Goal: Information Seeking & Learning: Learn about a topic

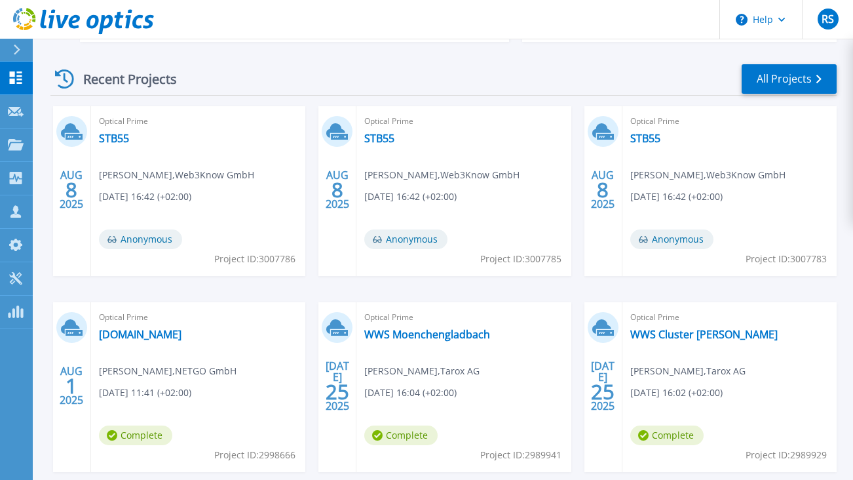
scroll to position [197, 0]
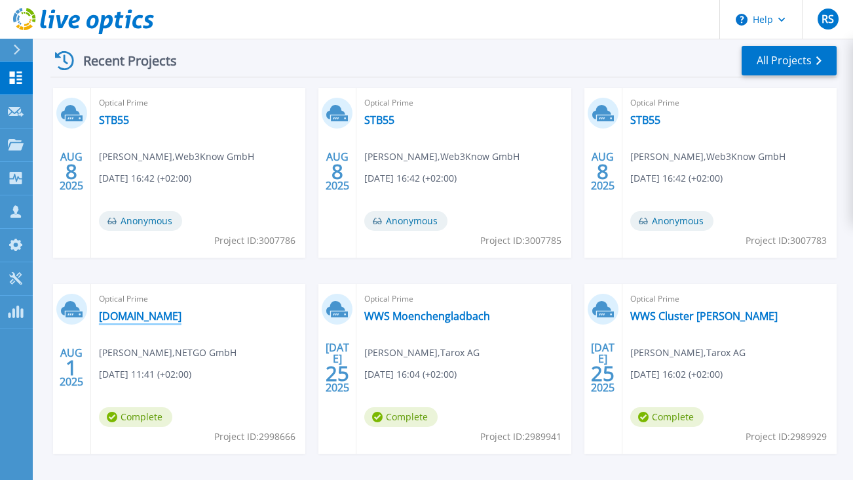
click at [141, 315] on link "[DOMAIN_NAME]" at bounding box center [140, 315] width 83 height 13
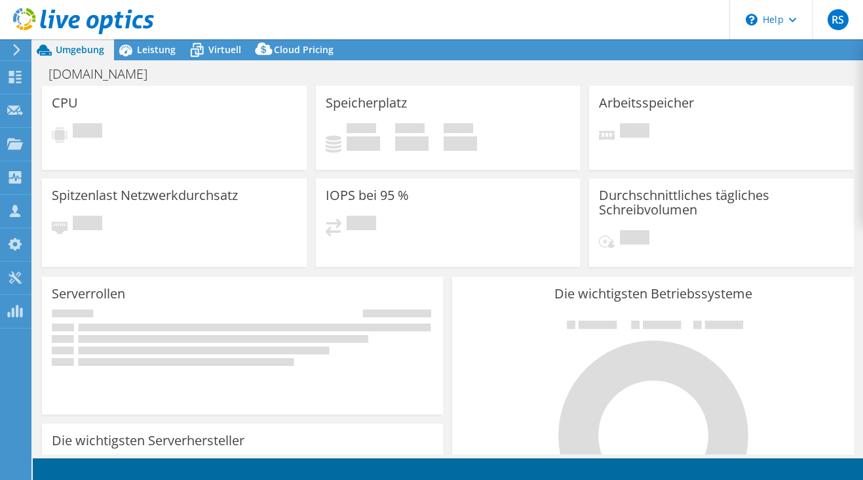
select select "USD"
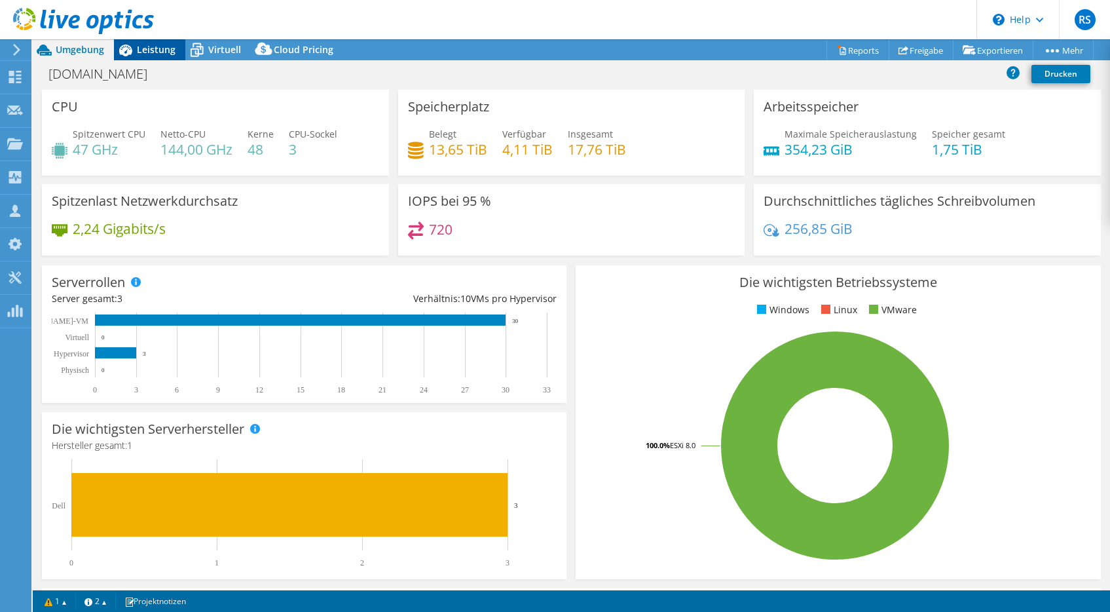
click at [140, 48] on span "Leistung" at bounding box center [156, 49] width 39 height 12
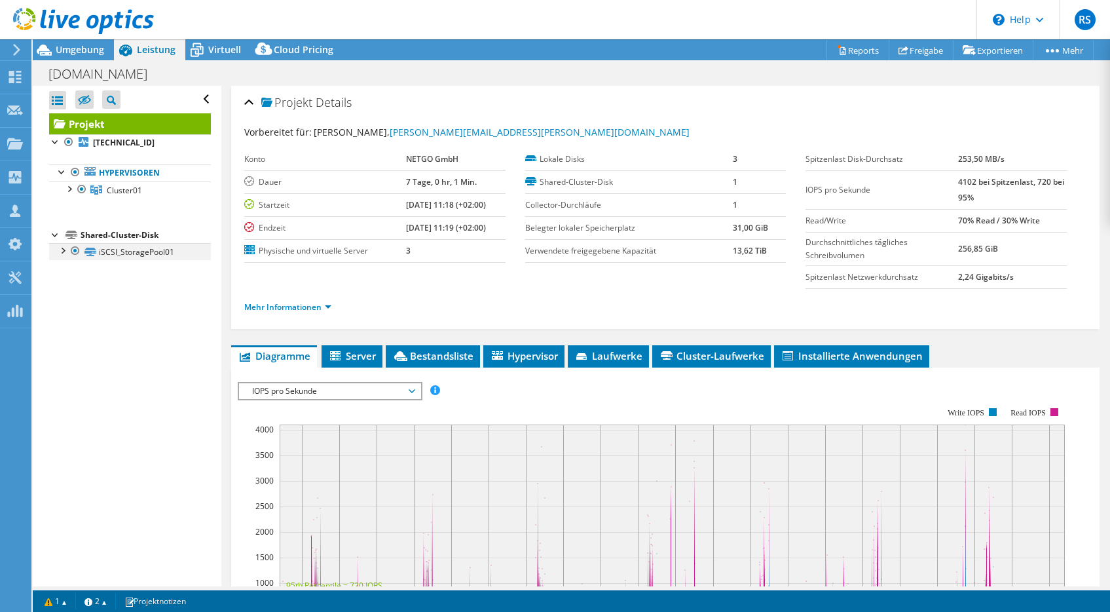
click at [61, 250] on div at bounding box center [62, 249] width 13 height 13
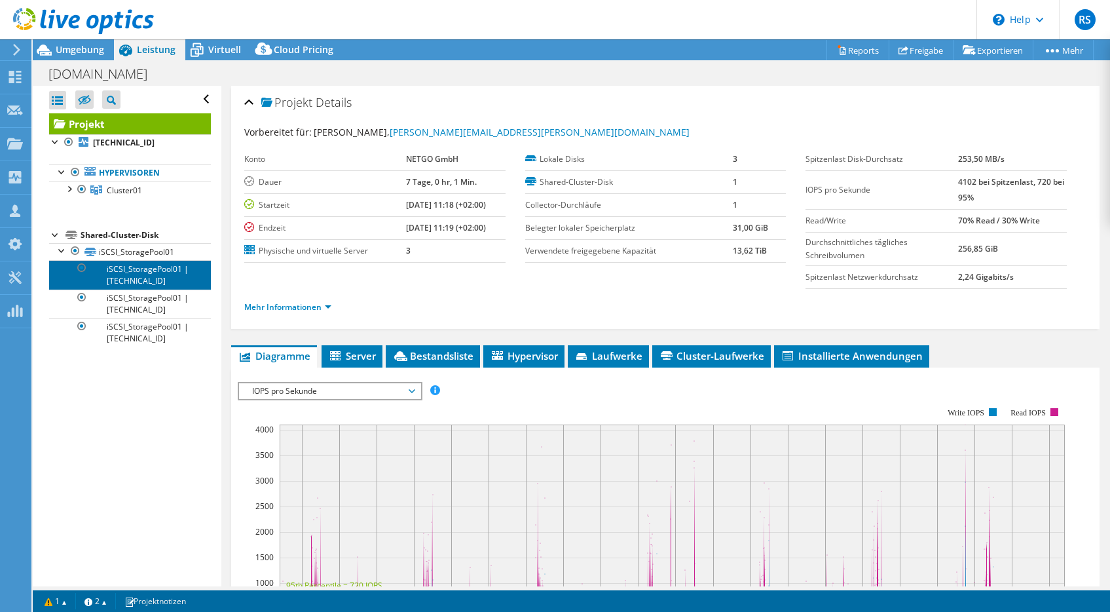
click at [124, 278] on link "iSCSI_StoragePool01 | [TECHNICAL_ID]" at bounding box center [130, 274] width 162 height 29
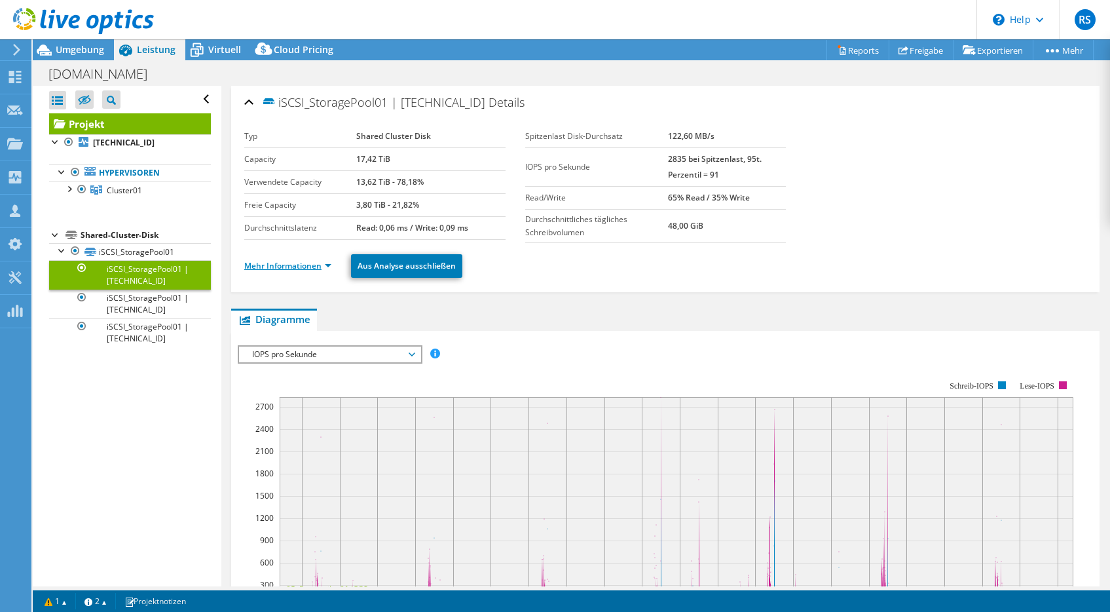
click at [265, 265] on link "Mehr Informationen" at bounding box center [287, 265] width 87 height 11
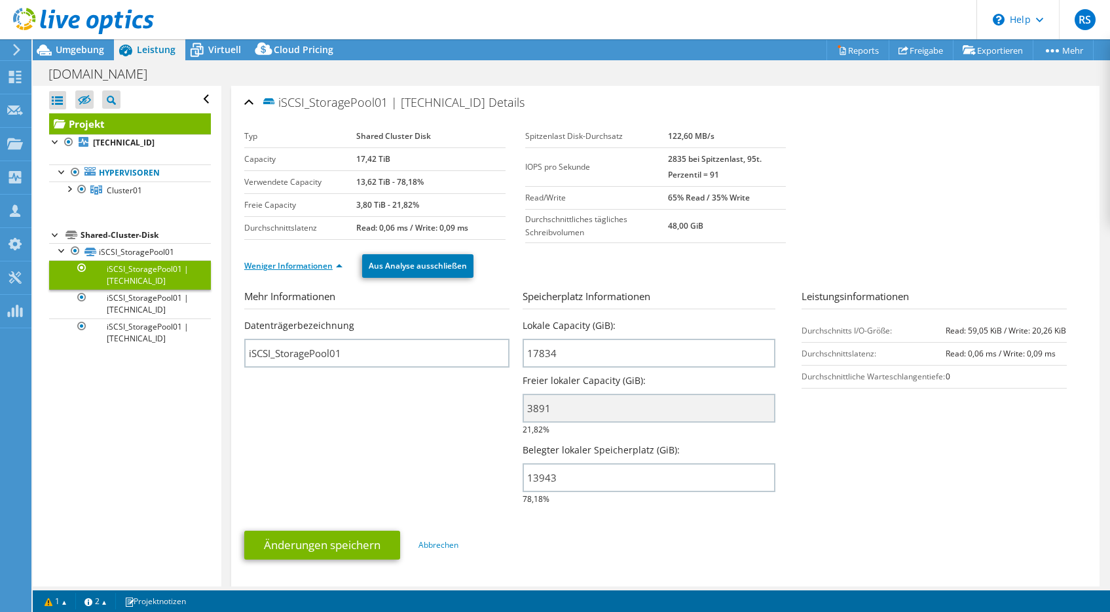
click at [267, 260] on link "Weniger Informationen" at bounding box center [293, 265] width 98 height 11
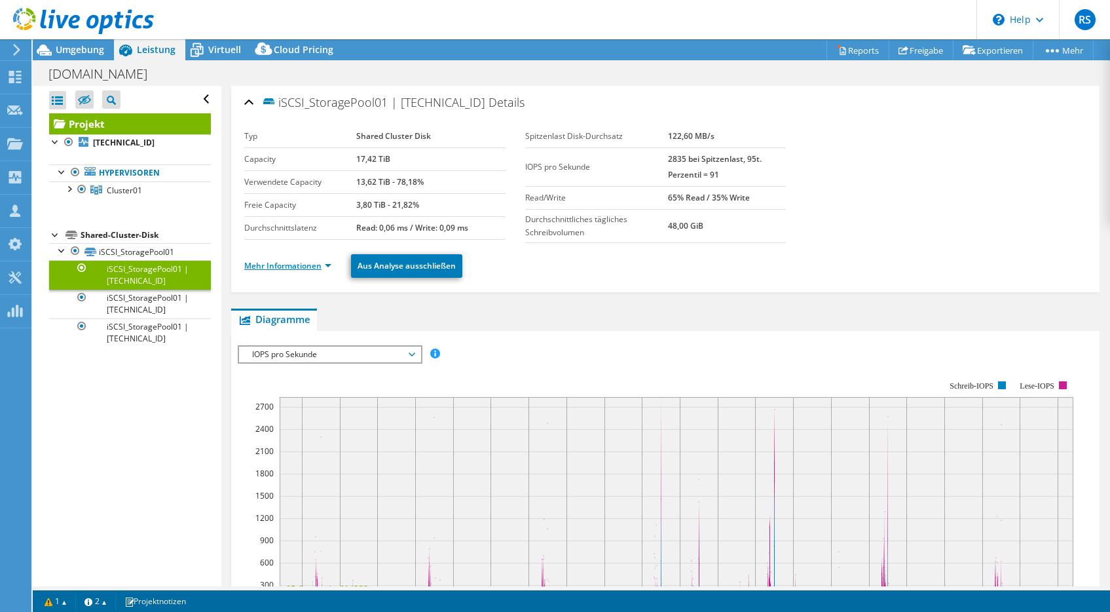
click at [267, 260] on link "Mehr Informationen" at bounding box center [287, 265] width 87 height 11
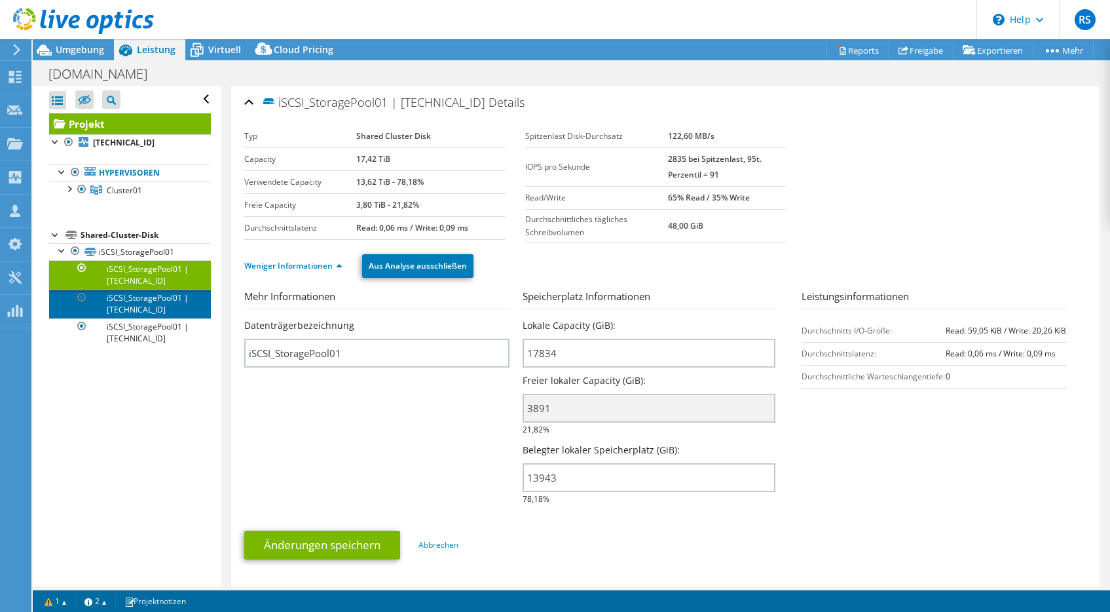
click at [134, 299] on link "iSCSI_StoragePool01 | [TECHNICAL_ID]" at bounding box center [130, 304] width 162 height 29
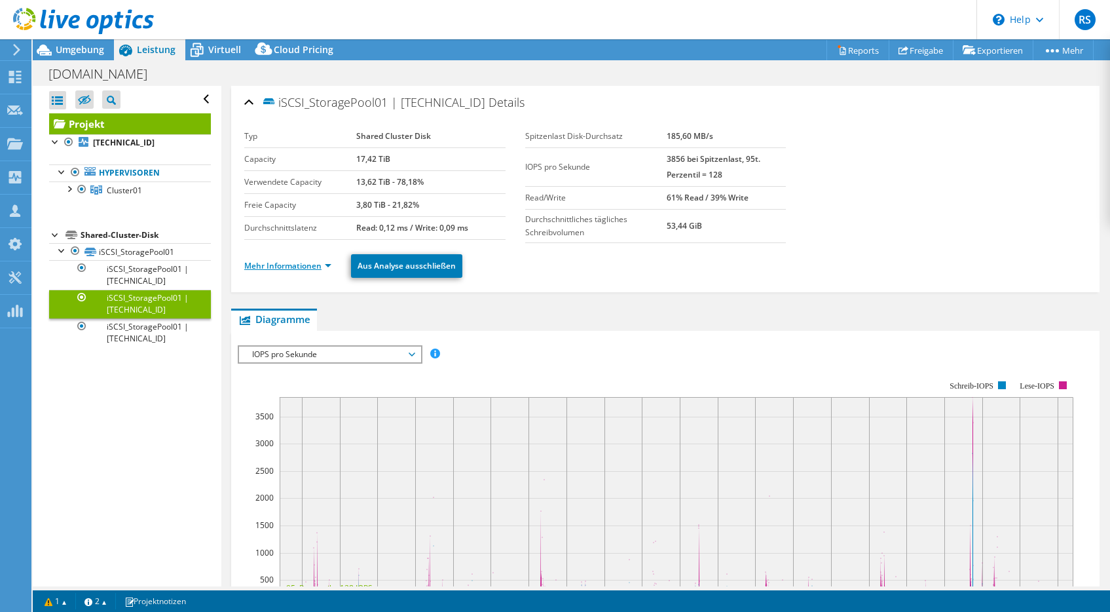
click at [281, 264] on link "Mehr Informationen" at bounding box center [287, 265] width 87 height 11
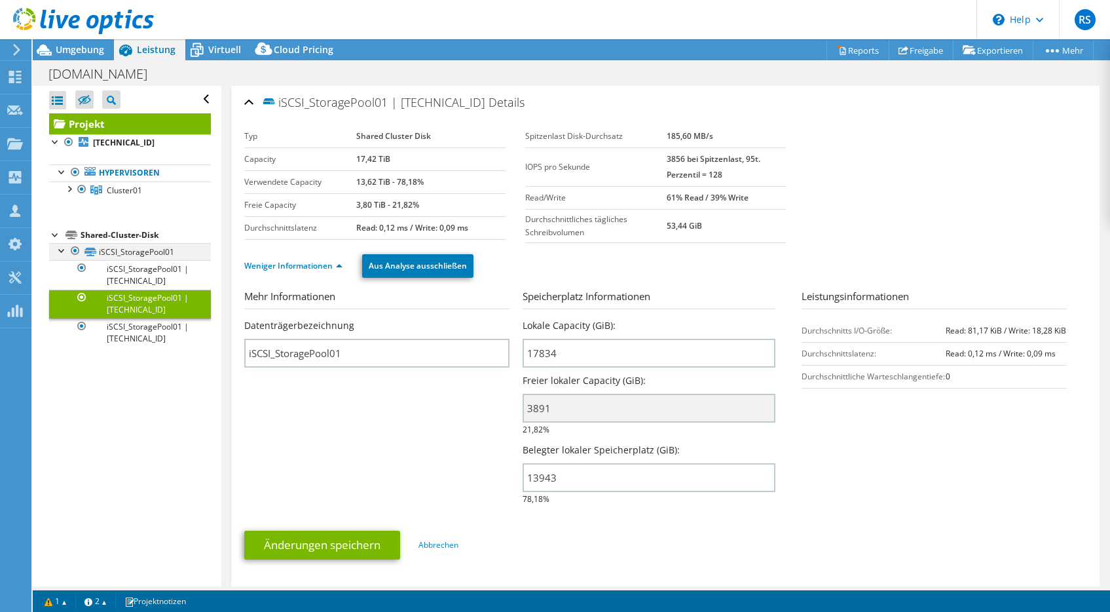
click at [60, 247] on div at bounding box center [62, 249] width 13 height 13
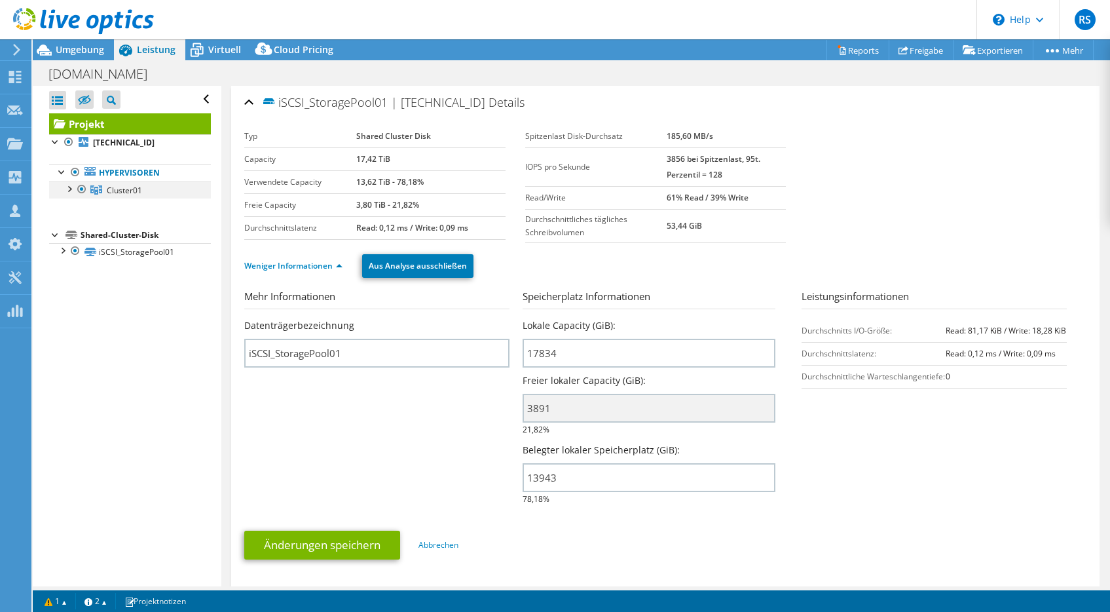
click at [67, 188] on div at bounding box center [68, 187] width 13 height 13
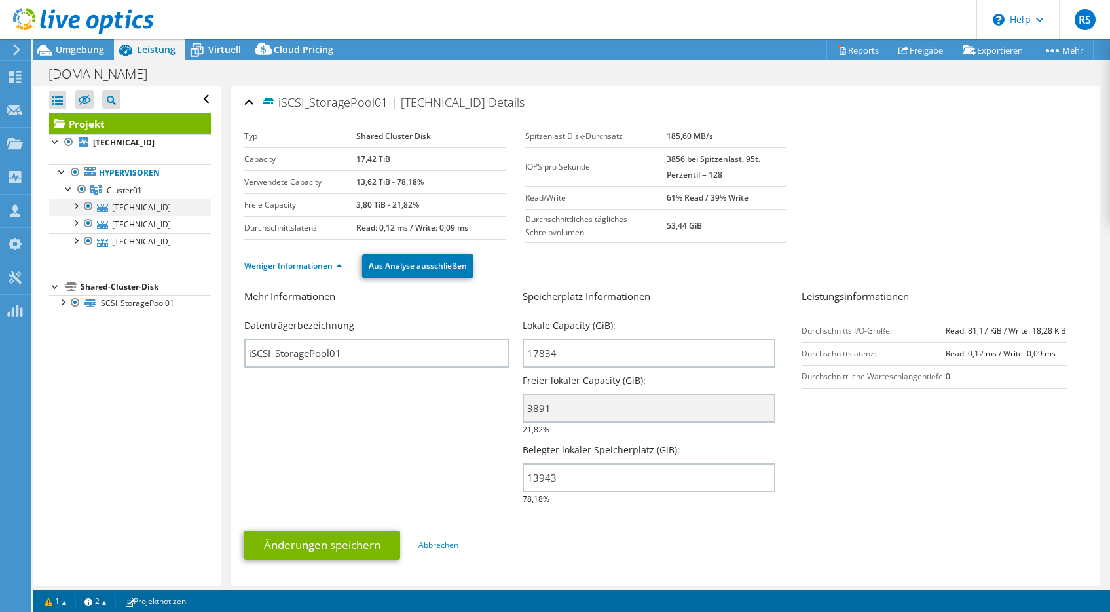
click at [75, 208] on div at bounding box center [75, 205] width 13 height 13
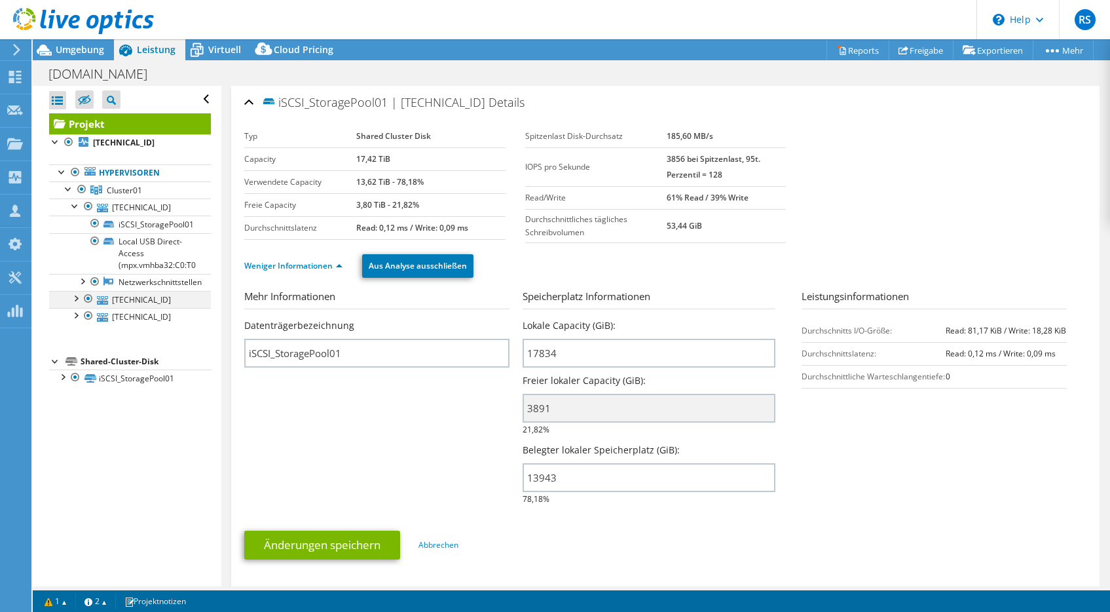
click at [77, 298] on div at bounding box center [75, 297] width 13 height 13
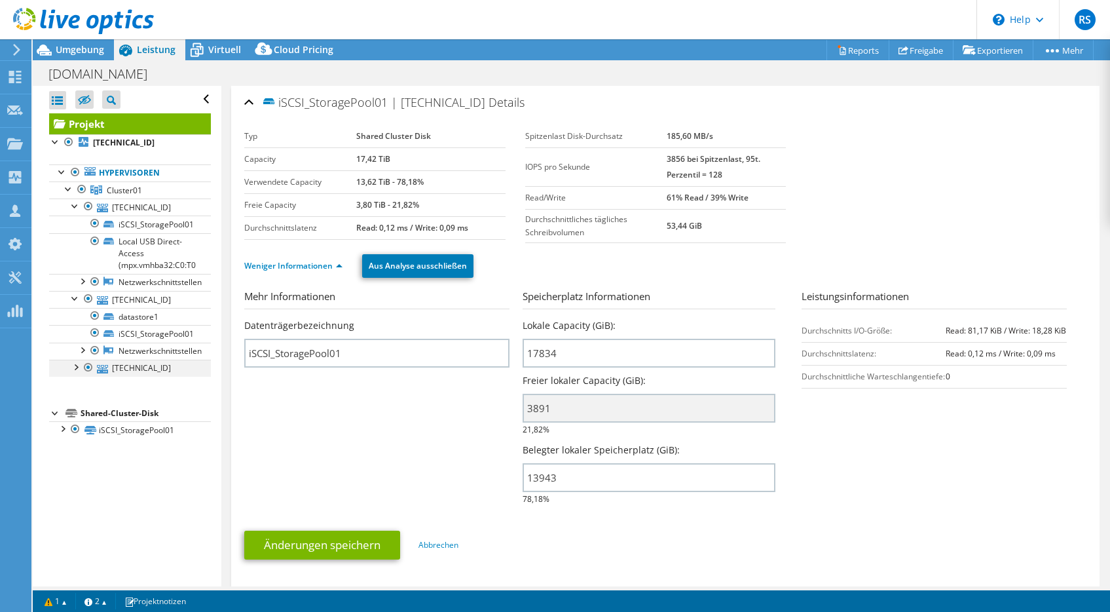
click at [77, 365] on div at bounding box center [75, 366] width 13 height 13
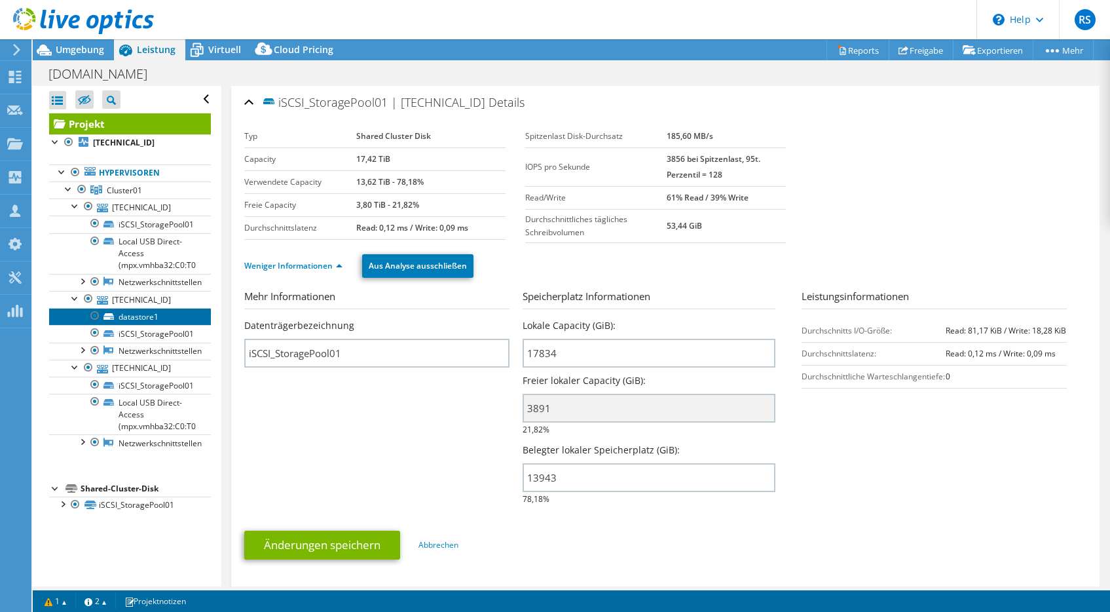
click at [140, 316] on link "datastore1" at bounding box center [130, 316] width 162 height 17
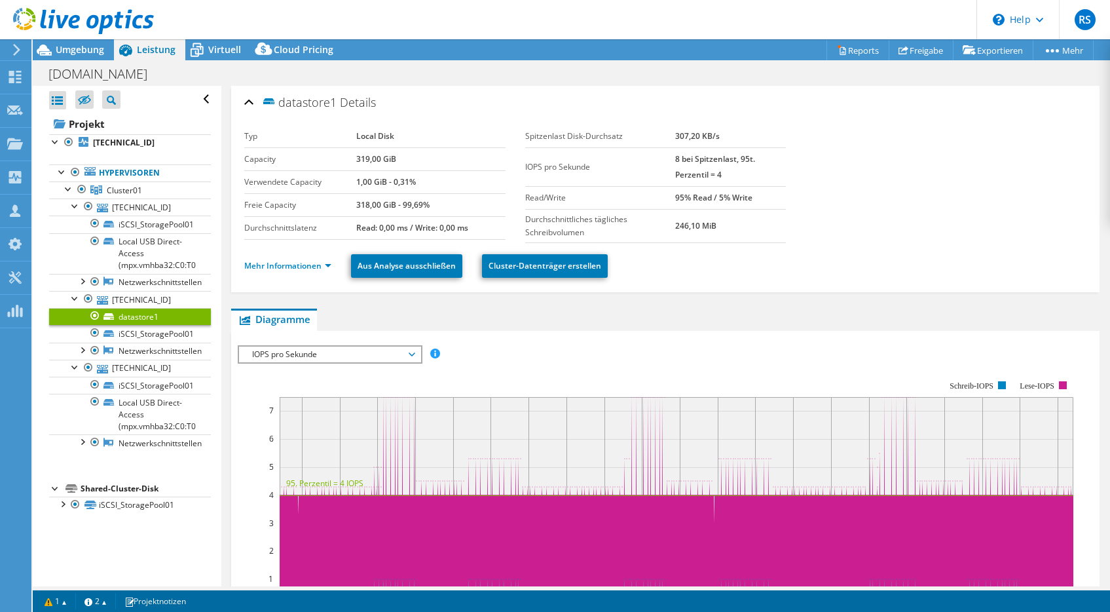
click at [140, 316] on link "datastore1" at bounding box center [130, 316] width 162 height 17
click at [146, 333] on link "iSCSI_StoragePool01" at bounding box center [130, 333] width 162 height 17
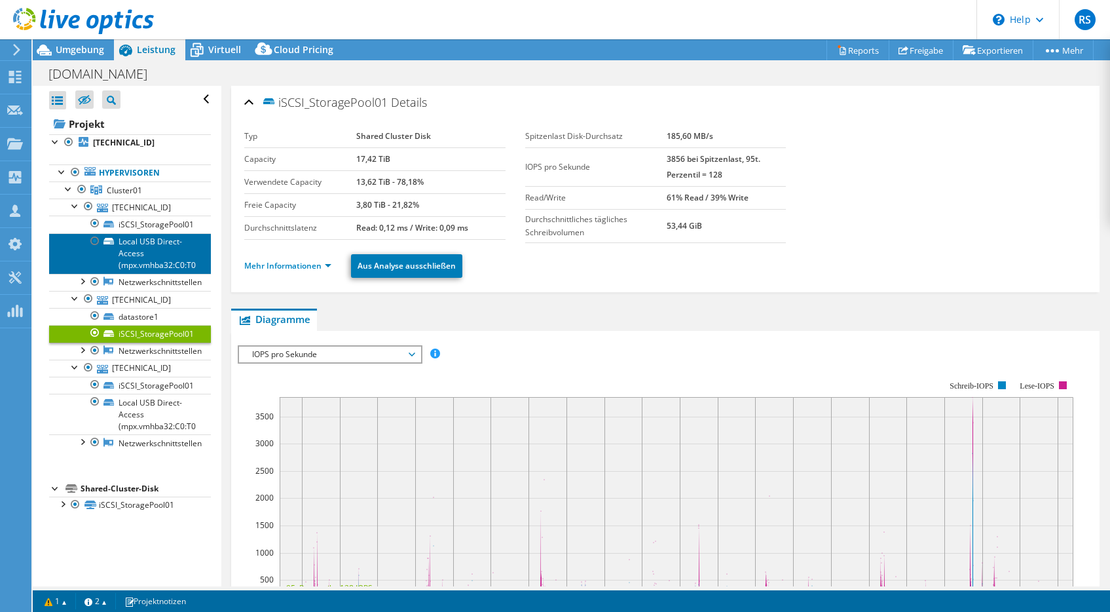
click at [140, 239] on link "Local USB Direct-Access (mpx.vmhba32:C0:T0" at bounding box center [130, 253] width 162 height 41
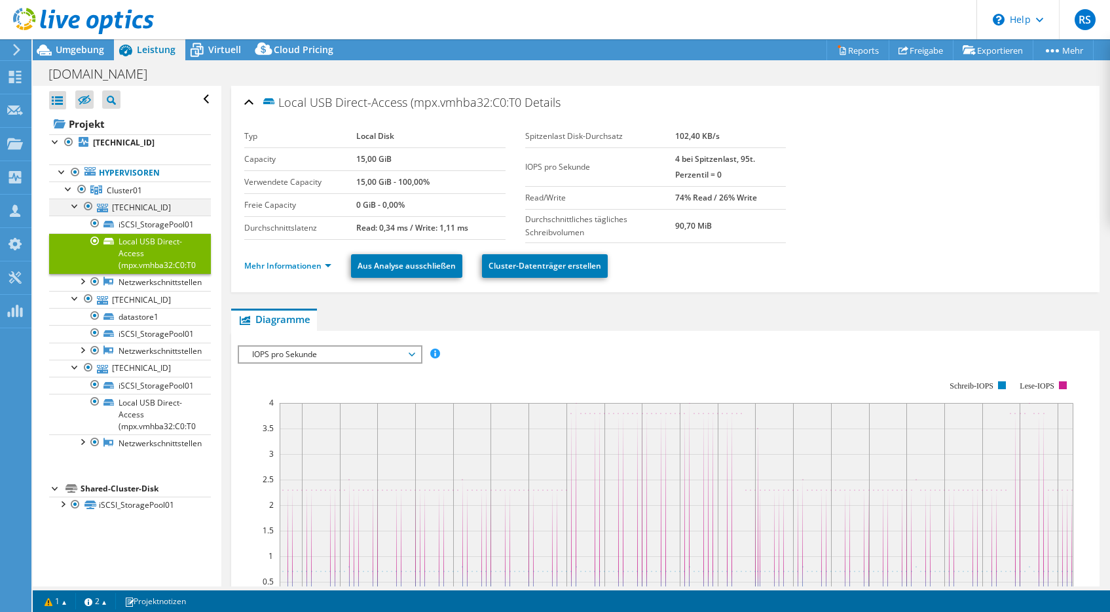
click at [73, 205] on div at bounding box center [75, 205] width 13 height 13
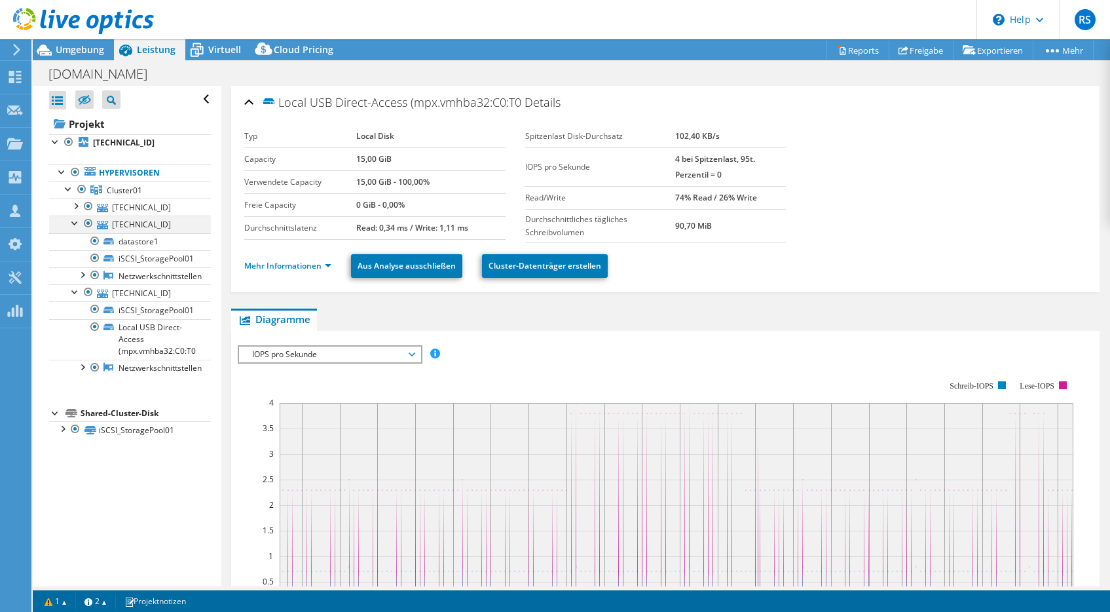
click at [73, 225] on div at bounding box center [75, 222] width 13 height 13
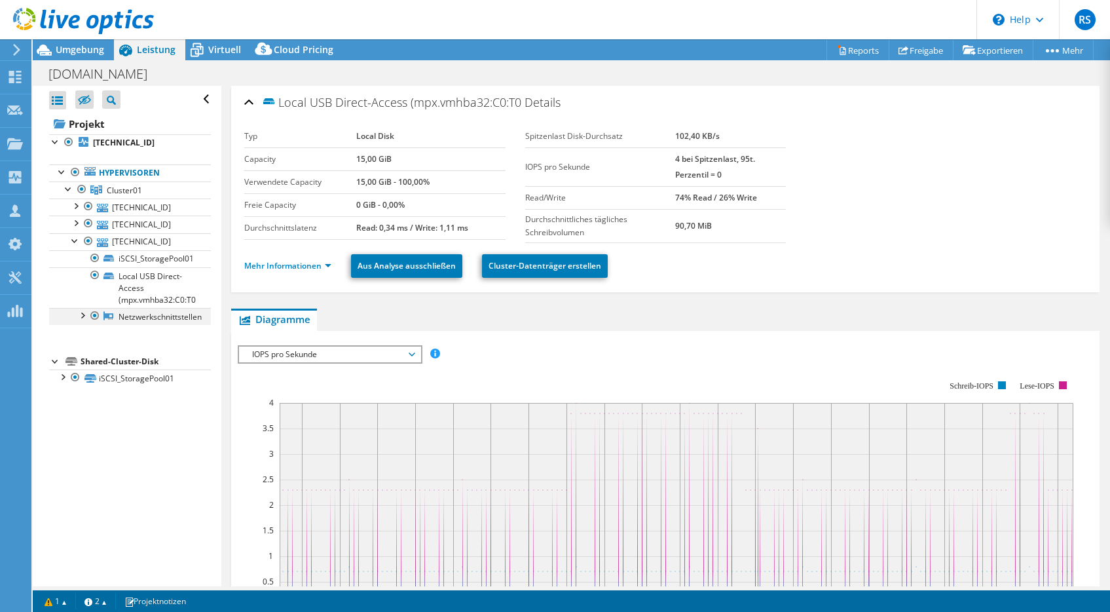
click at [81, 313] on div at bounding box center [81, 314] width 13 height 13
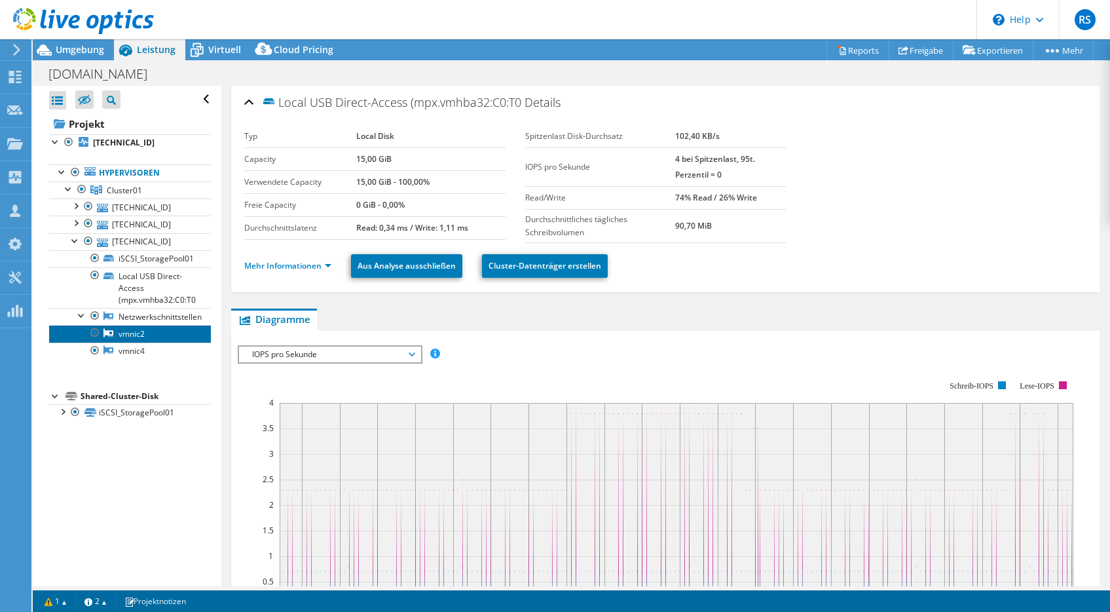
click at [122, 332] on link "vmnic2" at bounding box center [130, 333] width 162 height 17
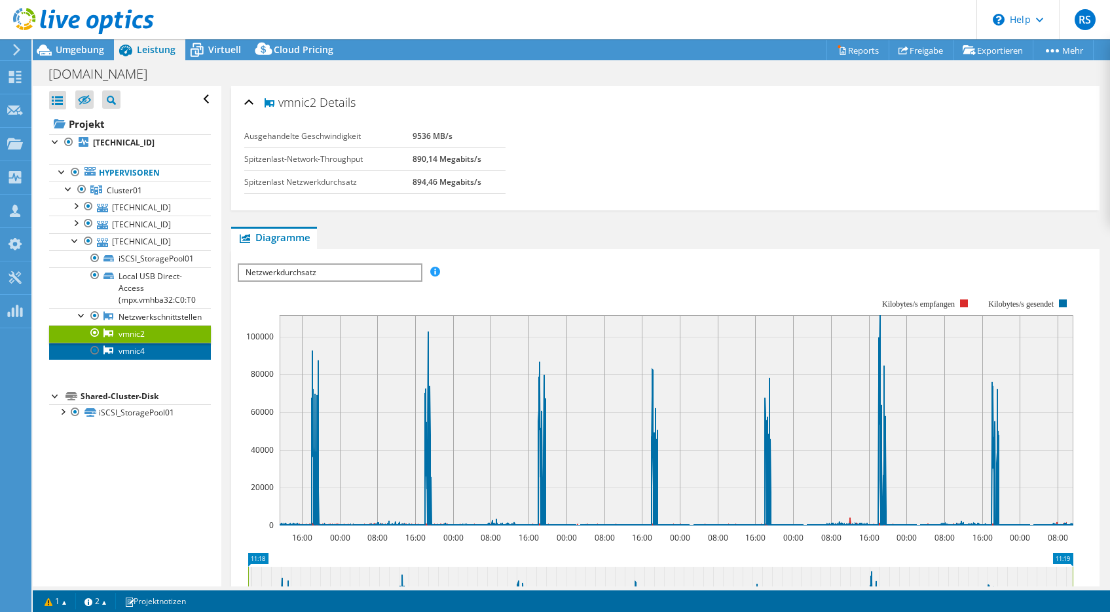
click at [121, 349] on link "vmnic4" at bounding box center [130, 351] width 162 height 17
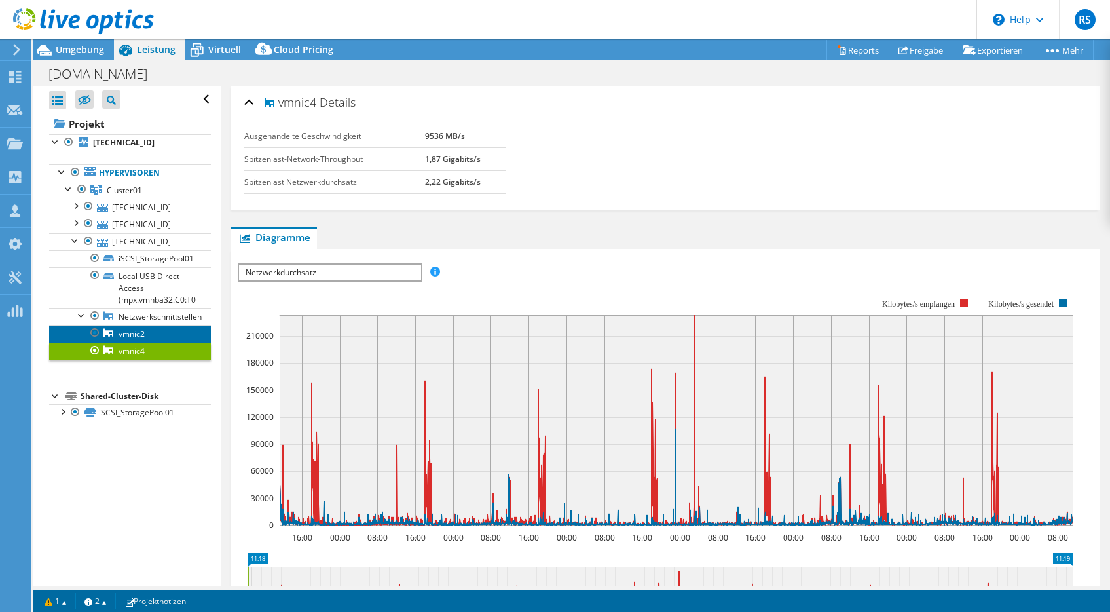
click at [126, 332] on link "vmnic2" at bounding box center [130, 333] width 162 height 17
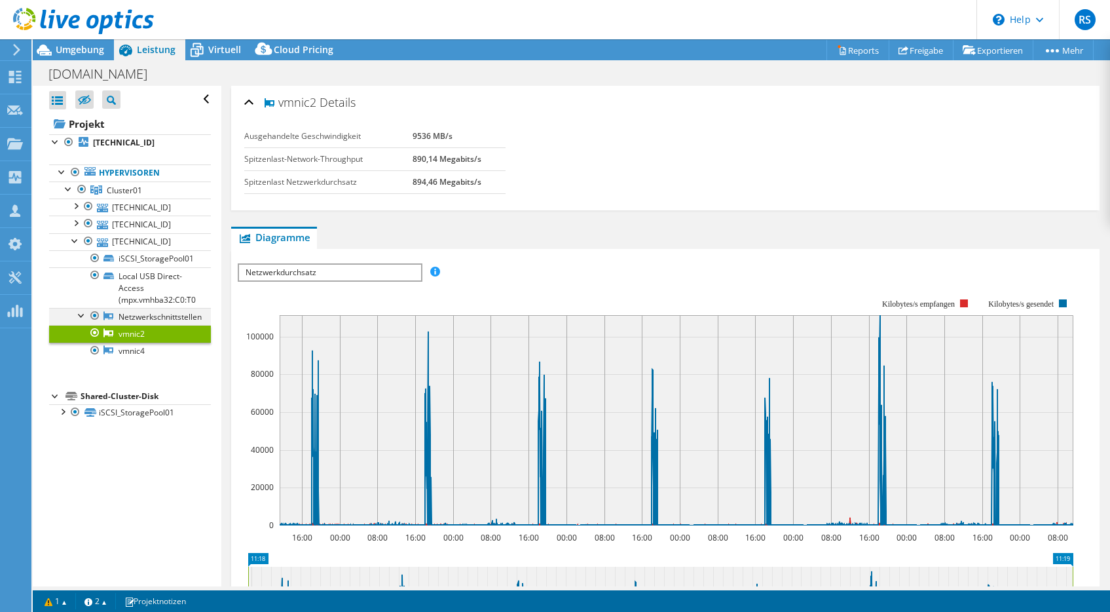
click at [79, 313] on div at bounding box center [81, 314] width 13 height 13
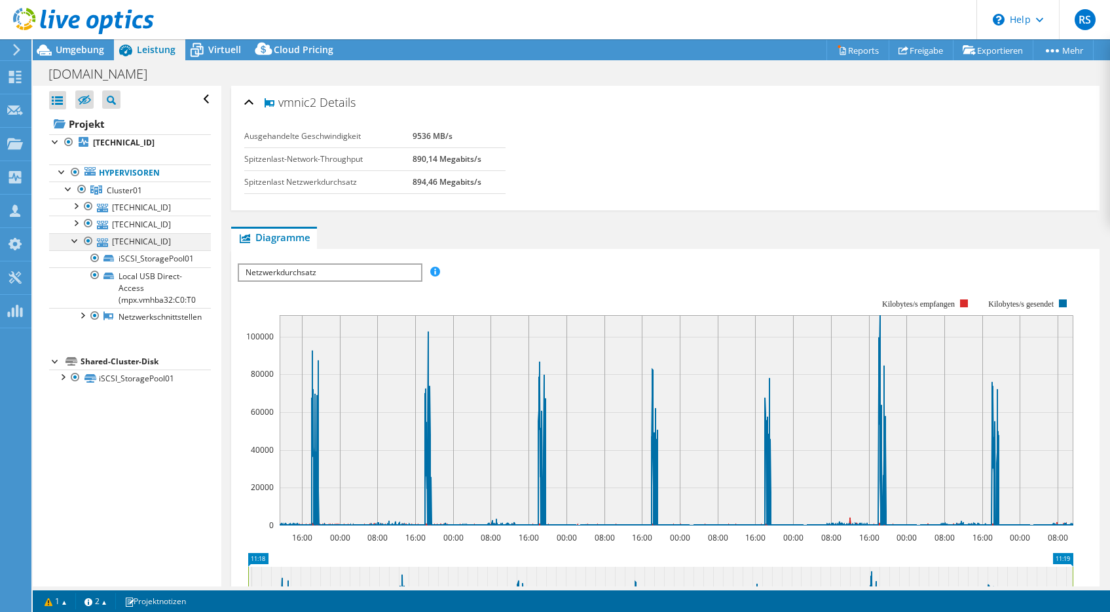
click at [77, 239] on div at bounding box center [75, 239] width 13 height 13
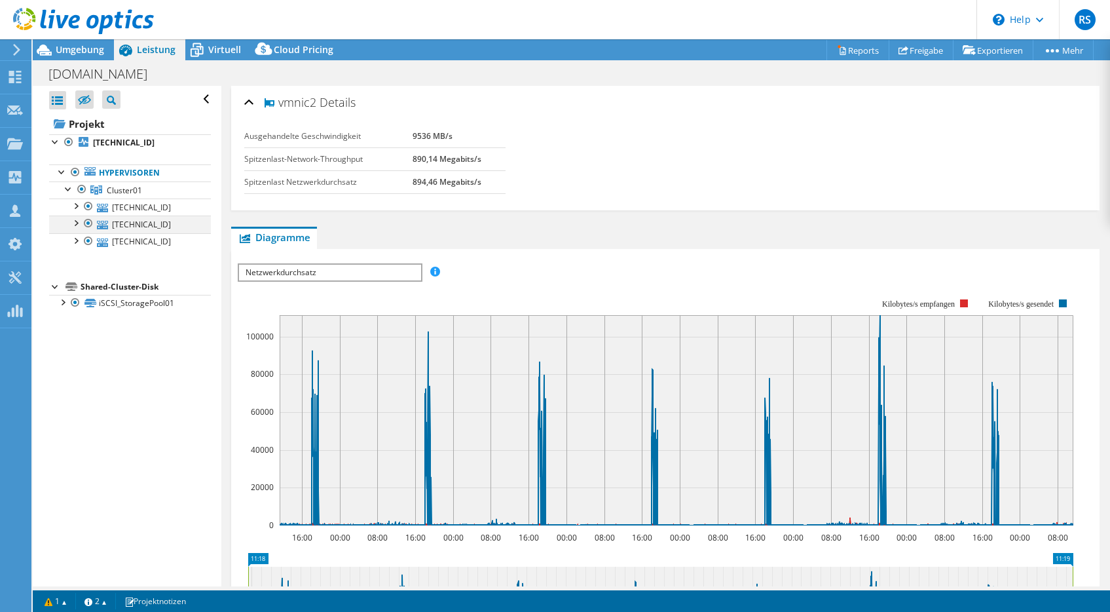
click at [78, 223] on div at bounding box center [75, 222] width 13 height 13
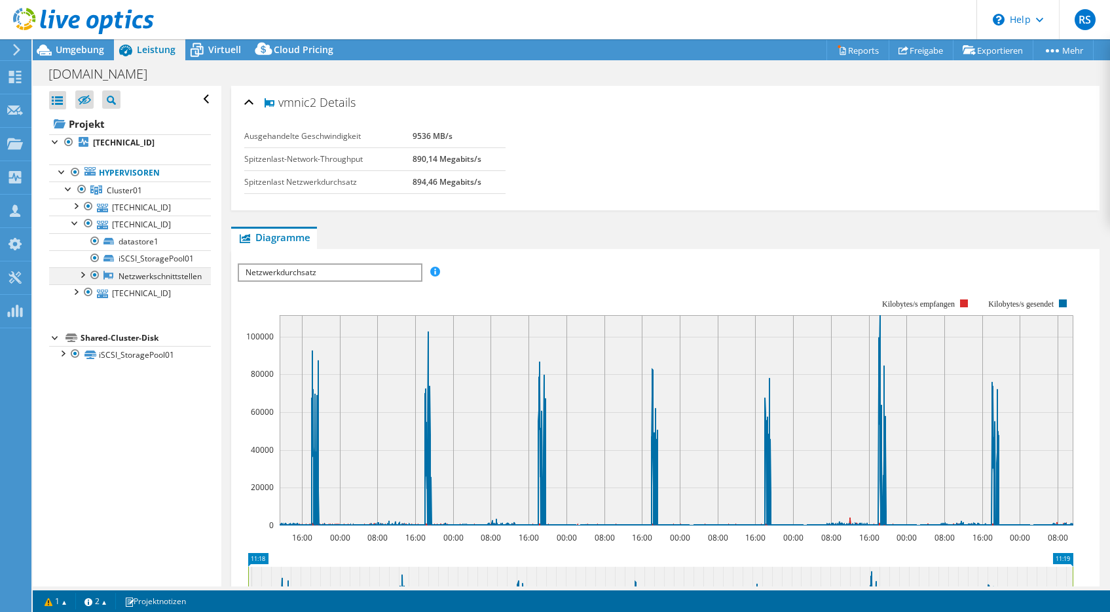
click at [81, 269] on div at bounding box center [81, 273] width 13 height 13
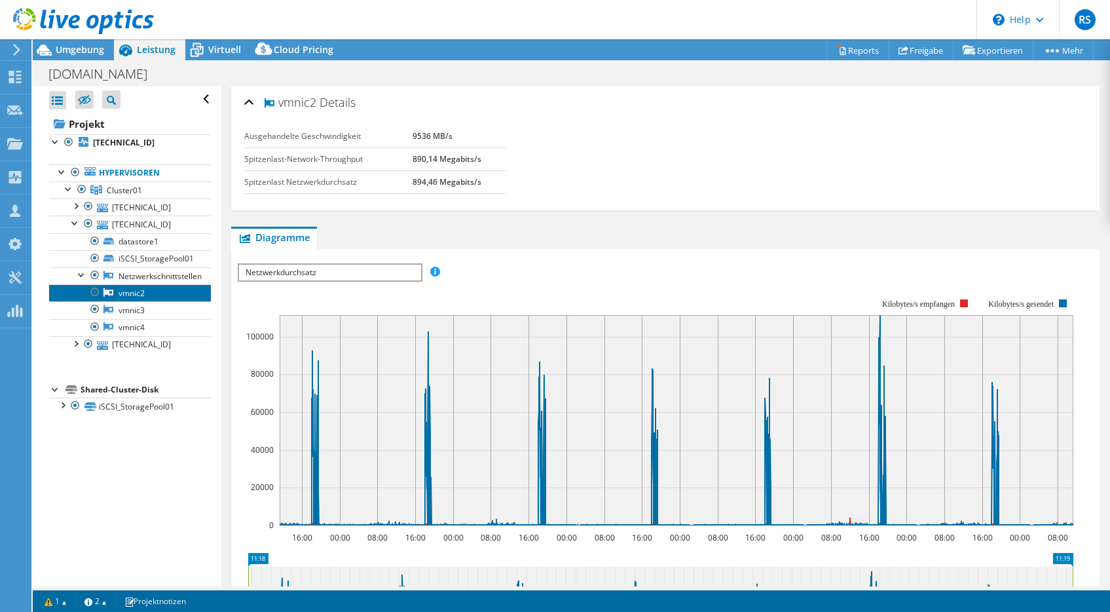
click at [129, 292] on link "vmnic2" at bounding box center [130, 292] width 162 height 17
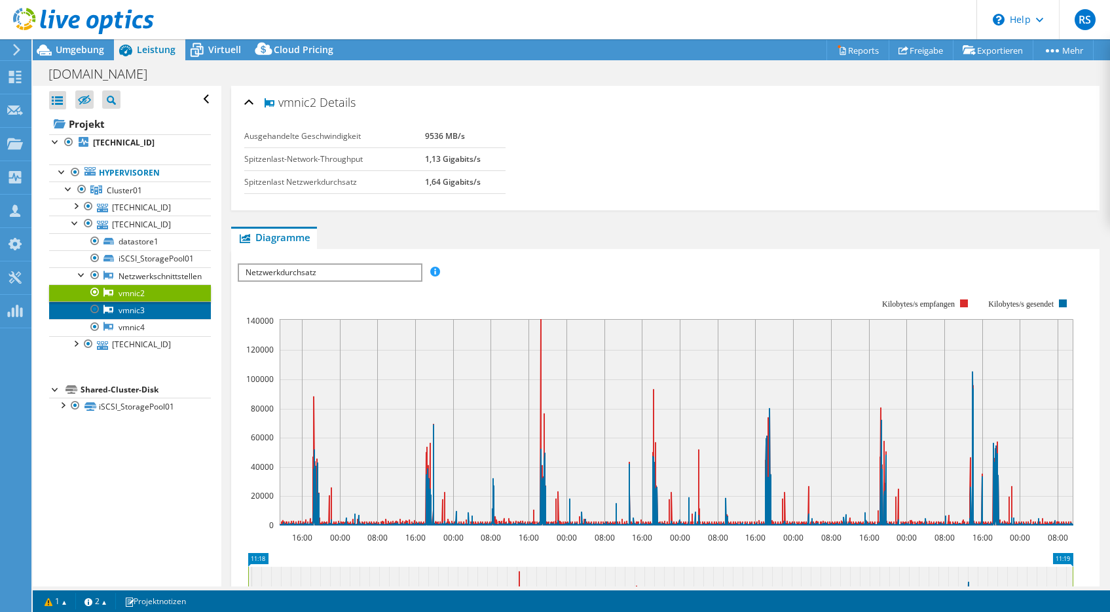
click at [126, 309] on link "vmnic3" at bounding box center [130, 309] width 162 height 17
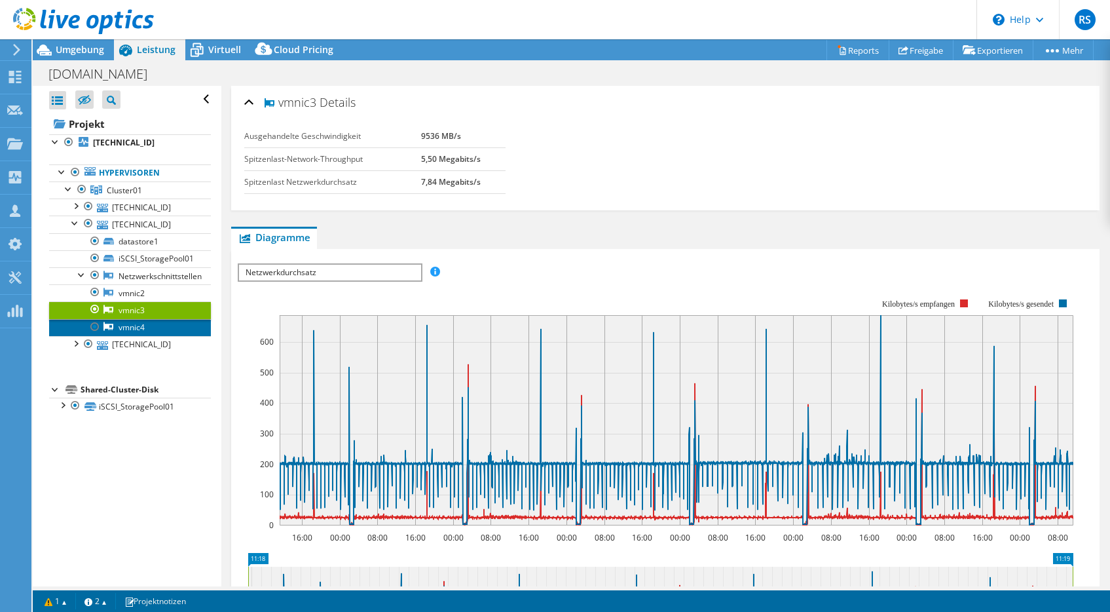
click at [126, 327] on link "vmnic4" at bounding box center [130, 327] width 162 height 17
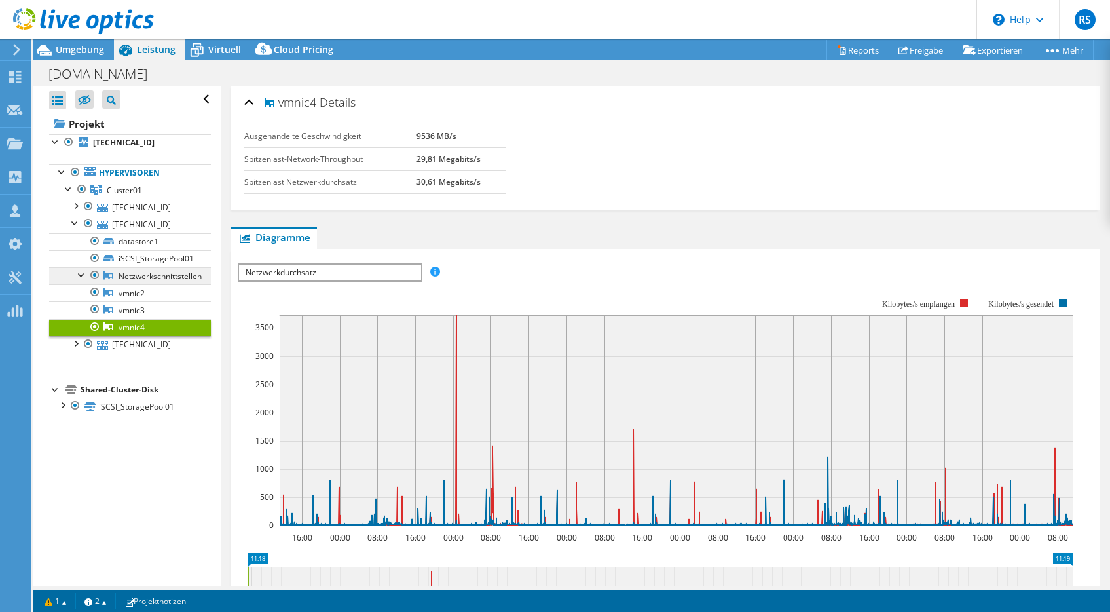
click at [134, 275] on link "Netzwerkschnittstellen" at bounding box center [130, 275] width 162 height 17
click at [128, 294] on link "vmnic2" at bounding box center [130, 292] width 162 height 17
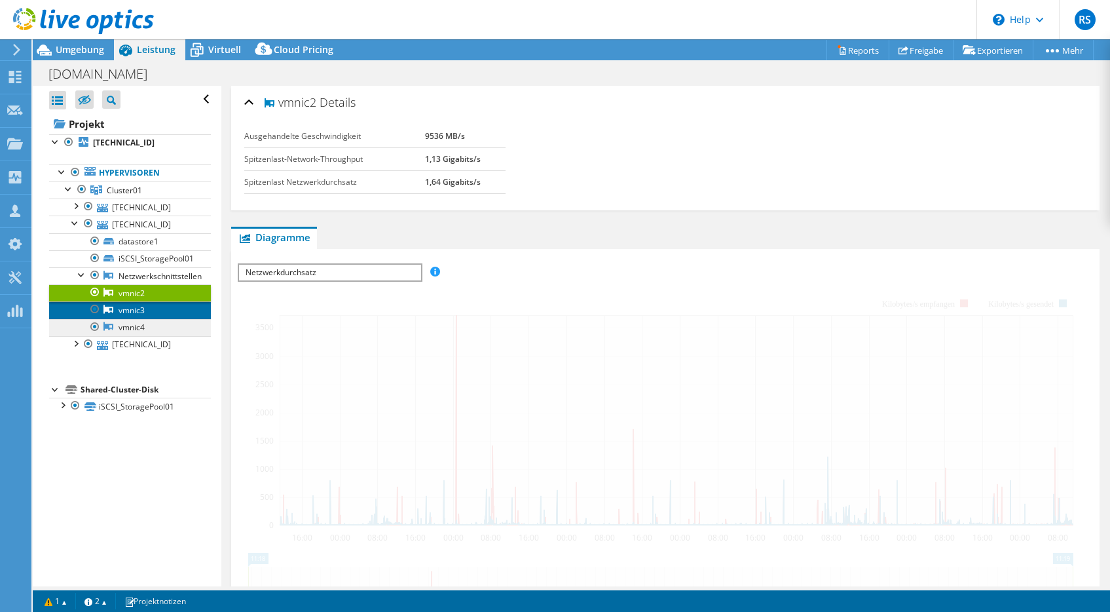
click at [130, 313] on link "vmnic3" at bounding box center [130, 309] width 162 height 17
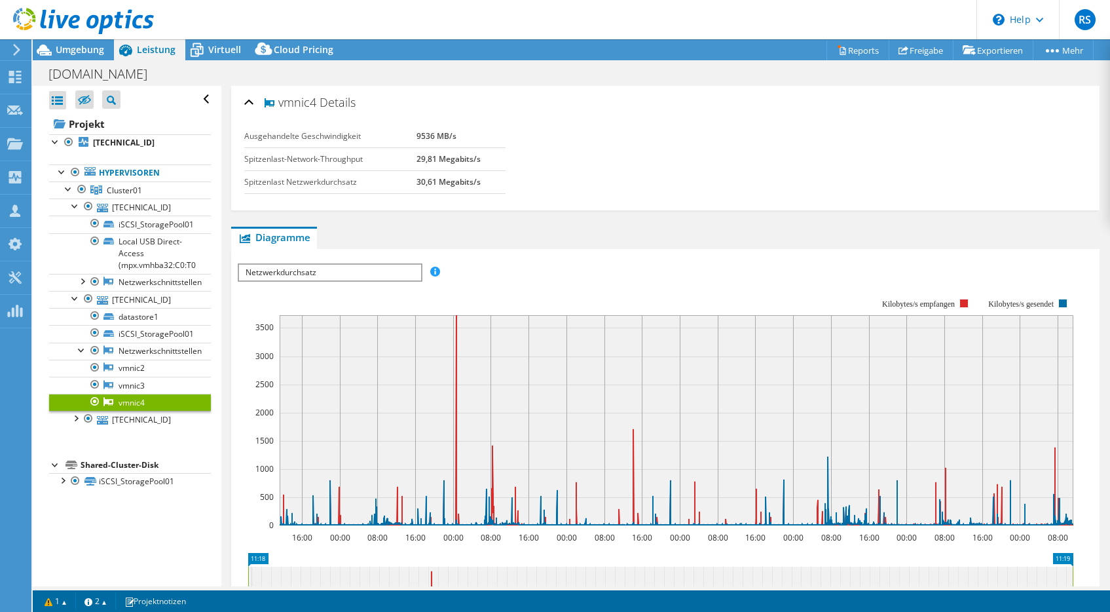
select select "USD"
click at [83, 280] on div at bounding box center [81, 280] width 13 height 13
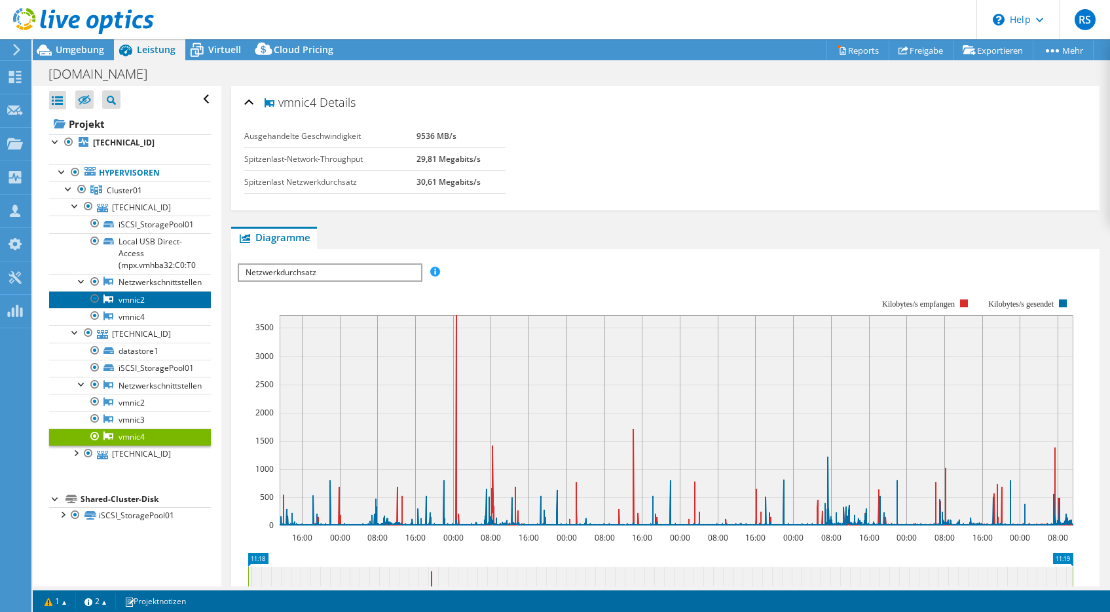
click at [123, 297] on link "vmnic2" at bounding box center [130, 299] width 162 height 17
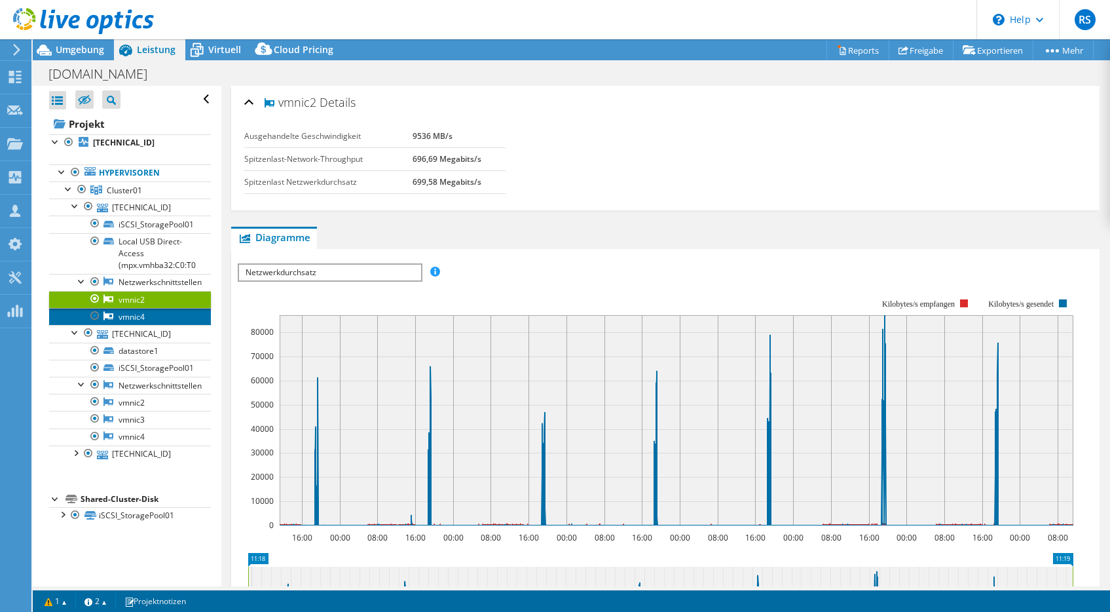
click at [126, 314] on link "vmnic4" at bounding box center [130, 316] width 162 height 17
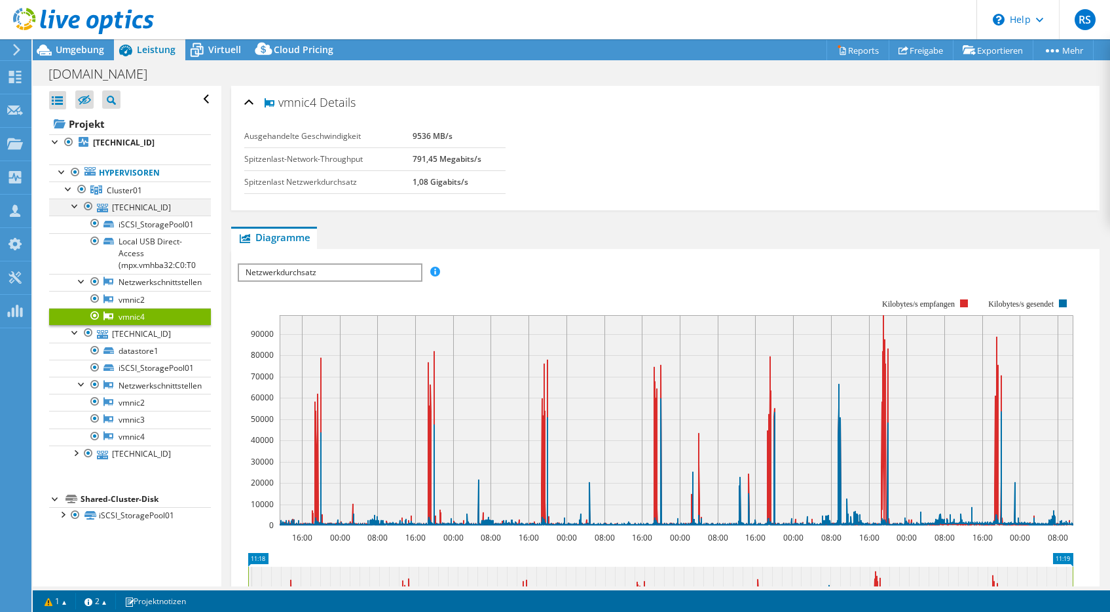
click at [75, 206] on div at bounding box center [75, 205] width 13 height 13
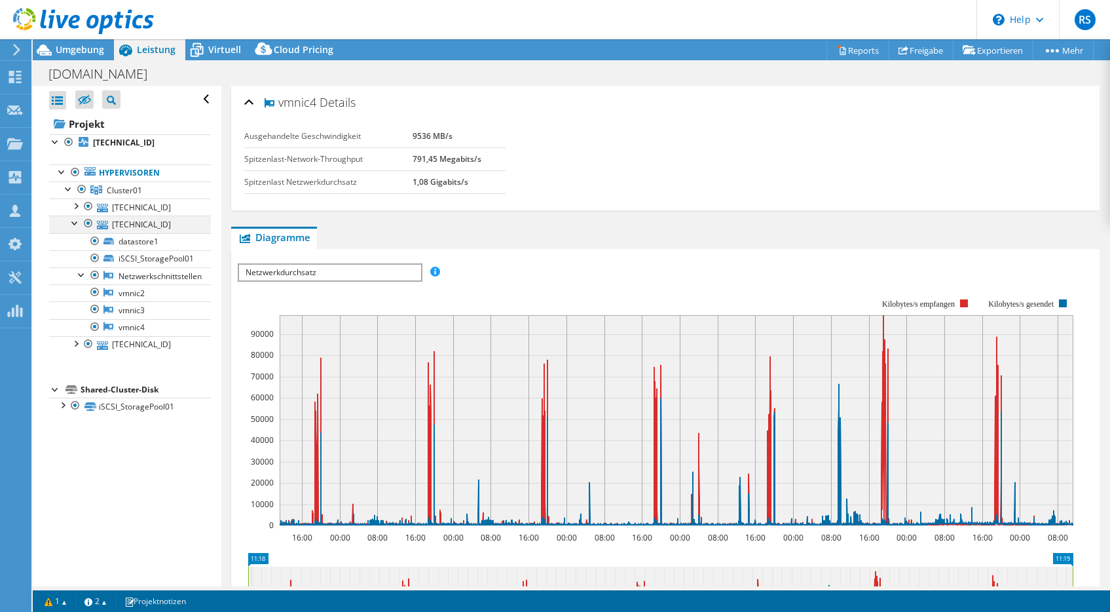
click at [74, 221] on div at bounding box center [75, 222] width 13 height 13
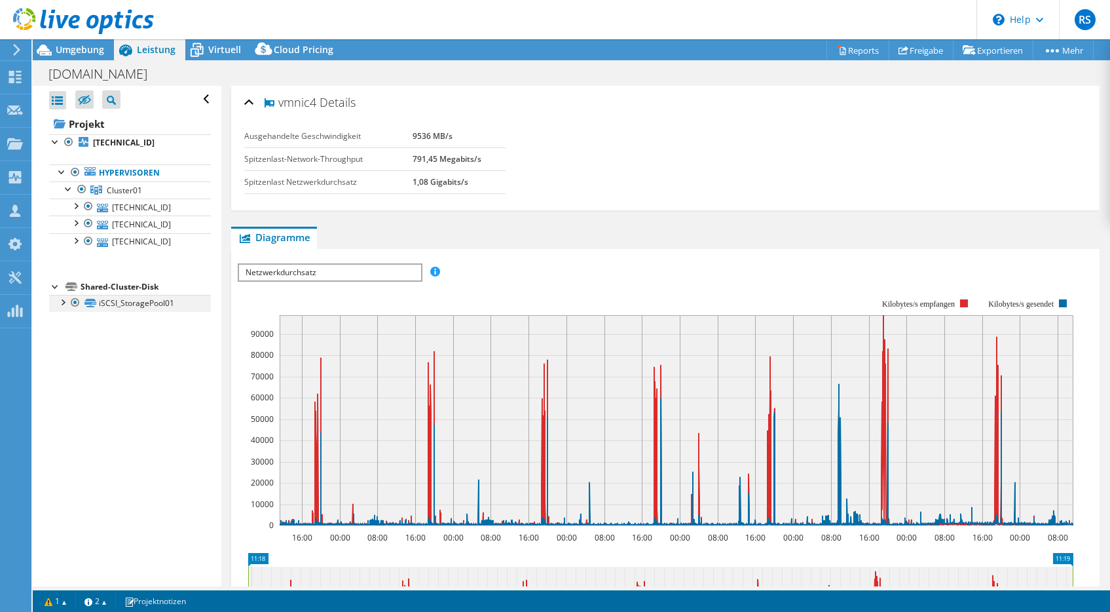
click at [61, 300] on div at bounding box center [62, 301] width 13 height 13
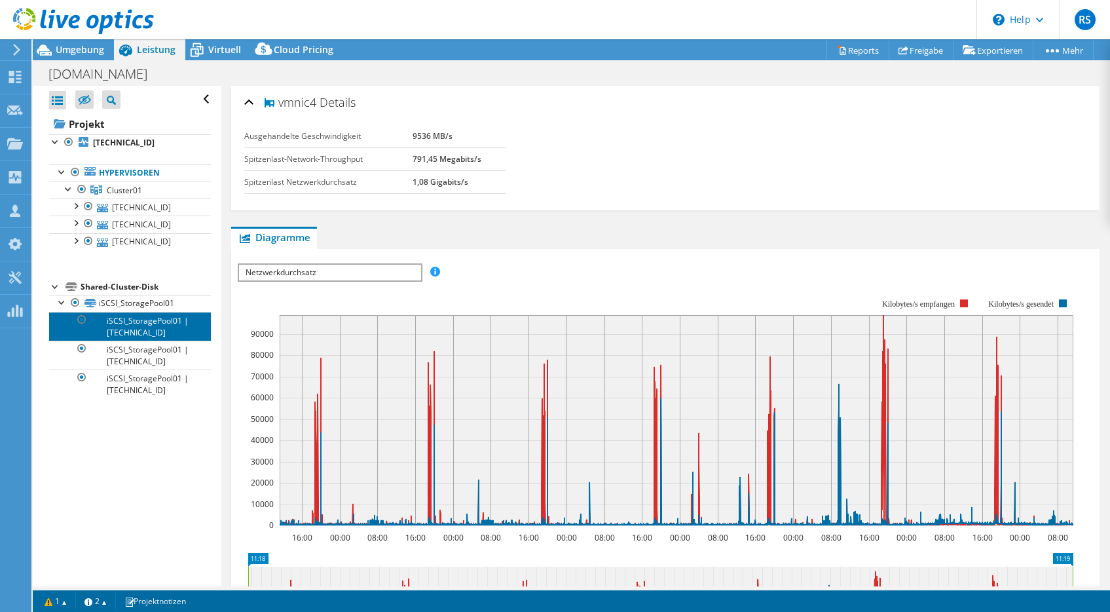
click at [129, 324] on link "iSCSI_StoragePool01 | [TECHNICAL_ID]" at bounding box center [130, 326] width 162 height 29
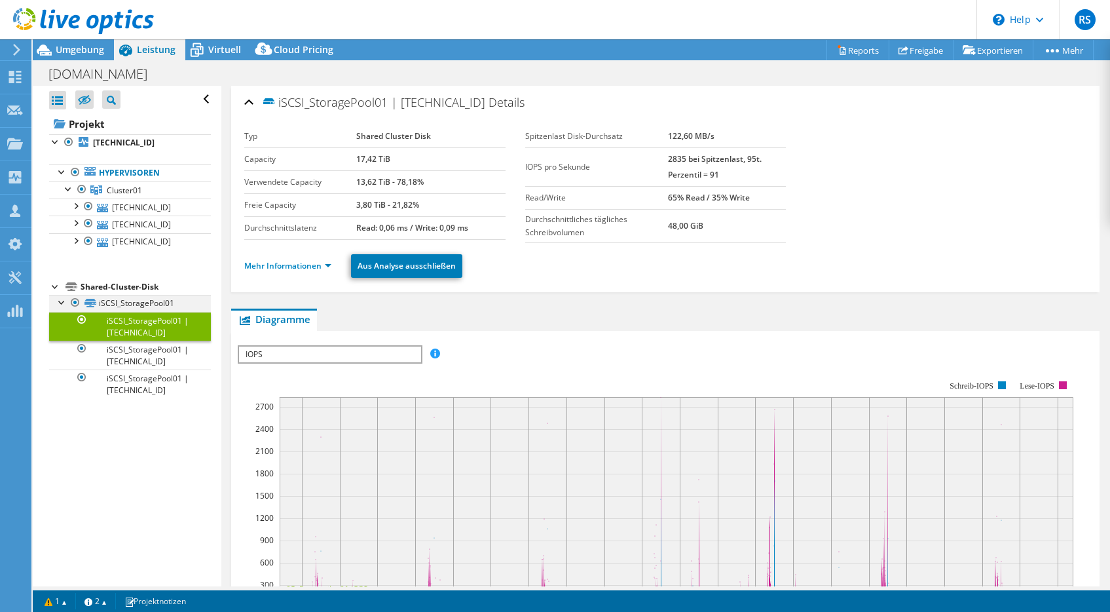
click at [62, 299] on div at bounding box center [62, 301] width 13 height 13
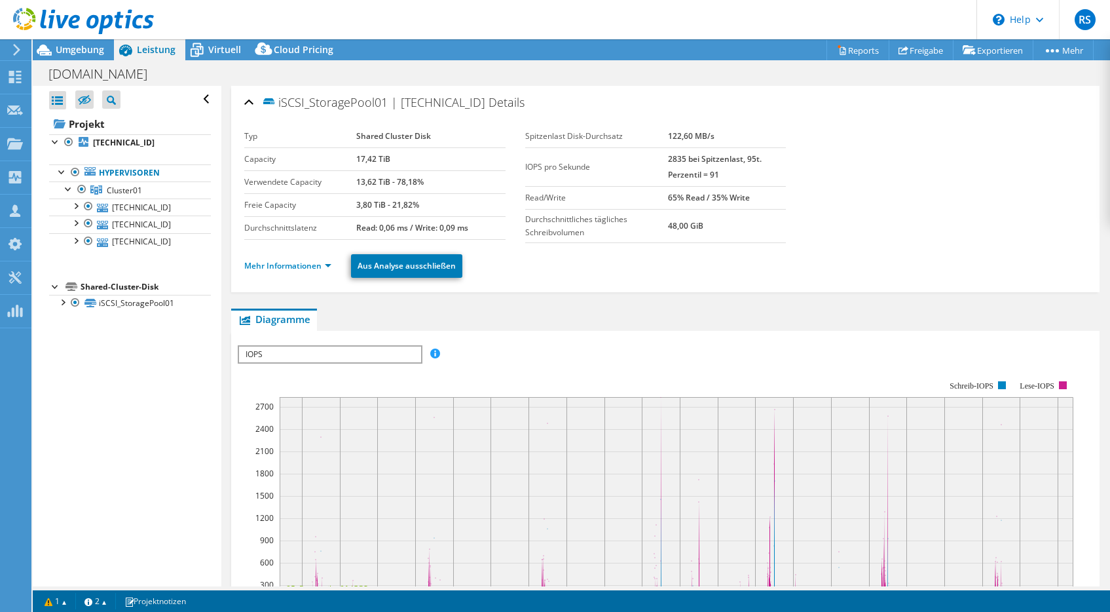
drag, startPoint x: 115, startPoint y: 379, endPoint x: 55, endPoint y: 384, distance: 60.5
click at [54, 385] on div "Alle öffnen Alle schließen Ausgeschlossene Knoten verbergen Projektbaumfilter" at bounding box center [127, 336] width 188 height 501
click at [76, 222] on div at bounding box center [75, 222] width 13 height 13
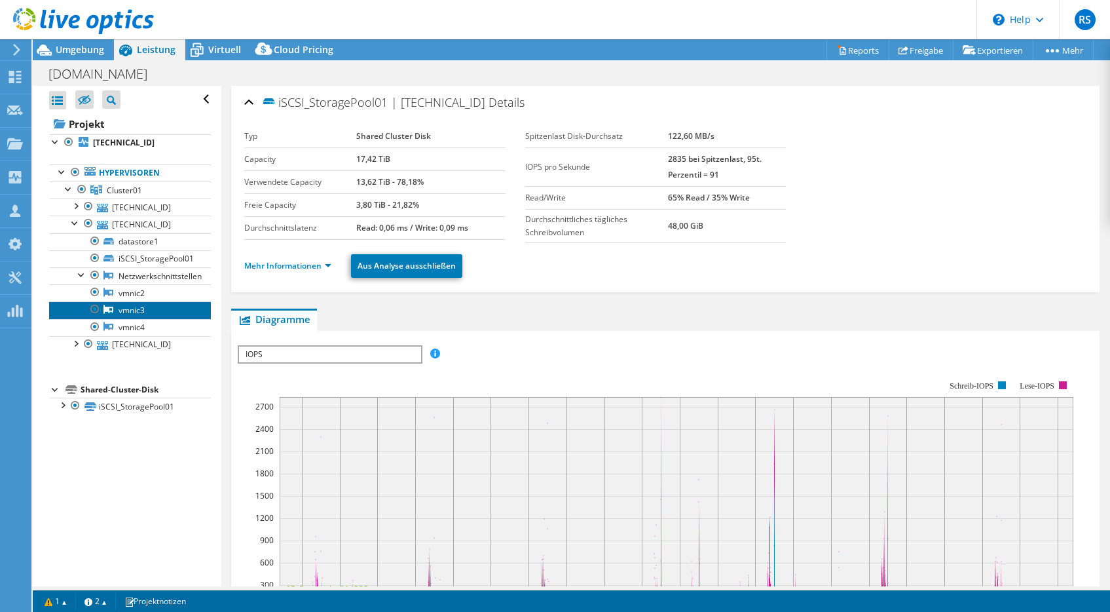
click at [130, 311] on link "vmnic3" at bounding box center [130, 309] width 162 height 17
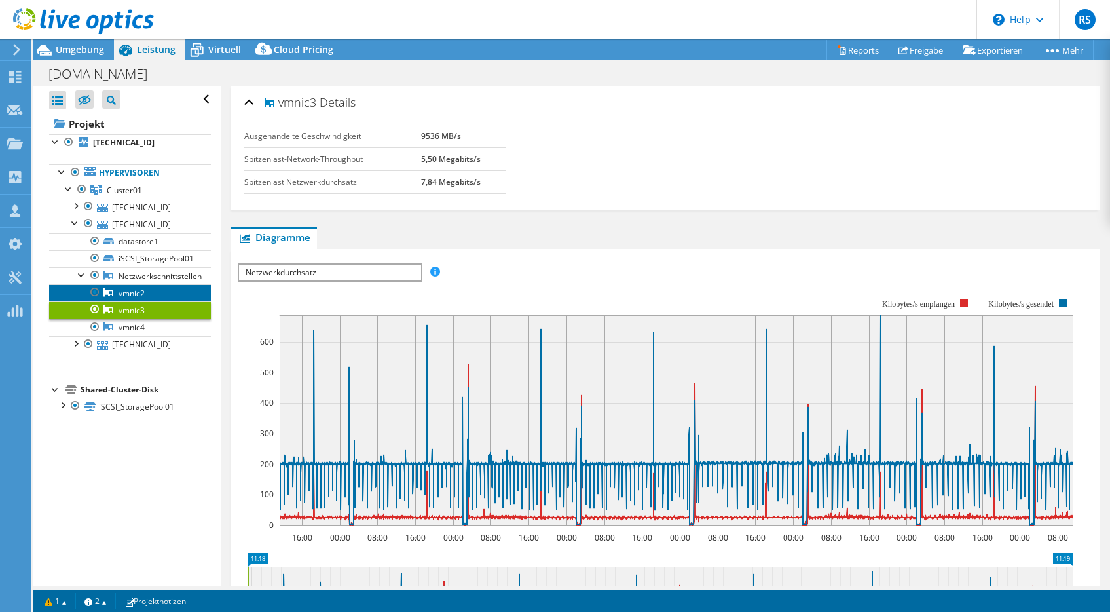
click at [123, 291] on link "vmnic2" at bounding box center [130, 292] width 162 height 17
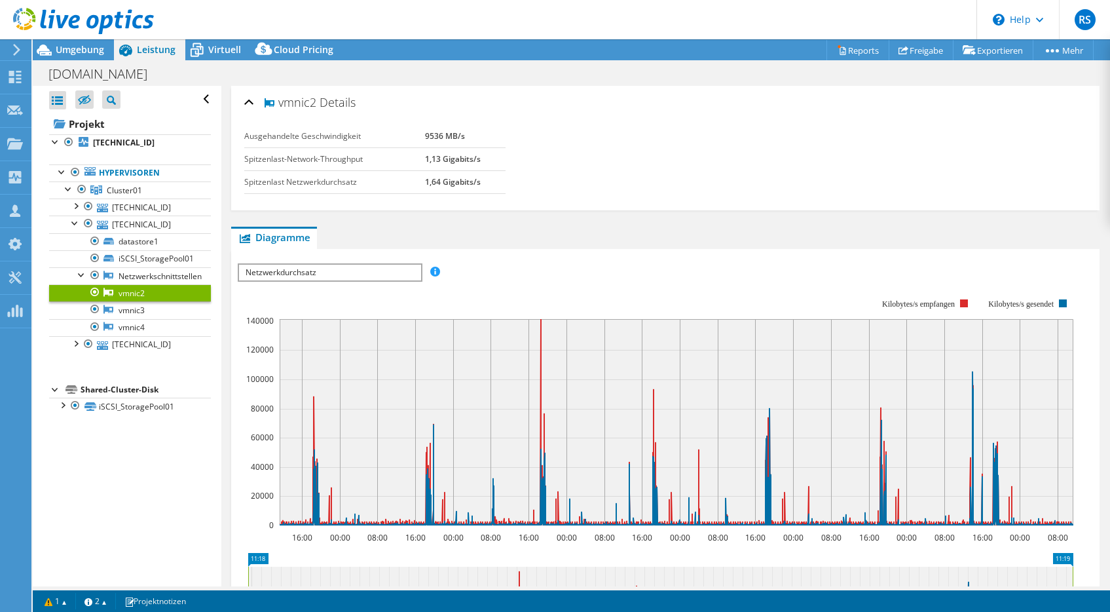
click at [123, 291] on link "vmnic2" at bounding box center [130, 292] width 162 height 17
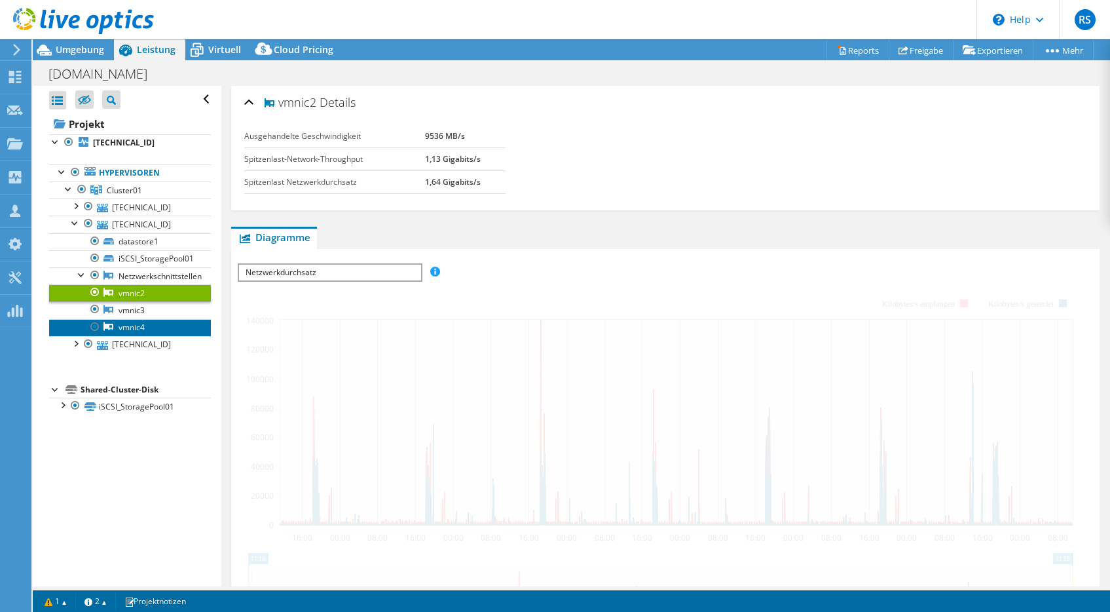
click at [124, 328] on link "vmnic4" at bounding box center [130, 327] width 162 height 17
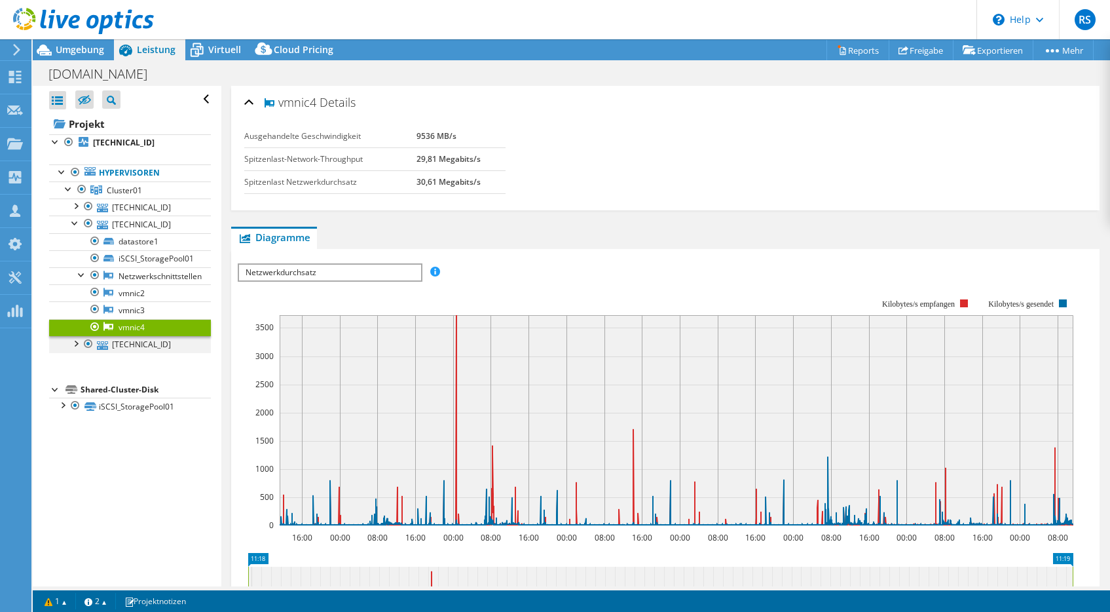
click at [71, 342] on div at bounding box center [75, 342] width 13 height 13
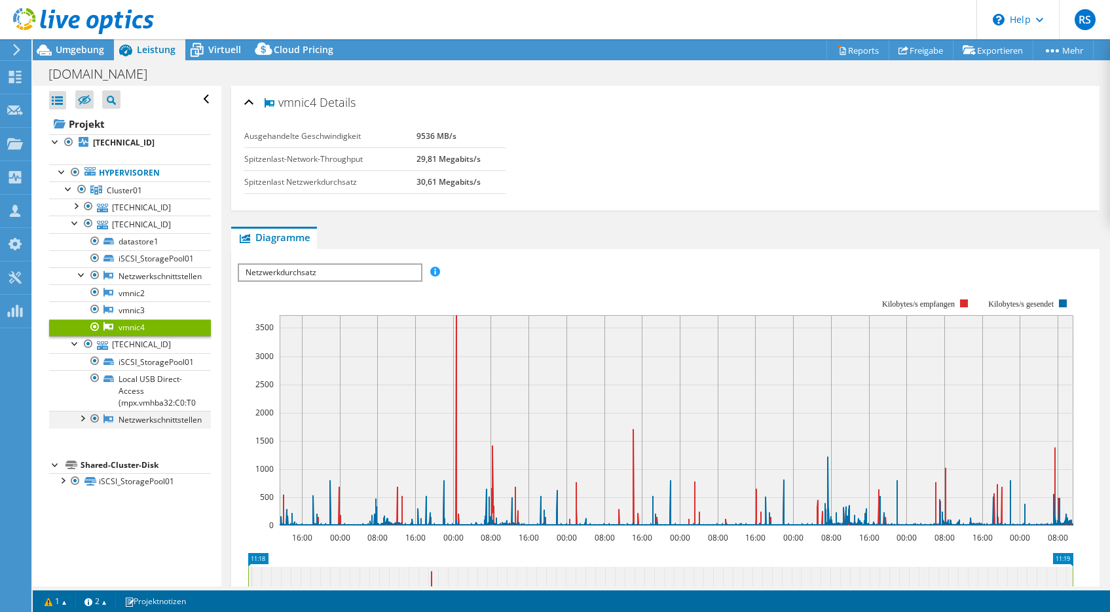
click at [85, 420] on div at bounding box center [81, 417] width 13 height 13
click at [134, 436] on link "vmnic2" at bounding box center [130, 436] width 162 height 17
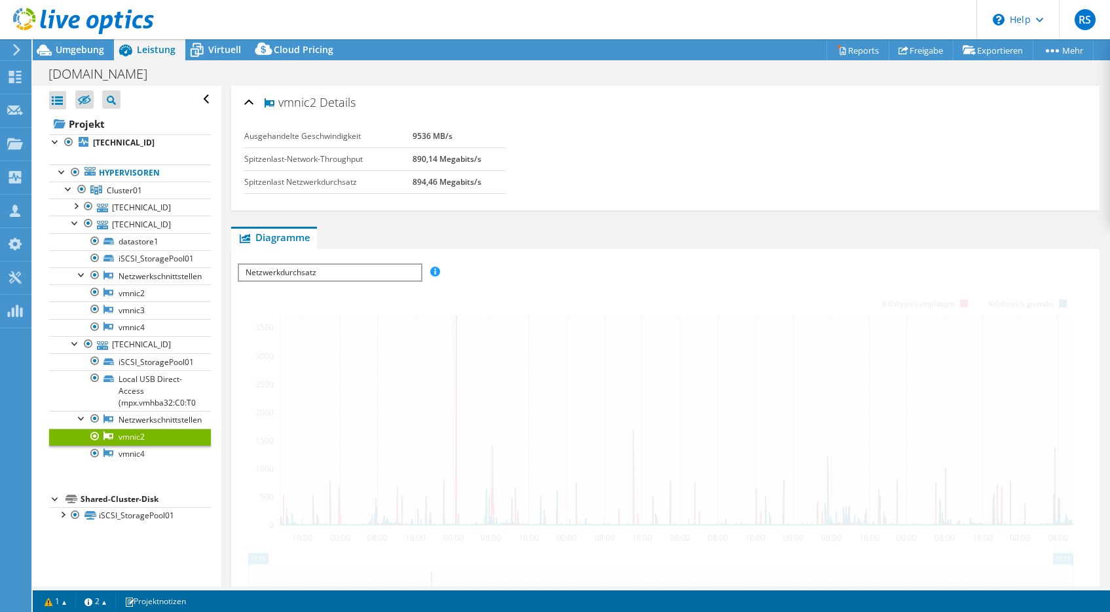
click at [134, 436] on link "vmnic2" at bounding box center [130, 436] width 162 height 17
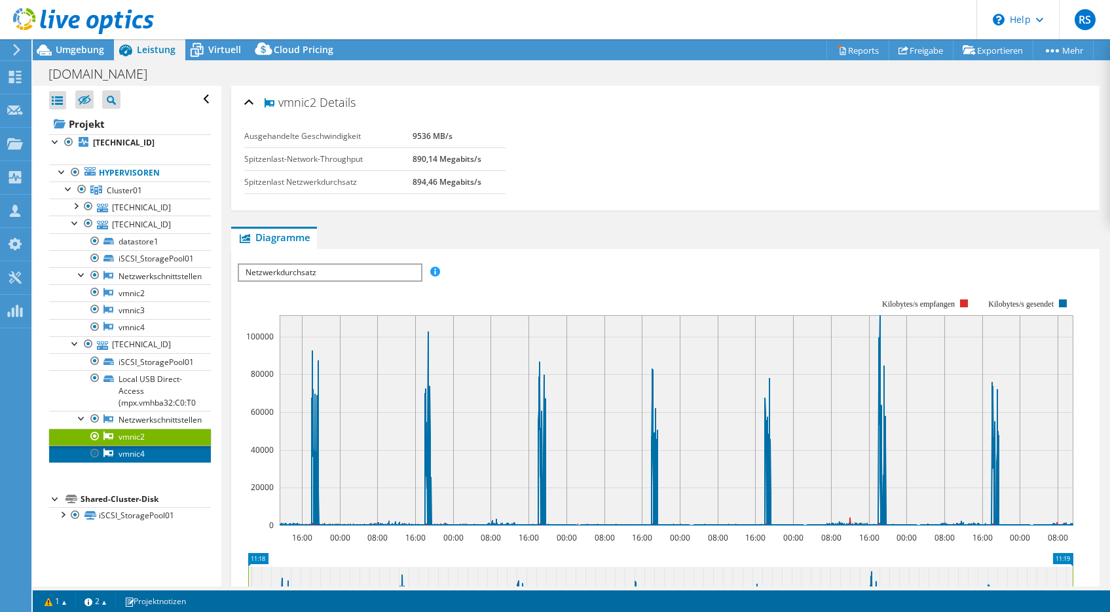
click at [132, 453] on link "vmnic4" at bounding box center [130, 453] width 162 height 17
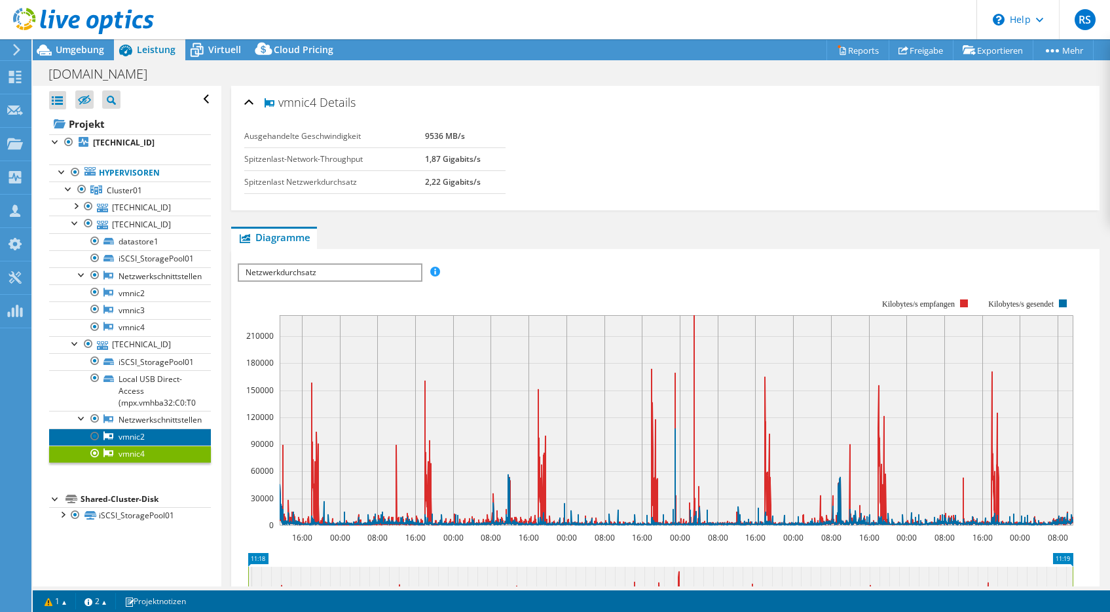
click at [126, 436] on link "vmnic2" at bounding box center [130, 436] width 162 height 17
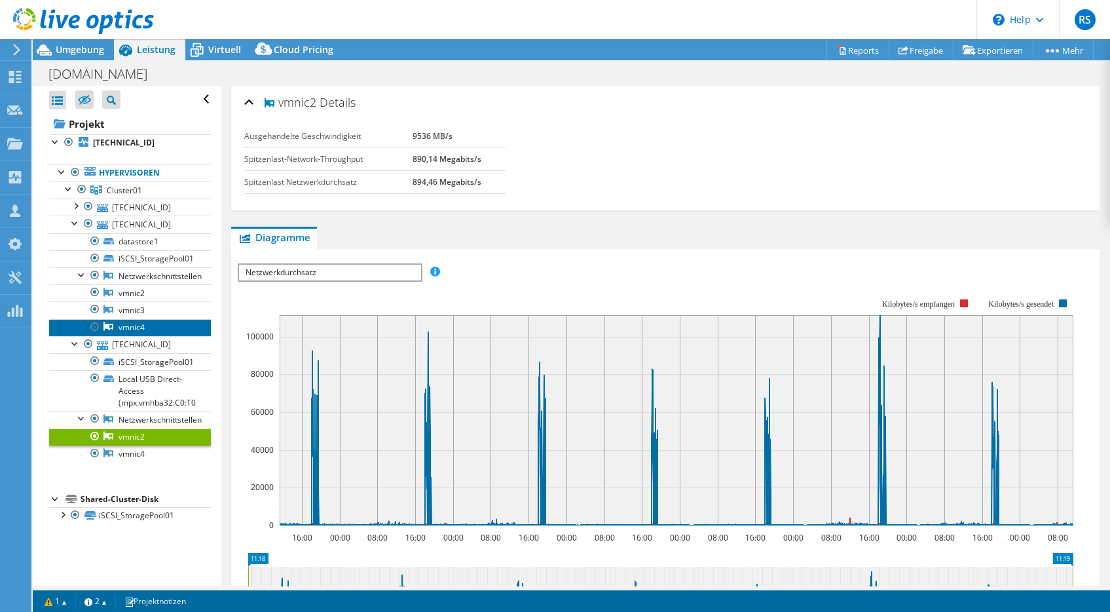
click at [119, 324] on link "vmnic4" at bounding box center [130, 327] width 162 height 17
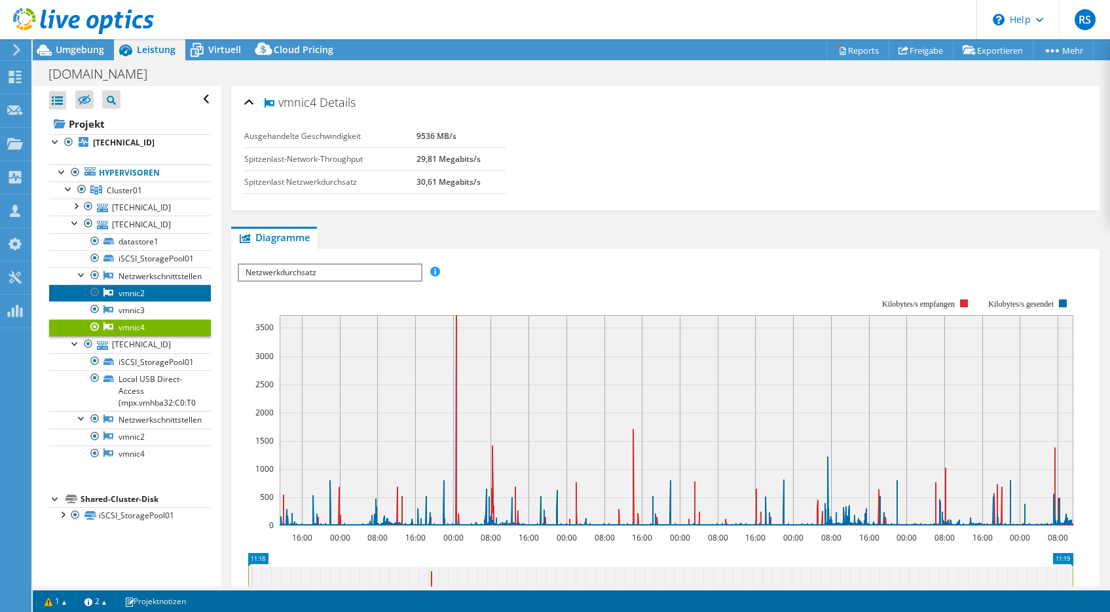
click at [125, 292] on link "vmnic2" at bounding box center [130, 292] width 162 height 17
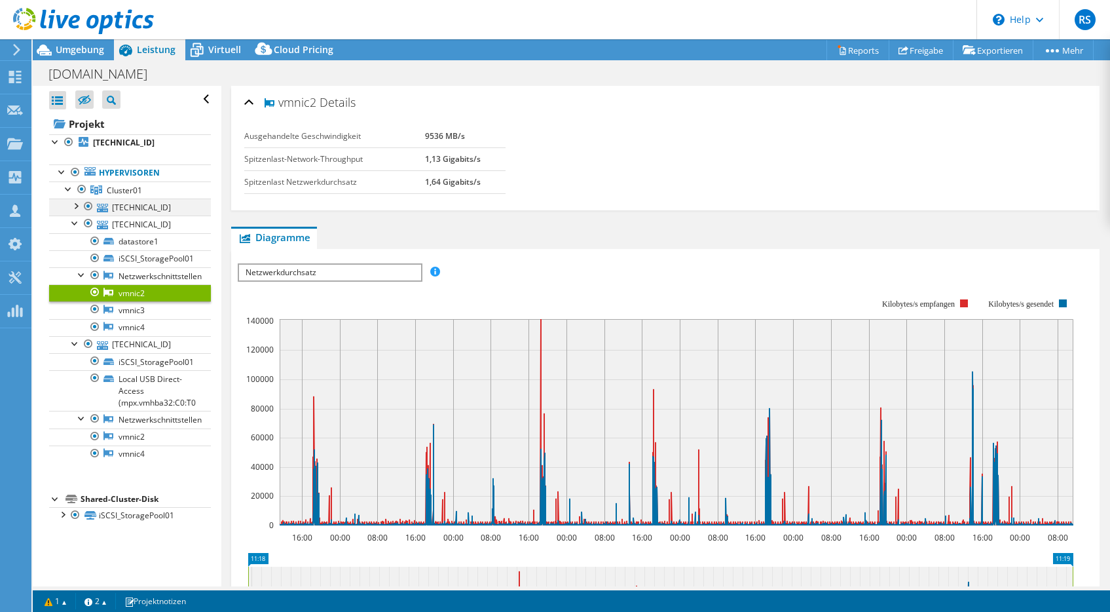
click at [74, 204] on div at bounding box center [75, 205] width 13 height 13
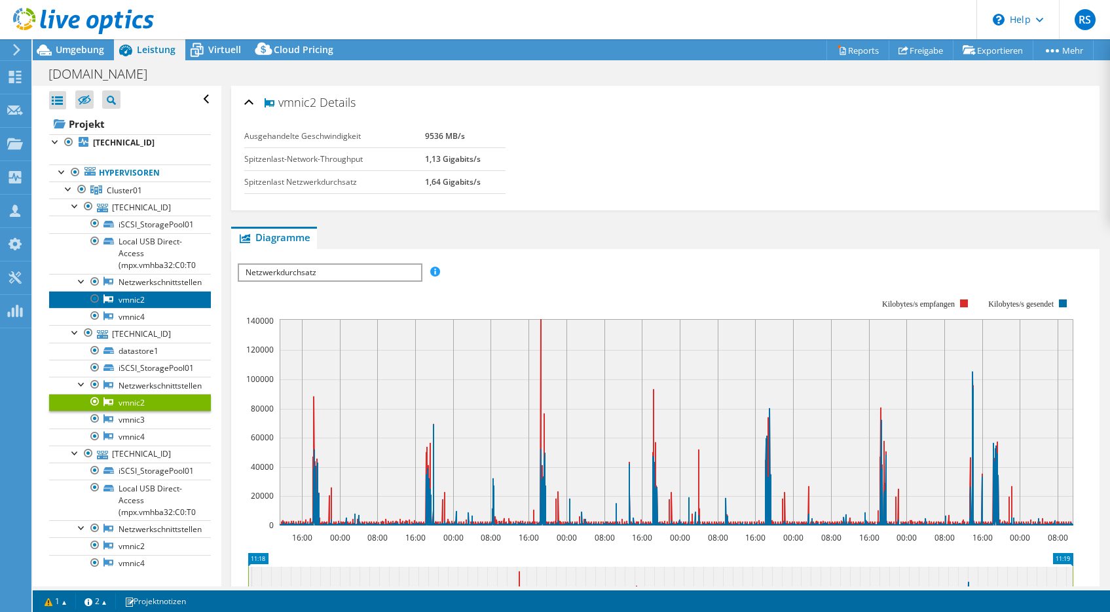
click at [127, 301] on link "vmnic2" at bounding box center [130, 299] width 162 height 17
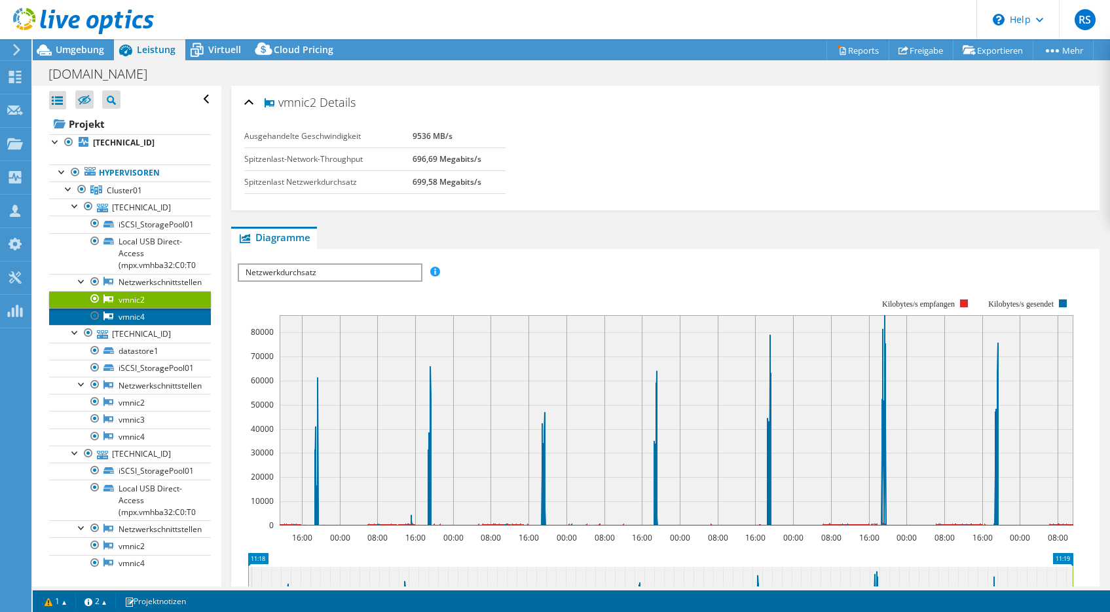
click at [134, 316] on link "vmnic4" at bounding box center [130, 316] width 162 height 17
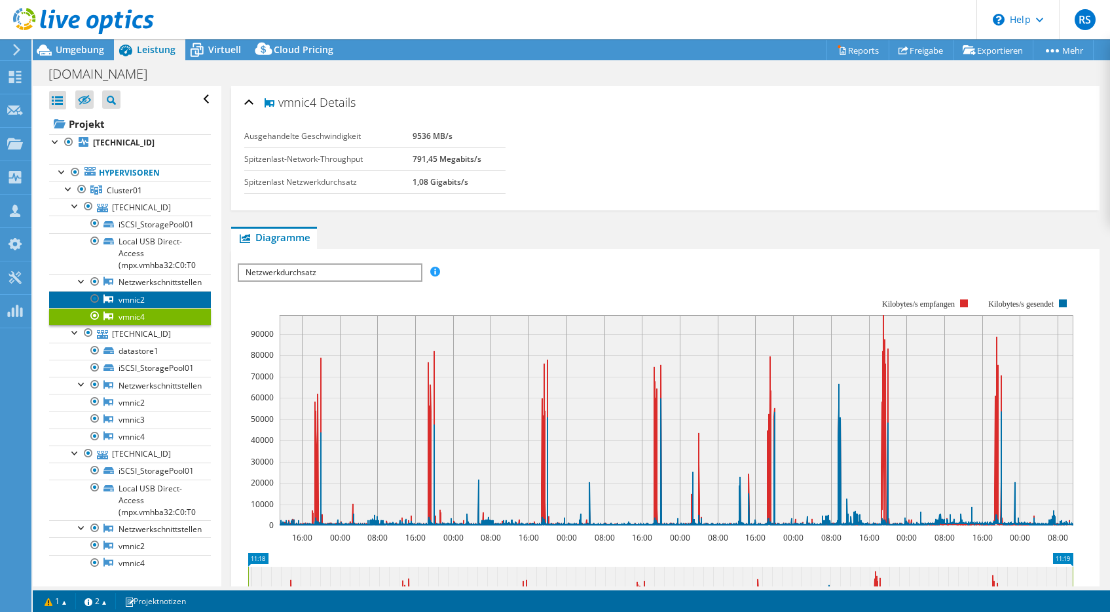
click at [124, 297] on link "vmnic2" at bounding box center [130, 299] width 162 height 17
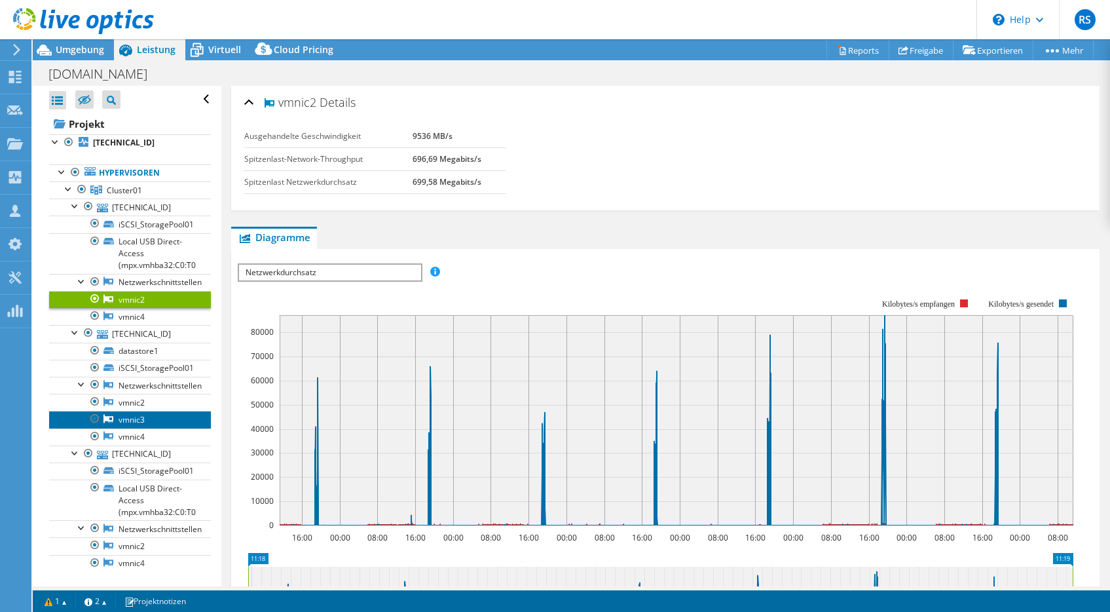
click at [129, 419] on link "vmnic3" at bounding box center [130, 419] width 162 height 17
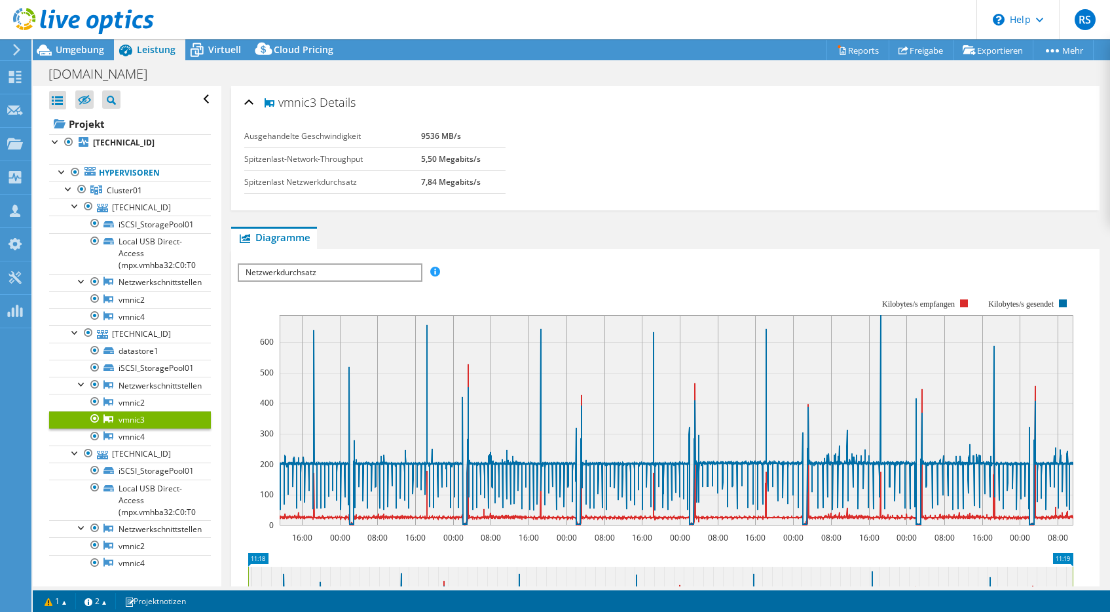
click at [344, 269] on span "Netzwerkdurchsatz" at bounding box center [329, 273] width 181 height 16
click at [611, 272] on div "IOPS pro Sekunde Disk-Durchsatz IO-Size Latenz Queue-Depth CPU-Prozentwert Arbe…" at bounding box center [666, 272] width 856 height 18
select select "USD"
click at [126, 400] on link "vmnic2" at bounding box center [130, 402] width 162 height 17
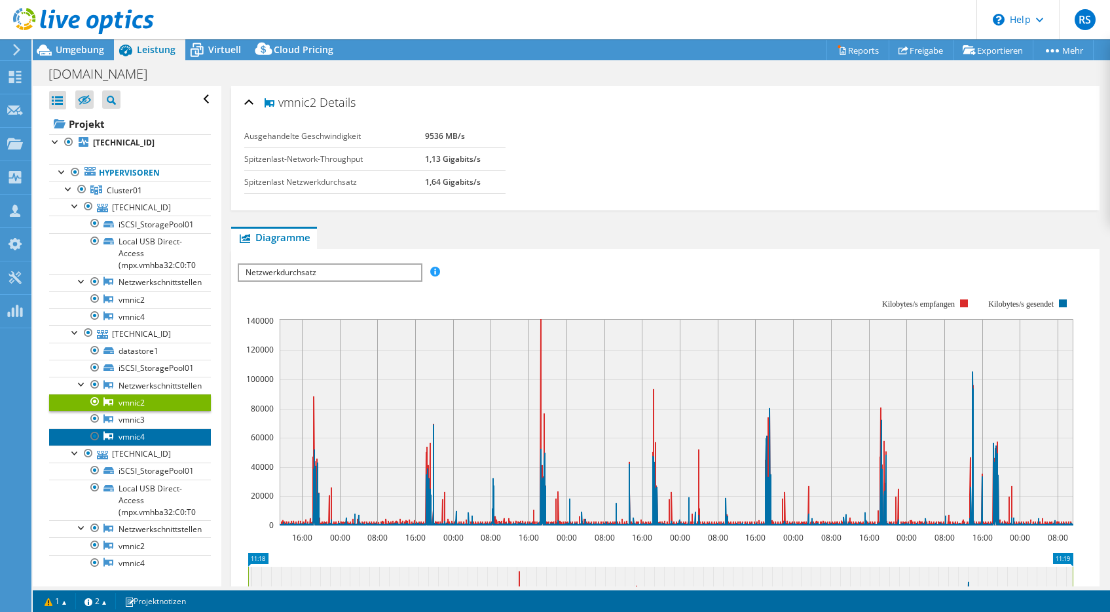
click at [124, 435] on link "vmnic4" at bounding box center [130, 436] width 162 height 17
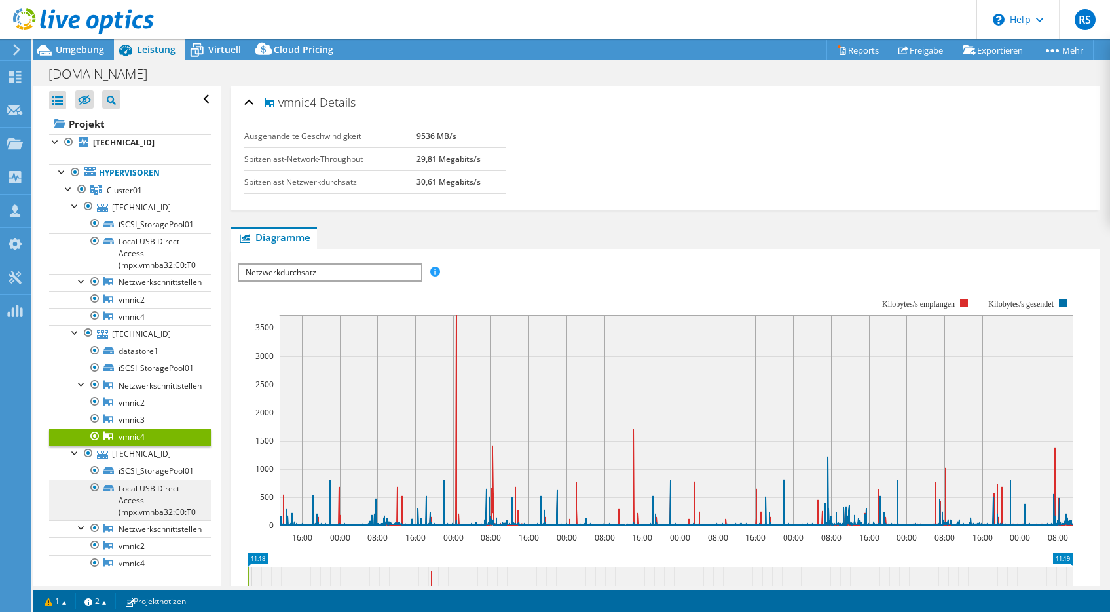
scroll to position [63, 0]
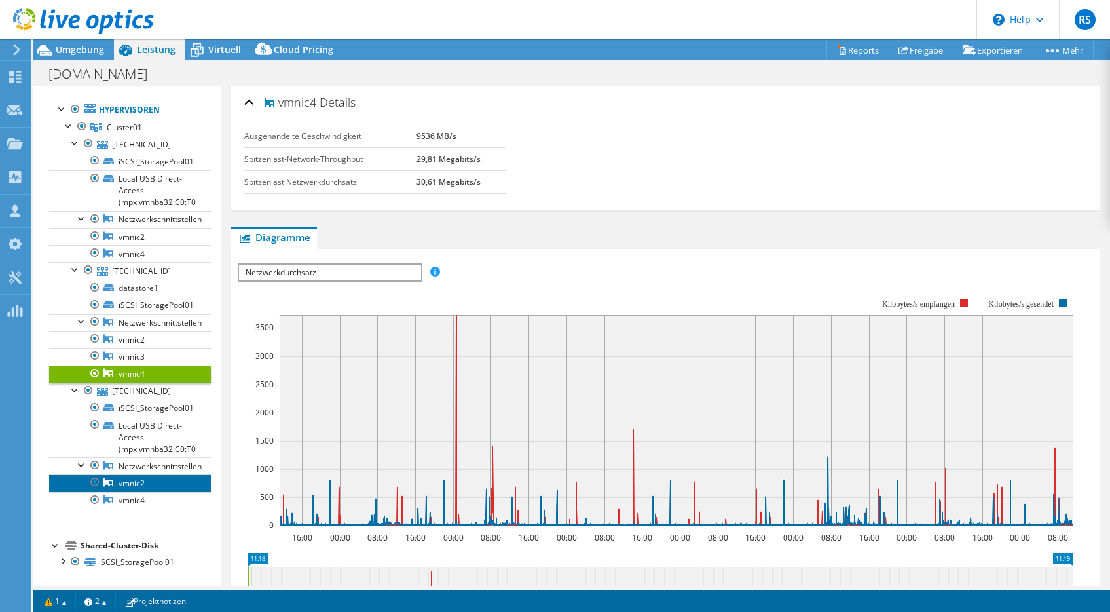
click at [120, 483] on link "vmnic2" at bounding box center [130, 482] width 162 height 17
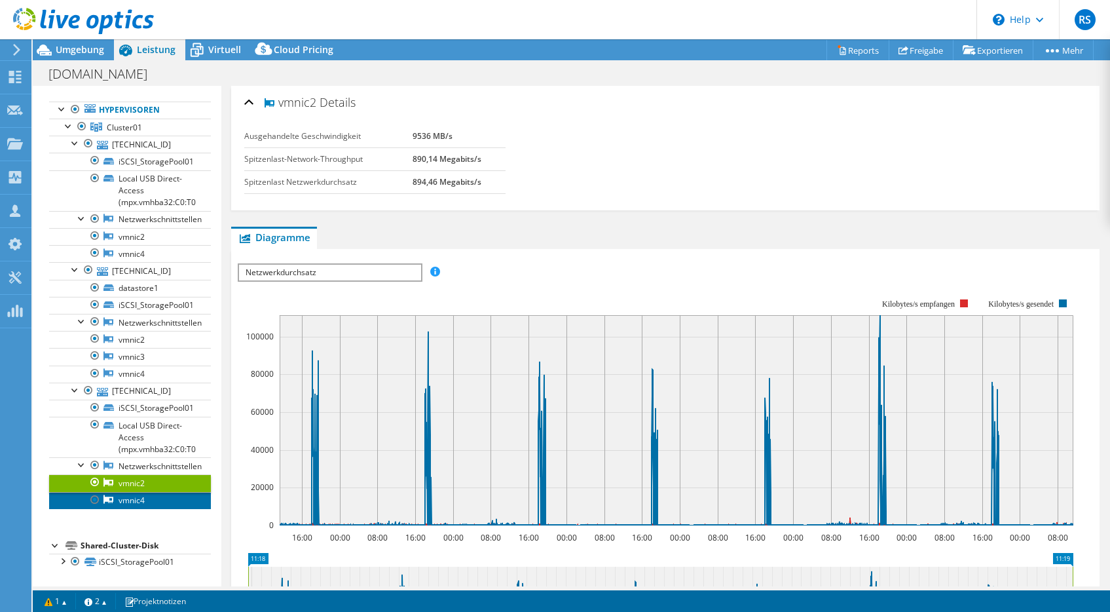
click at [130, 499] on link "vmnic4" at bounding box center [130, 500] width 162 height 17
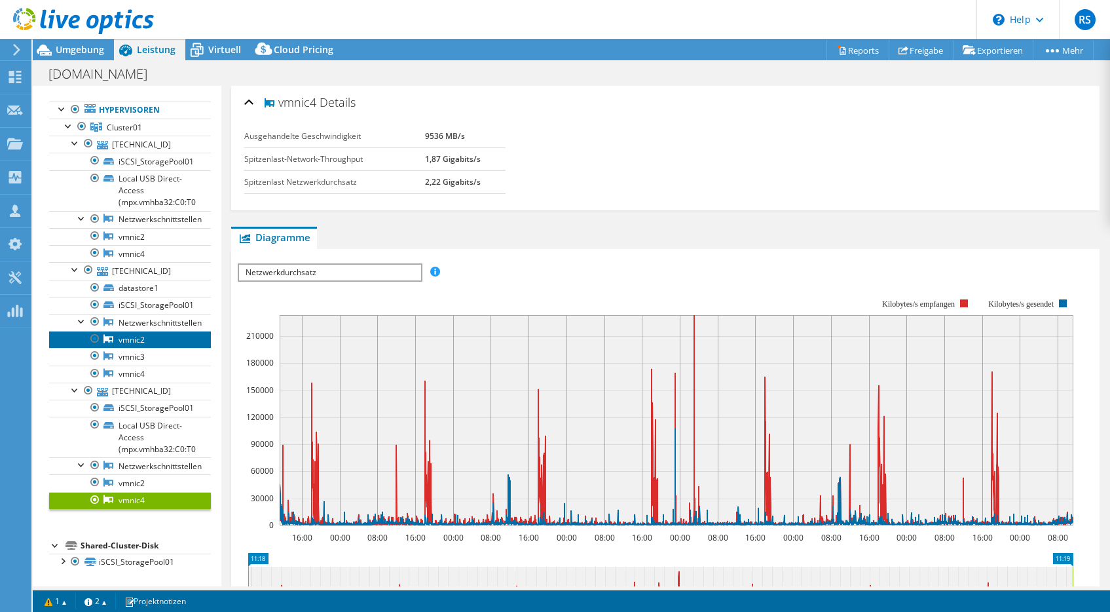
click at [124, 337] on link "vmnic2" at bounding box center [130, 339] width 162 height 17
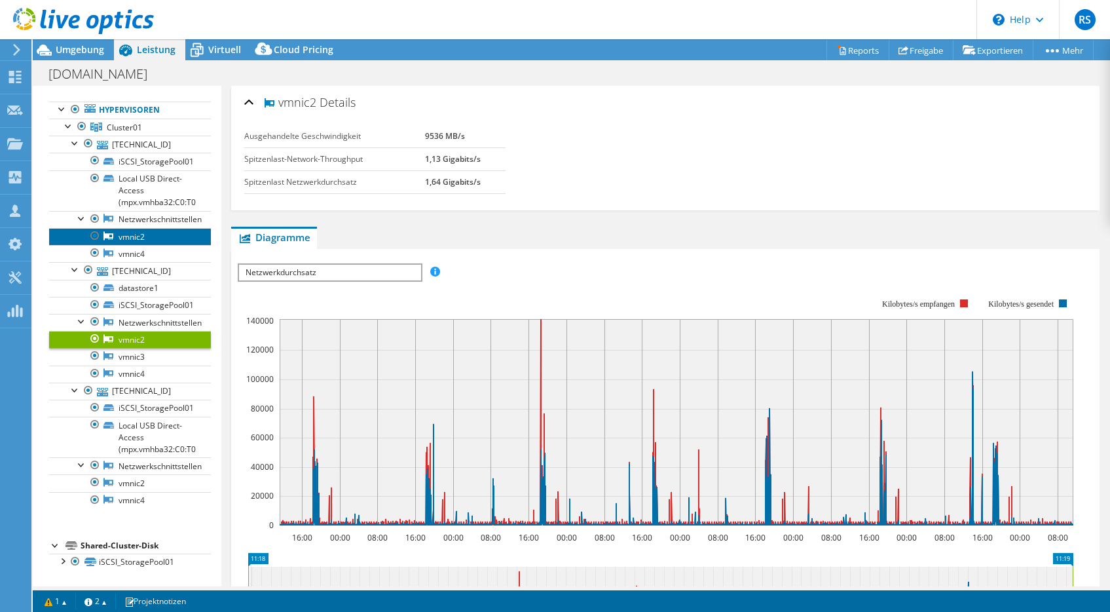
click at [133, 237] on link "vmnic2" at bounding box center [130, 236] width 162 height 17
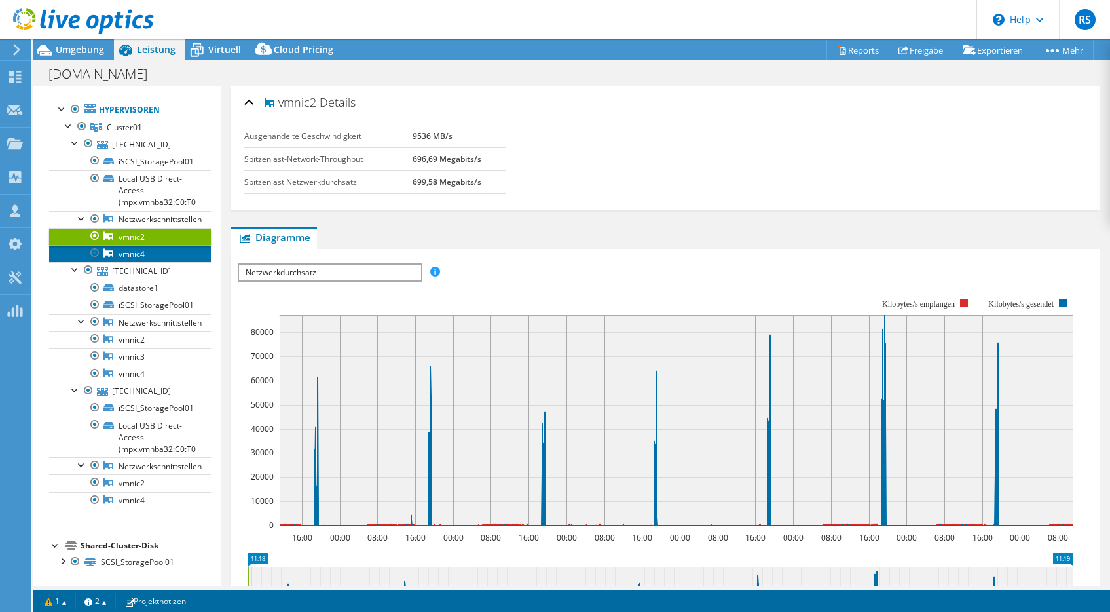
click at [132, 256] on link "vmnic4" at bounding box center [130, 253] width 162 height 17
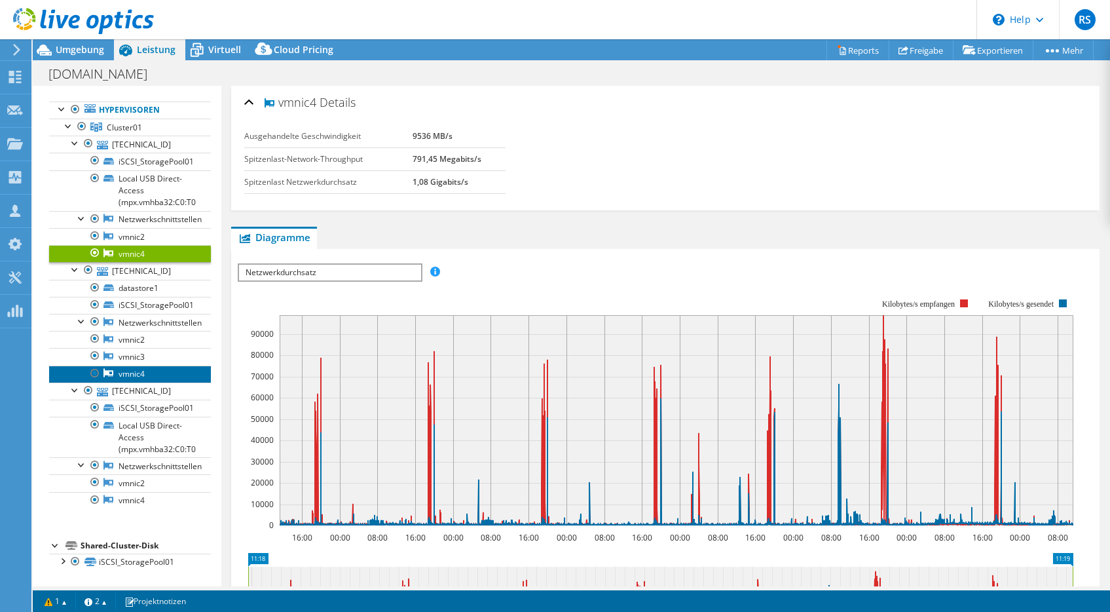
click at [126, 372] on link "vmnic4" at bounding box center [130, 374] width 162 height 17
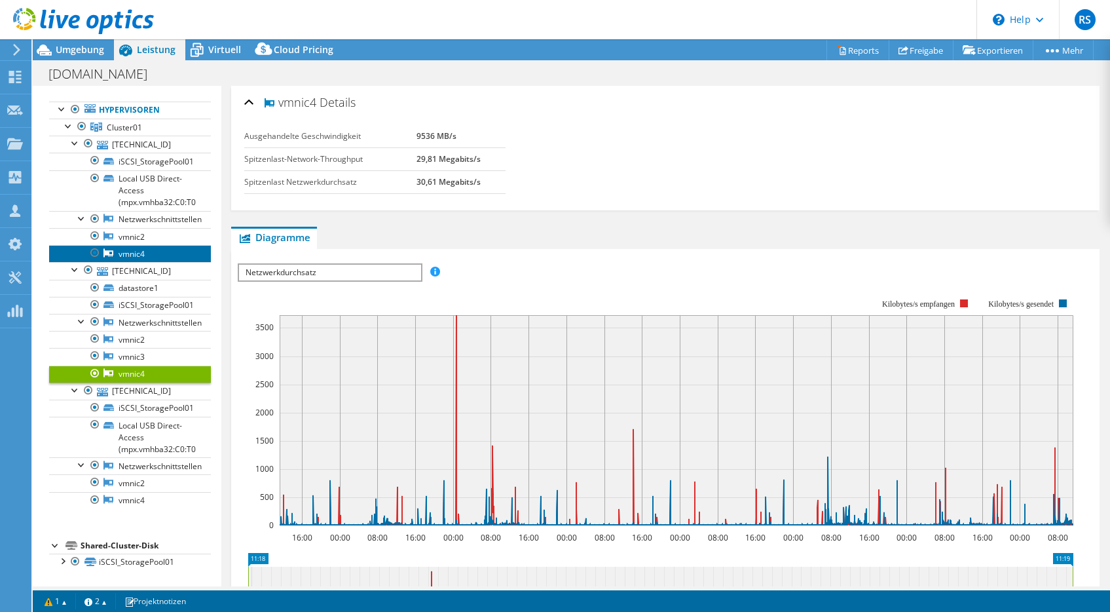
click at [122, 252] on link "vmnic4" at bounding box center [130, 253] width 162 height 17
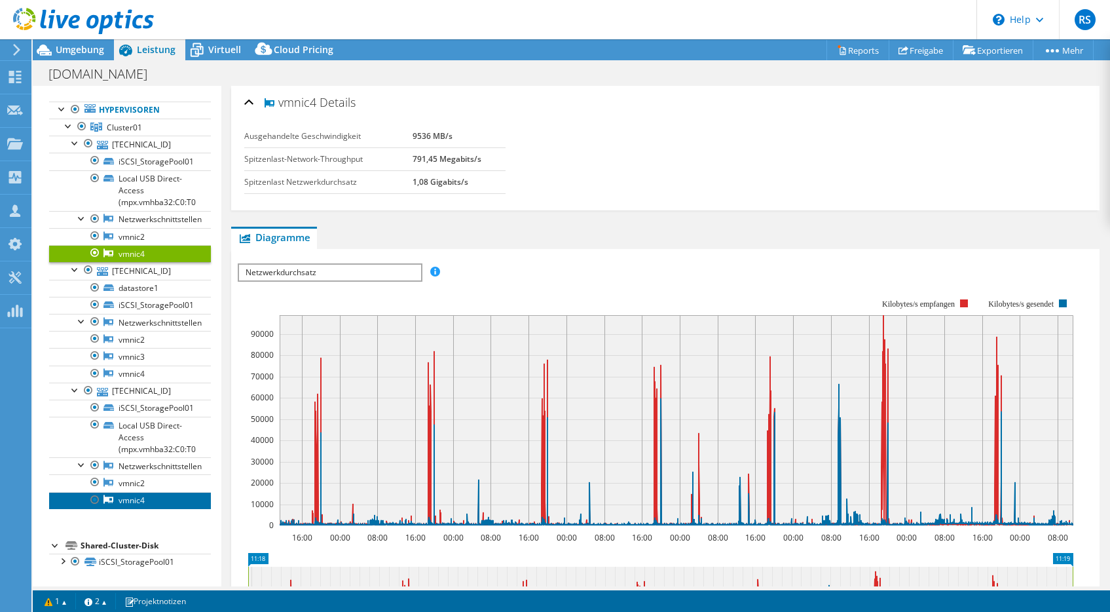
click at [134, 501] on link "vmnic4" at bounding box center [130, 500] width 162 height 17
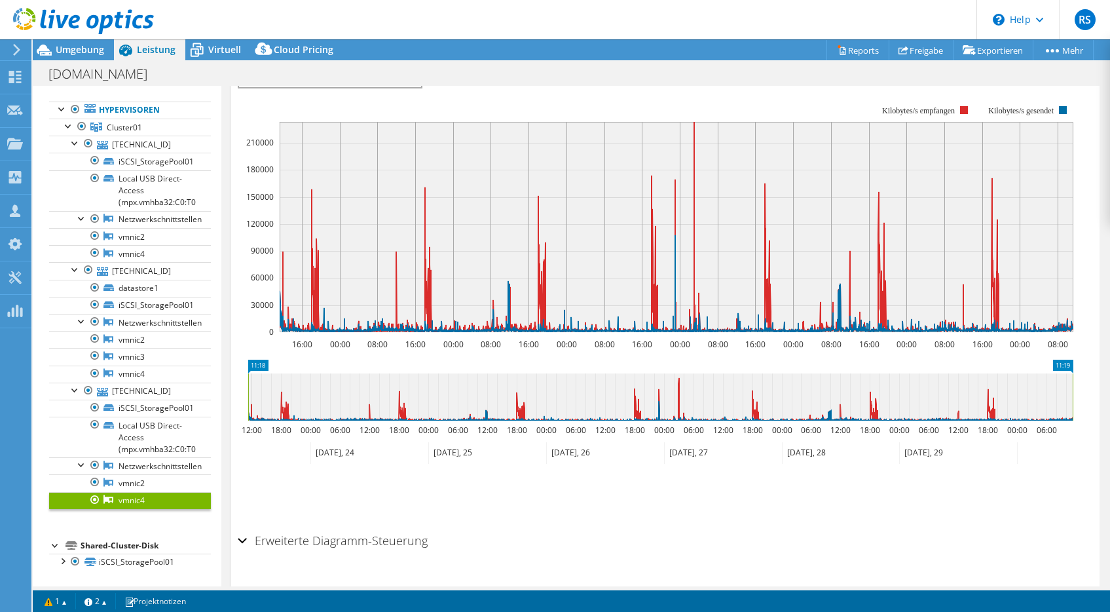
scroll to position [225, 0]
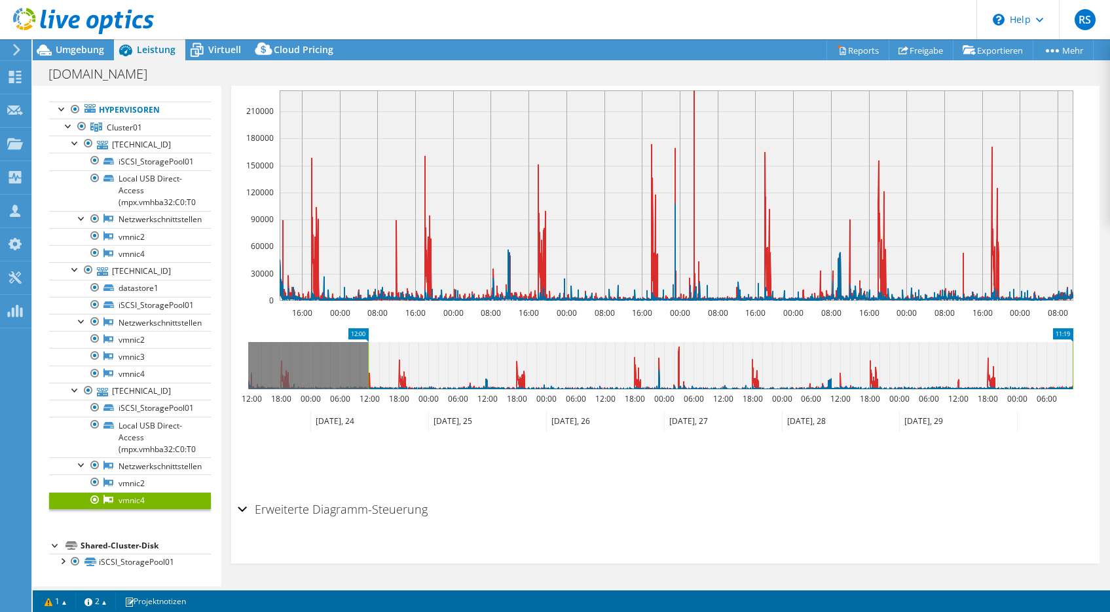
drag, startPoint x: 257, startPoint y: 332, endPoint x: 377, endPoint y: 361, distance: 123.5
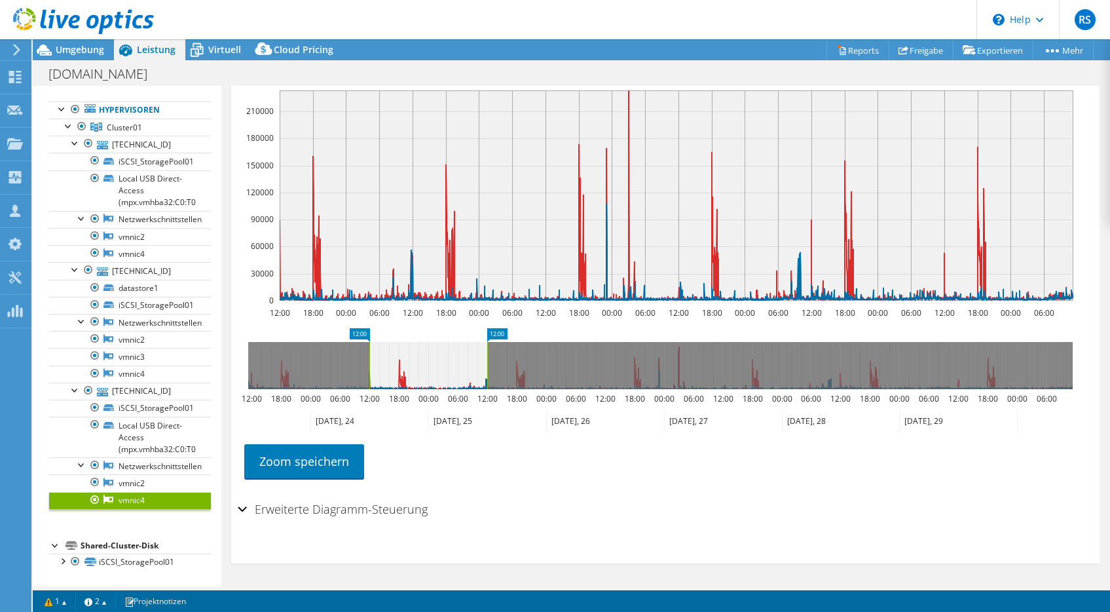
drag, startPoint x: 1062, startPoint y: 331, endPoint x: 476, endPoint y: 371, distance: 587.1
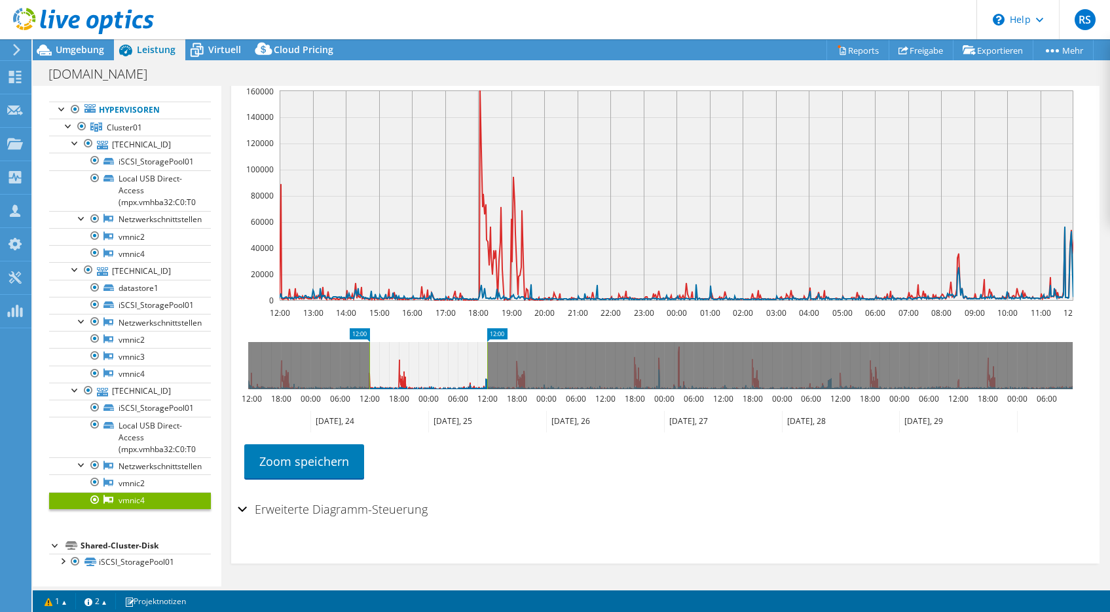
click at [626, 462] on ul "Zoom speichern" at bounding box center [662, 459] width 849 height 37
click at [565, 359] on icon at bounding box center [660, 365] width 825 height 47
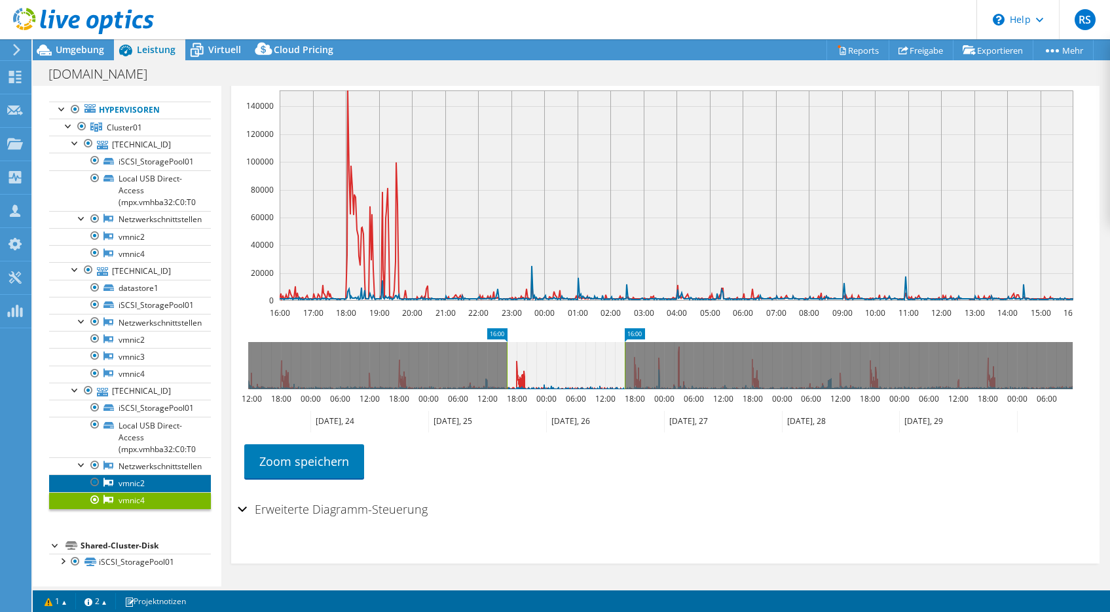
click at [130, 482] on link "vmnic2" at bounding box center [130, 482] width 162 height 17
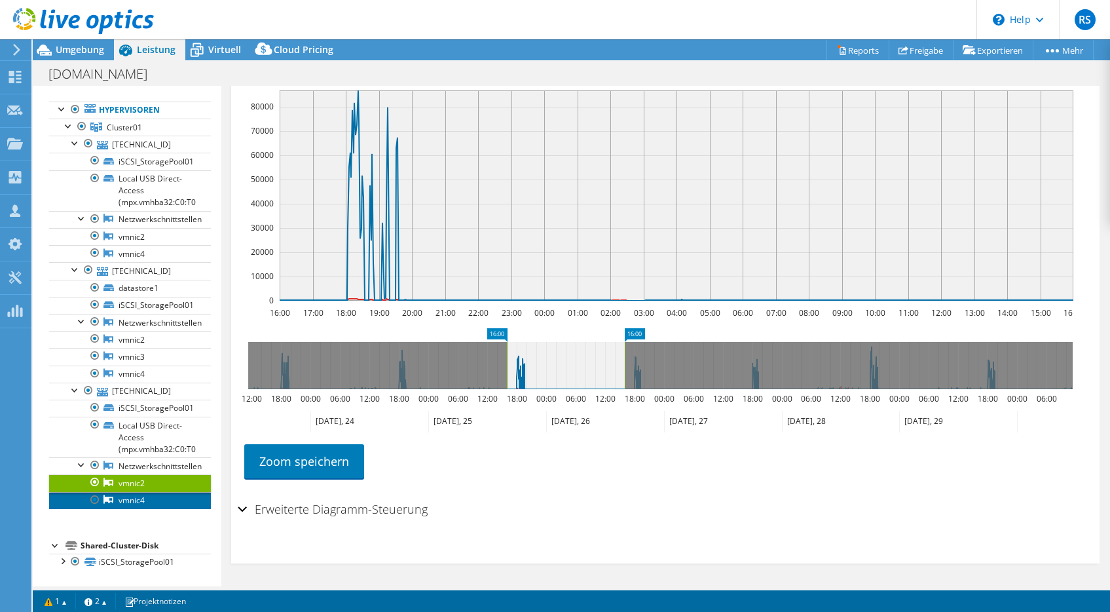
click at [124, 501] on link "vmnic4" at bounding box center [130, 500] width 162 height 17
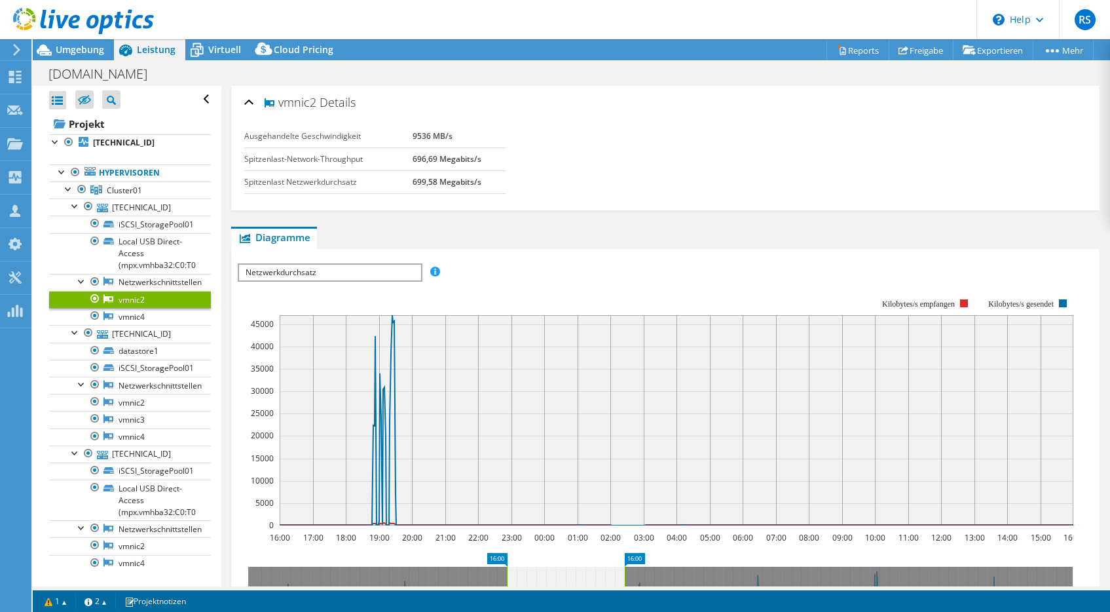
select select "USD"
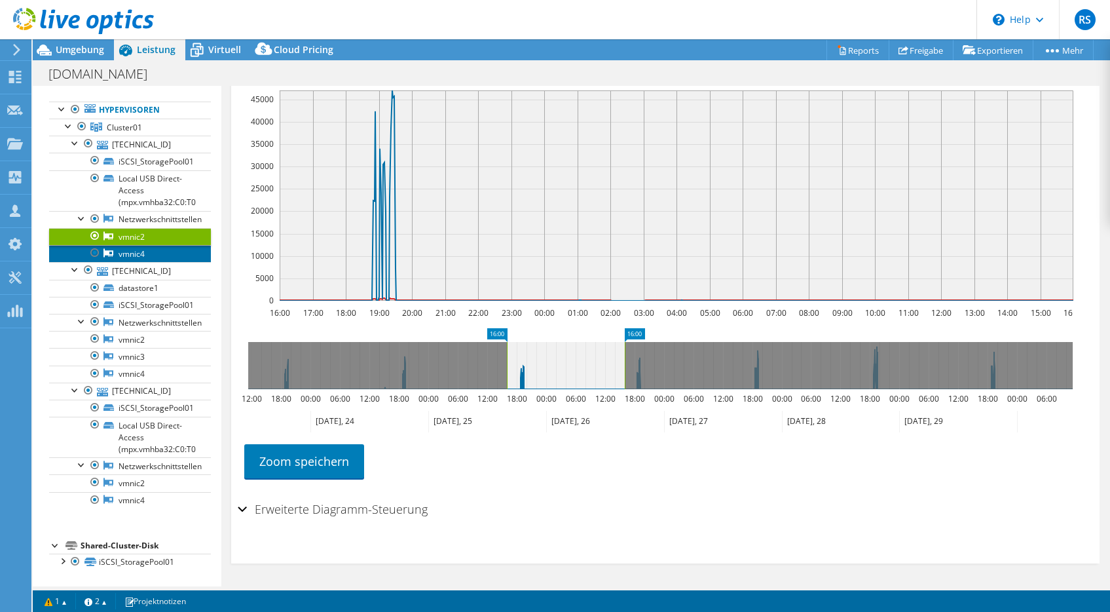
click at [134, 252] on link "vmnic4" at bounding box center [130, 253] width 162 height 17
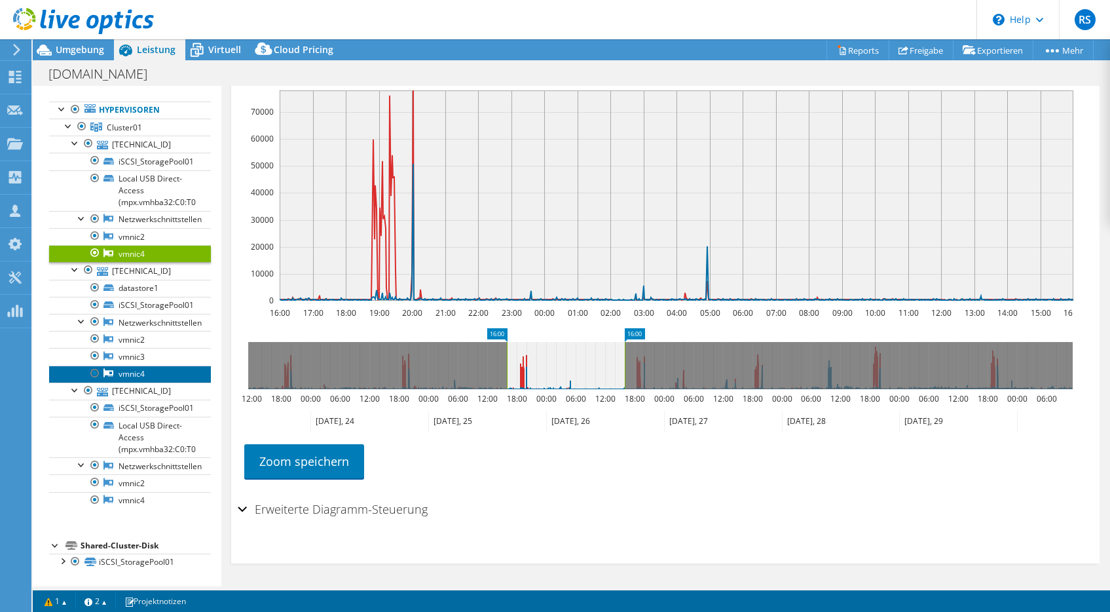
click at [132, 372] on link "vmnic4" at bounding box center [130, 374] width 162 height 17
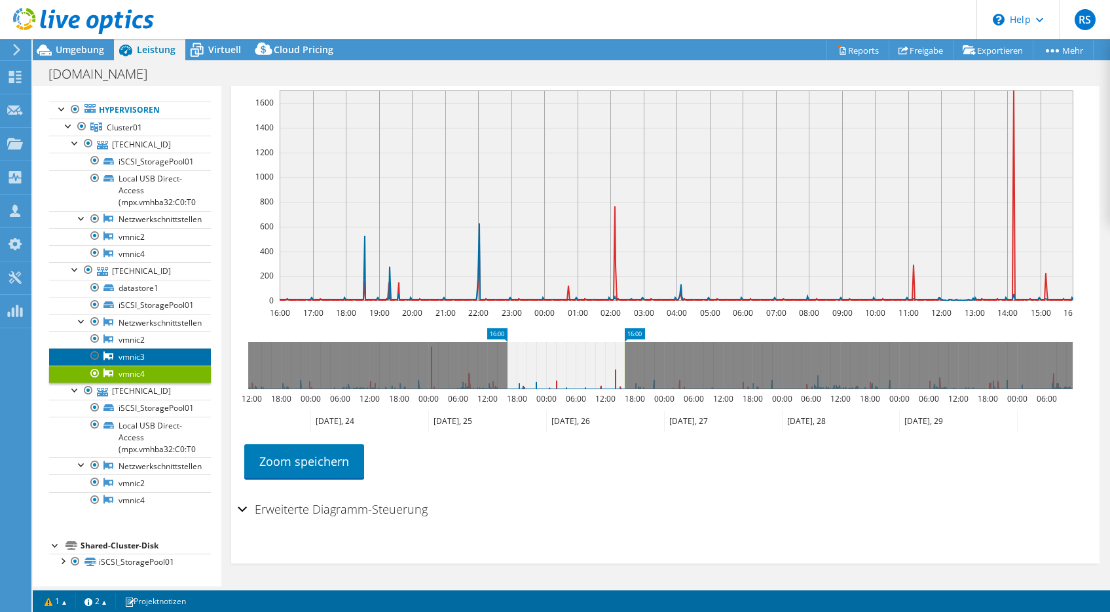
click at [127, 354] on link "vmnic3" at bounding box center [130, 356] width 162 height 17
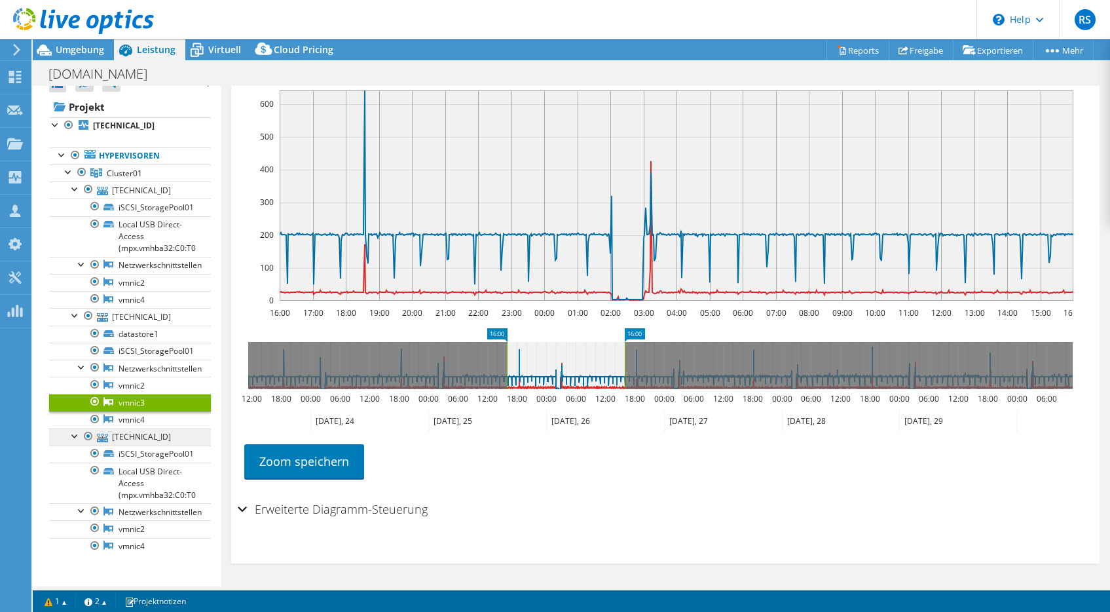
scroll to position [0, 0]
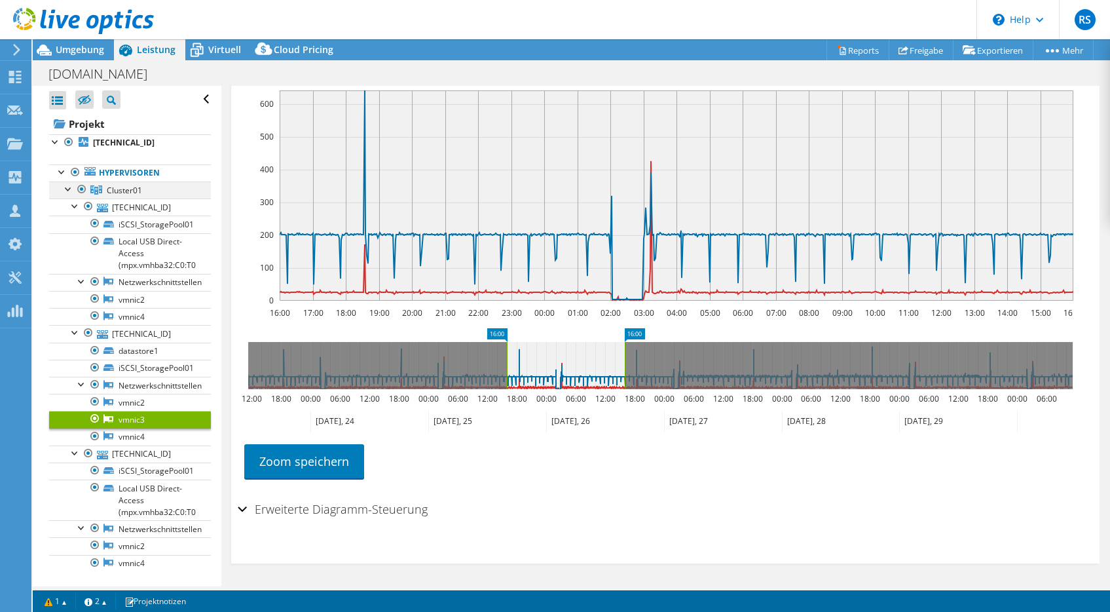
click at [67, 185] on div at bounding box center [68, 187] width 13 height 13
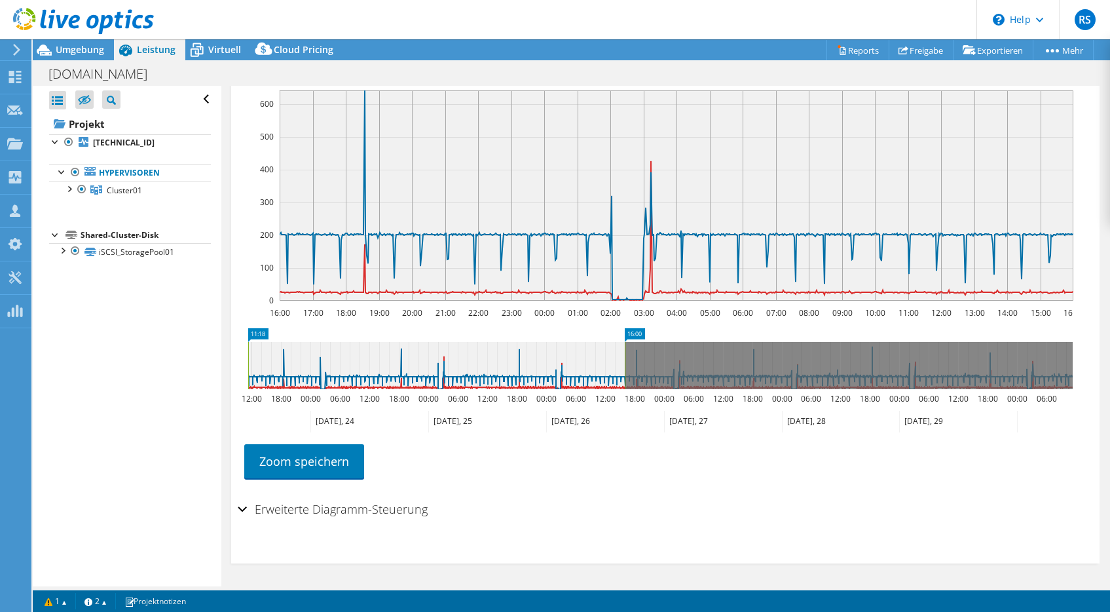
drag, startPoint x: 497, startPoint y: 332, endPoint x: 228, endPoint y: 346, distance: 269.0
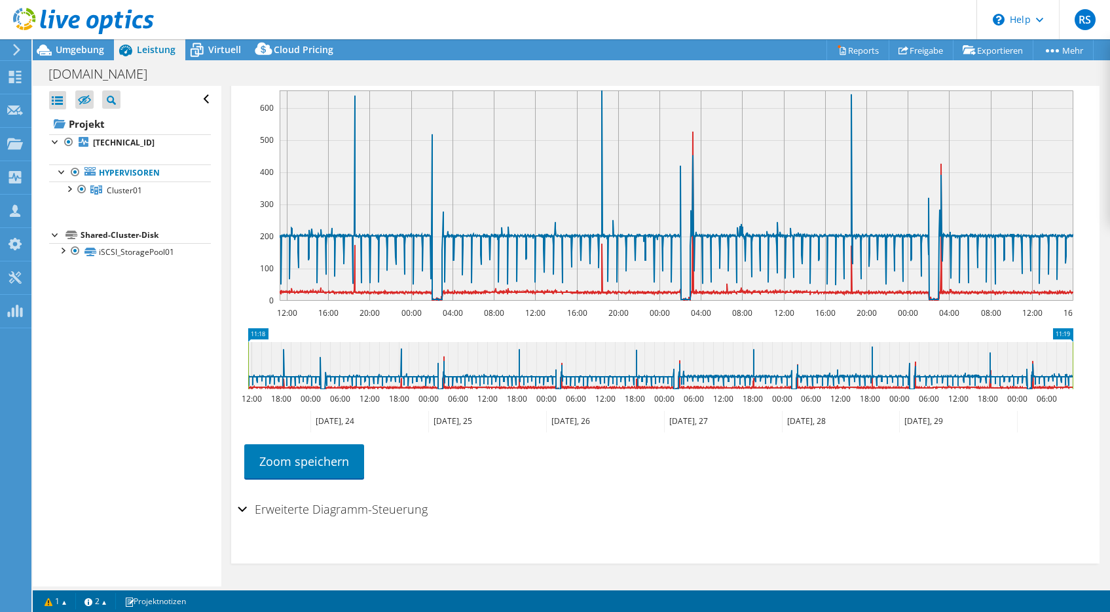
drag, startPoint x: 634, startPoint y: 332, endPoint x: 1093, endPoint y: 356, distance: 459.2
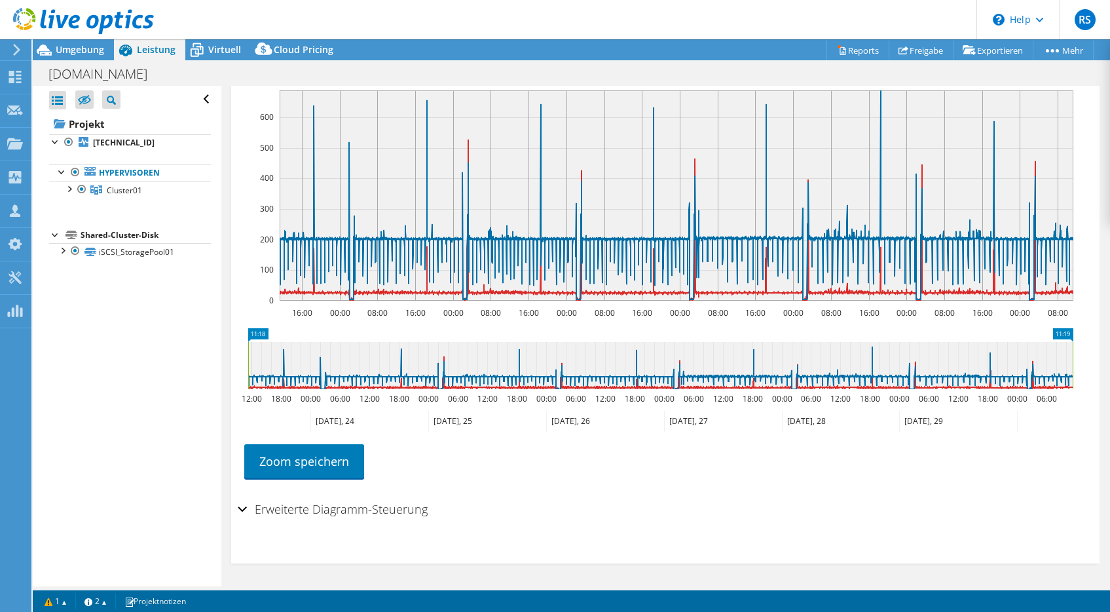
click at [758, 475] on ul "Zoom speichern" at bounding box center [662, 459] width 849 height 37
click at [645, 363] on icon at bounding box center [660, 365] width 825 height 47
click at [537, 364] on icon at bounding box center [660, 365] width 825 height 47
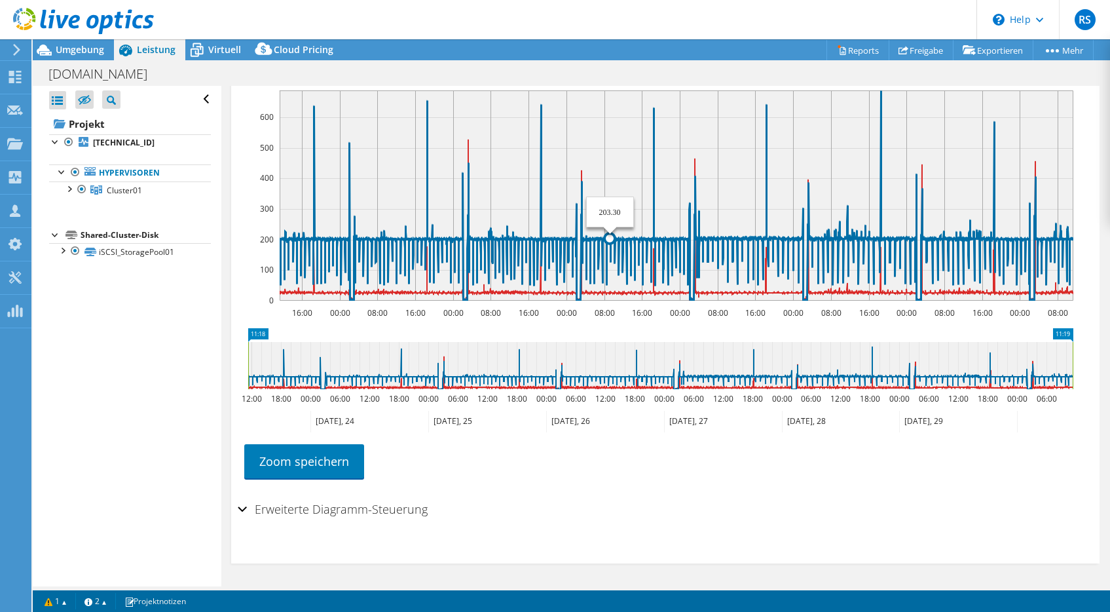
click at [610, 210] on rect at bounding box center [677, 195] width 794 height 210
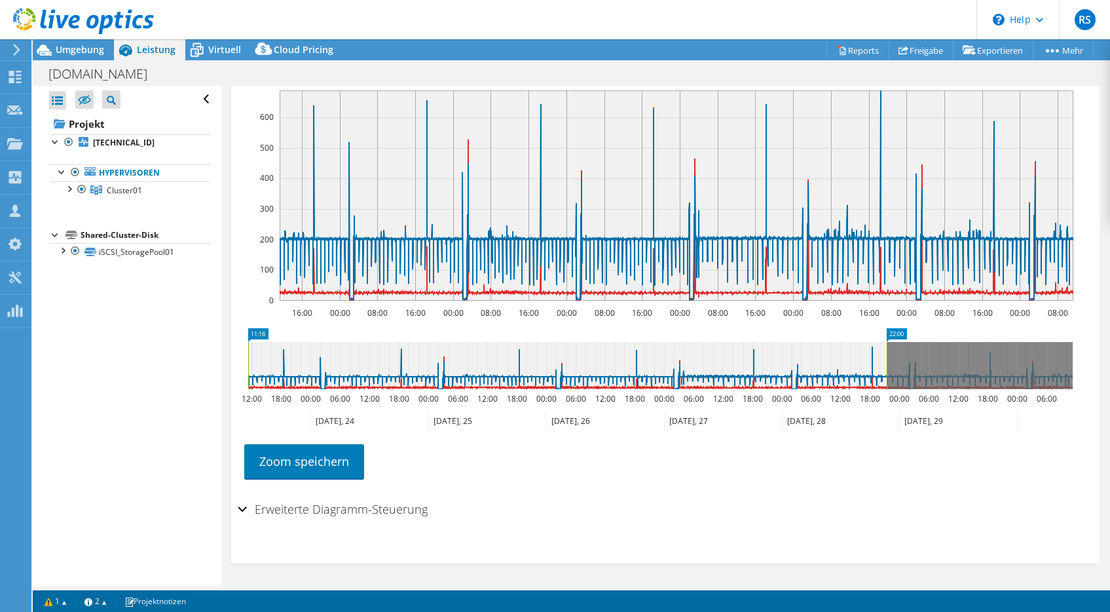
drag, startPoint x: 1069, startPoint y: 332, endPoint x: 883, endPoint y: 328, distance: 186.1
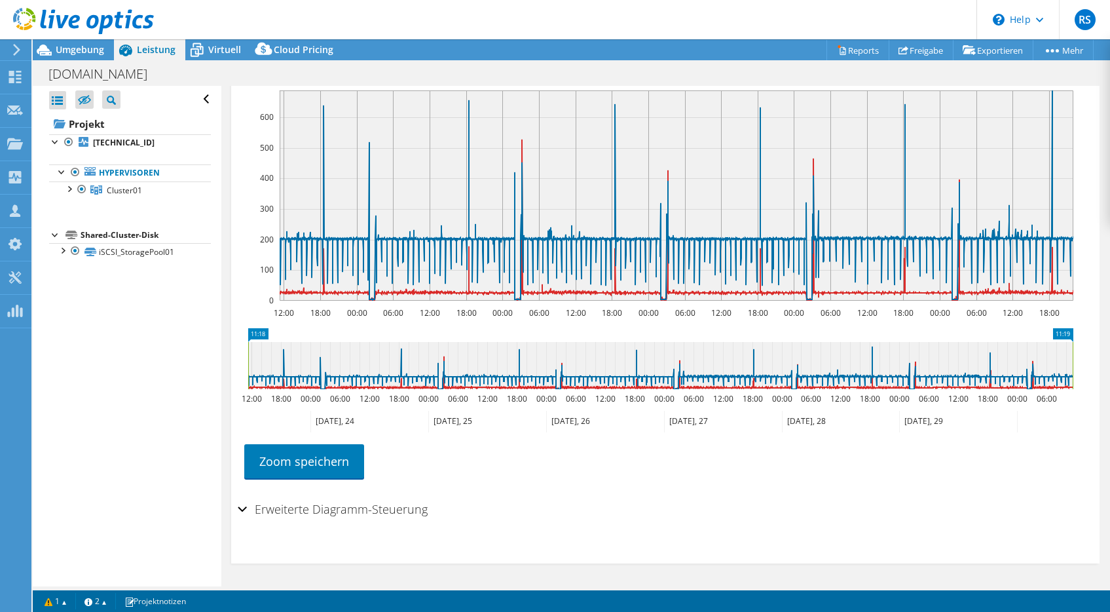
drag, startPoint x: 892, startPoint y: 329, endPoint x: 1097, endPoint y: 347, distance: 205.2
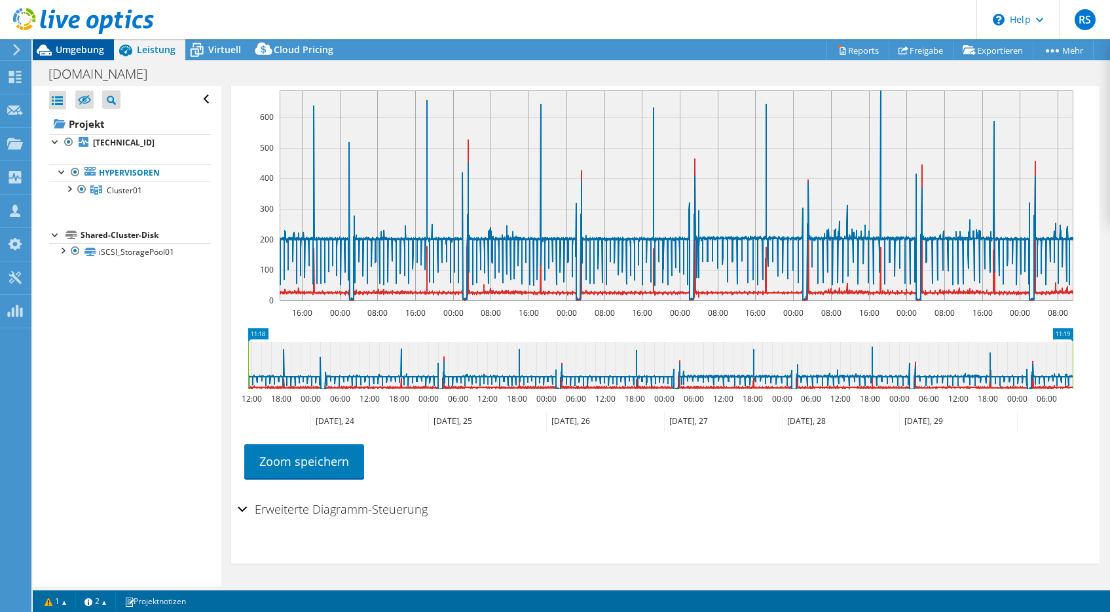
click at [77, 51] on span "Umgebung" at bounding box center [80, 49] width 48 height 12
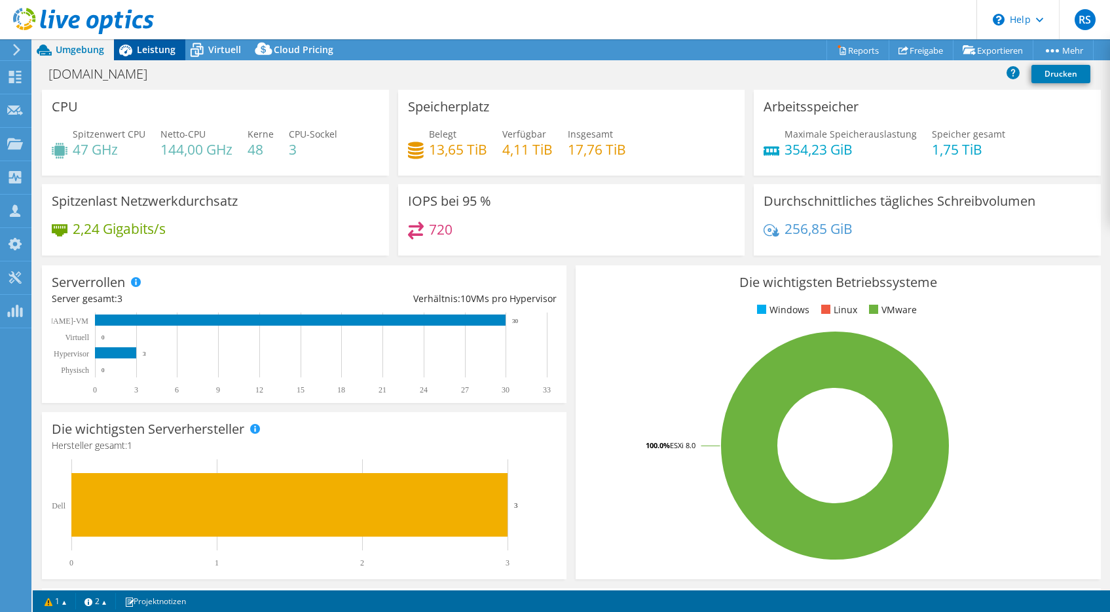
click at [150, 46] on span "Leistung" at bounding box center [156, 49] width 39 height 12
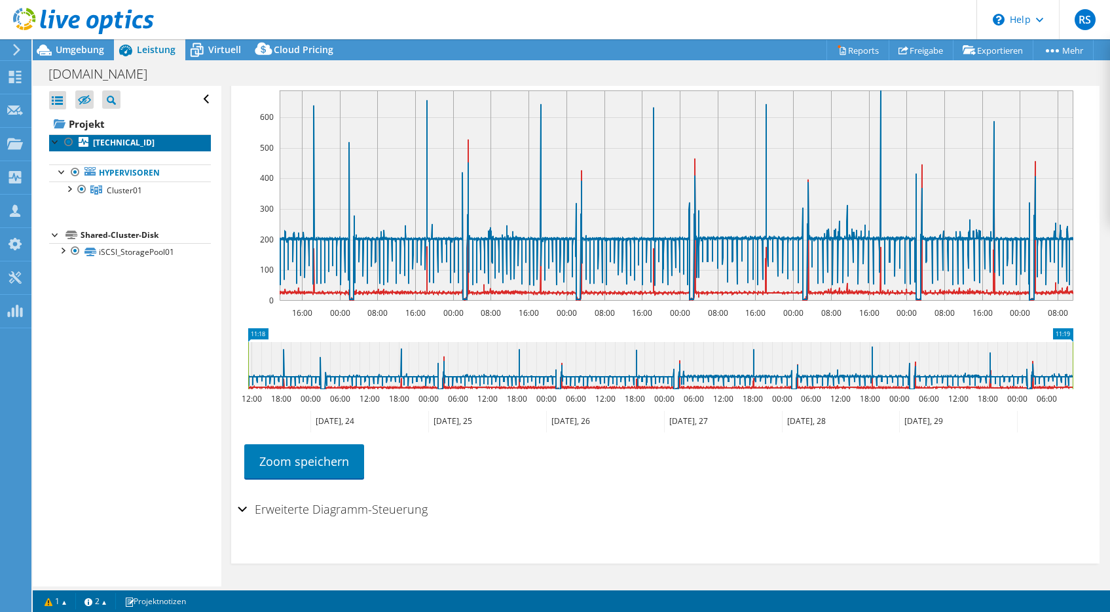
click at [102, 139] on b "[TECHNICAL_ID]" at bounding box center [124, 142] width 62 height 11
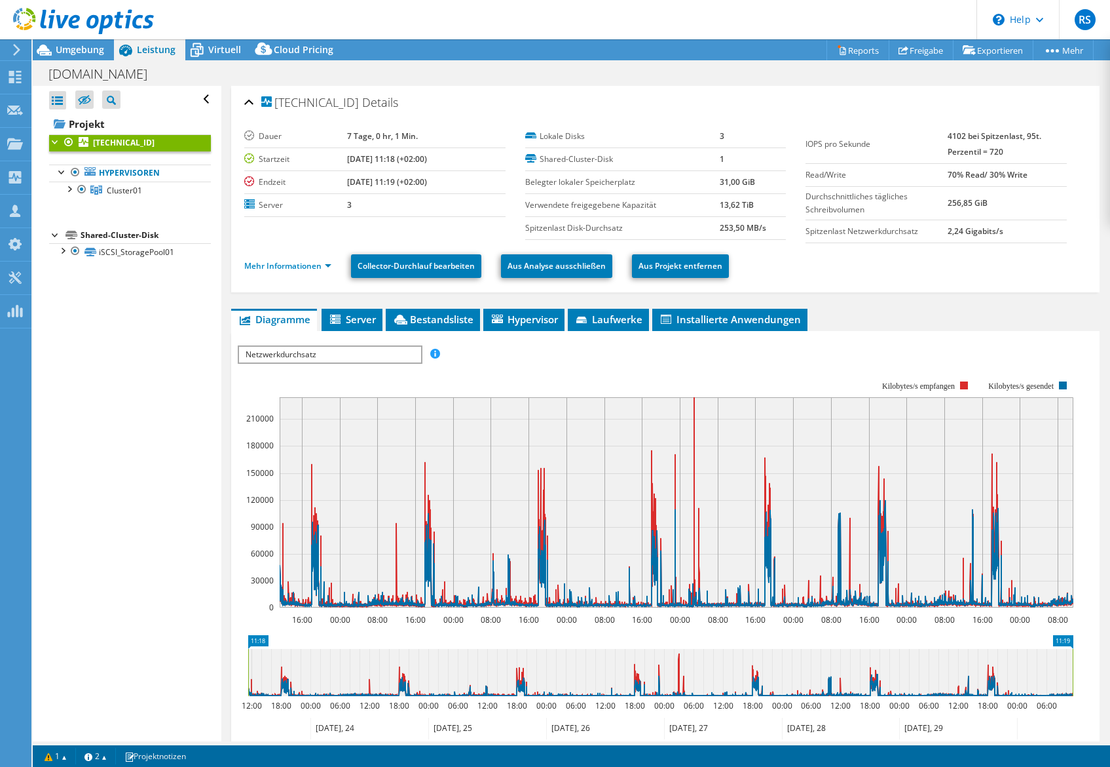
drag, startPoint x: 325, startPoint y: 352, endPoint x: 305, endPoint y: 375, distance: 30.7
click at [325, 352] on span "Netzwerkdurchsatz" at bounding box center [329, 355] width 181 height 16
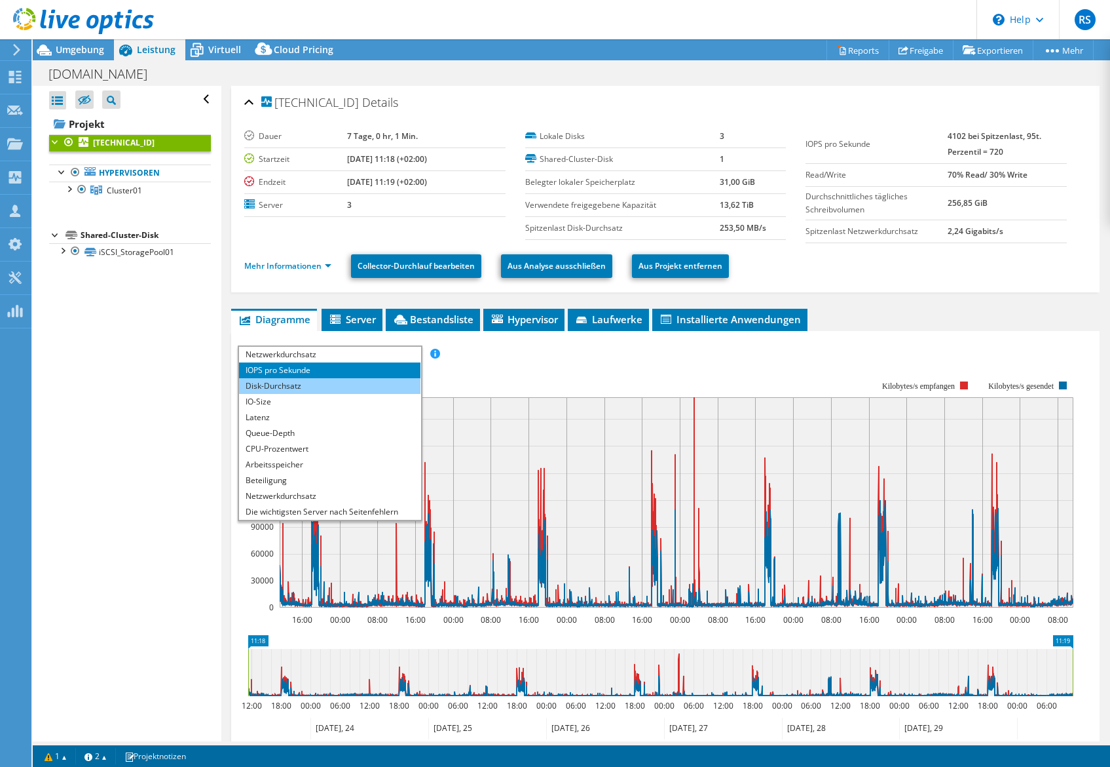
click at [290, 383] on li "Disk-Durchsatz" at bounding box center [329, 386] width 181 height 16
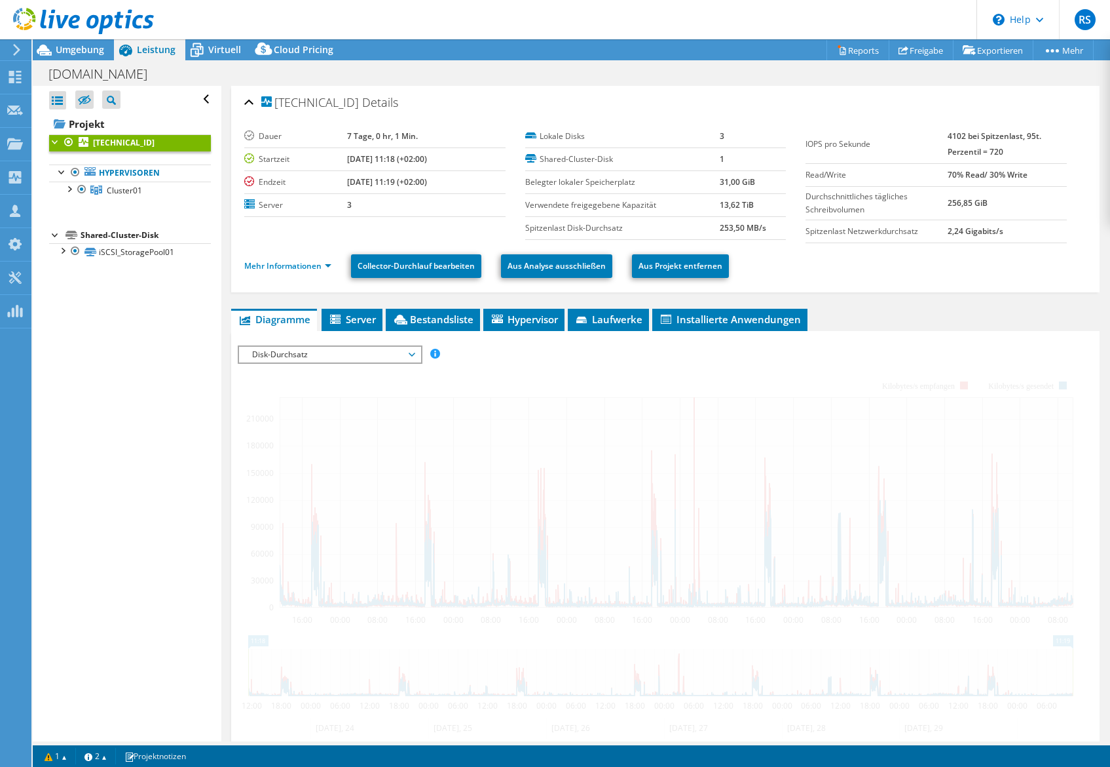
click at [359, 357] on span "Disk-Durchsatz" at bounding box center [330, 355] width 168 height 16
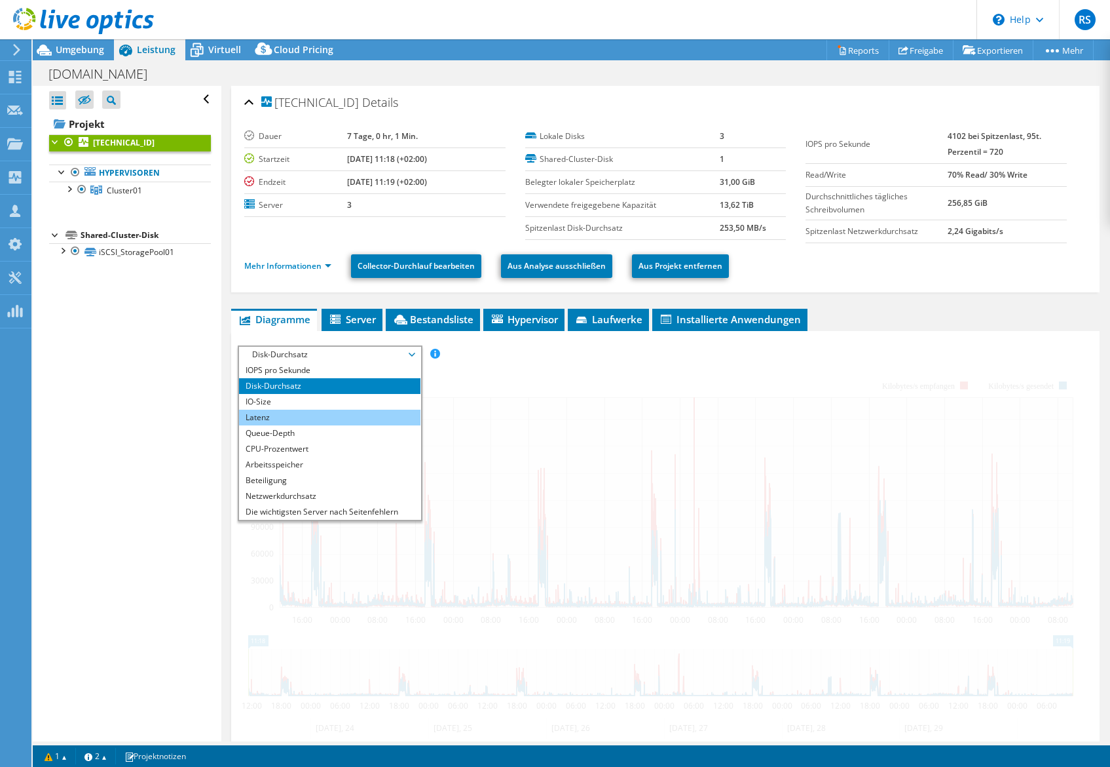
click at [265, 416] on li "Latenz" at bounding box center [329, 417] width 181 height 16
click at [260, 416] on li "Latenz" at bounding box center [329, 417] width 181 height 16
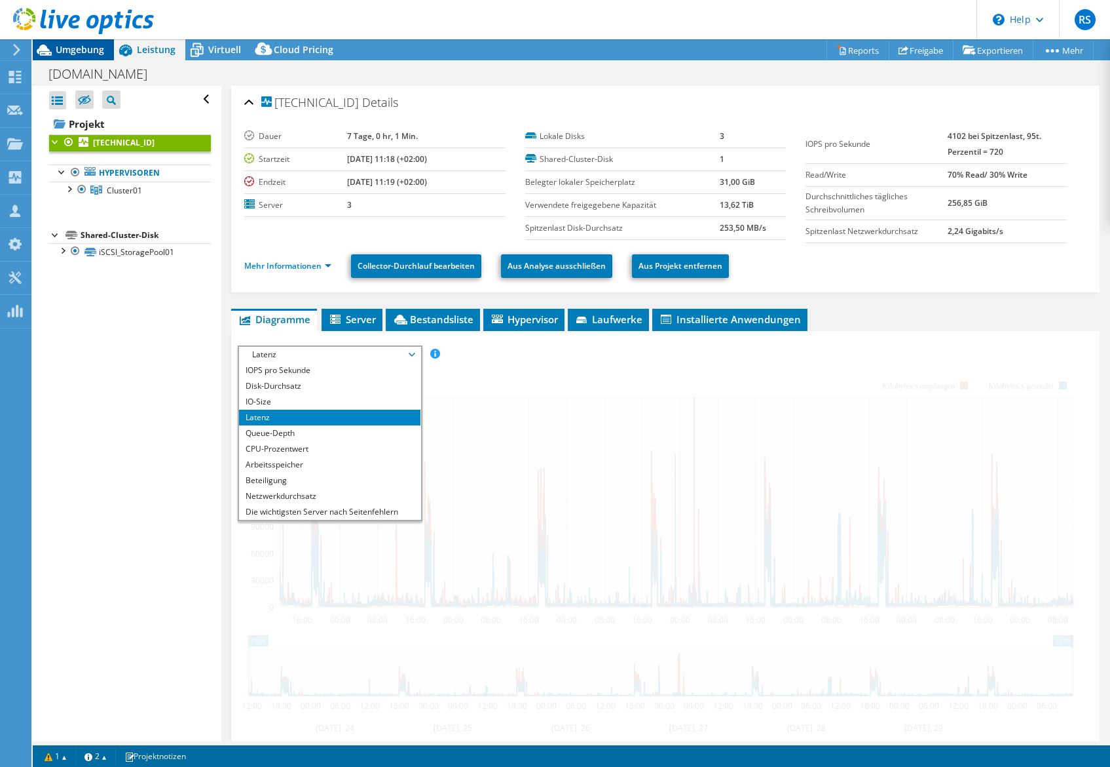
click at [81, 52] on span "Umgebung" at bounding box center [80, 49] width 48 height 12
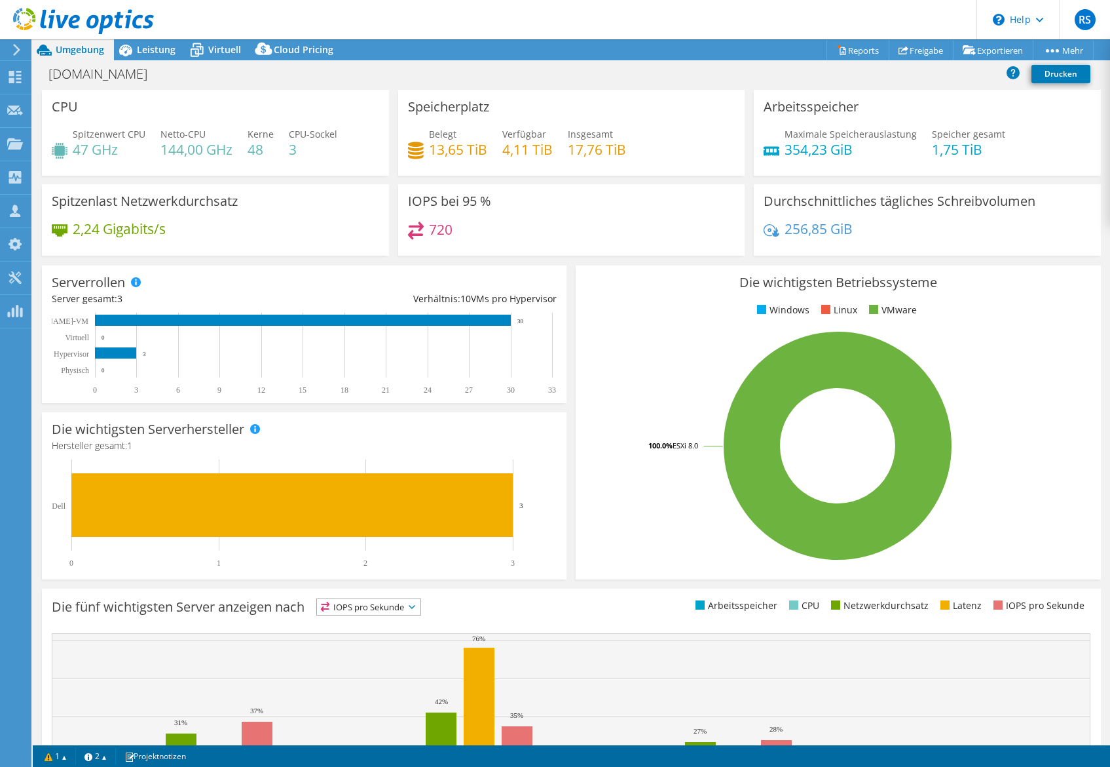
click at [159, 51] on span "Leistung" at bounding box center [156, 49] width 39 height 12
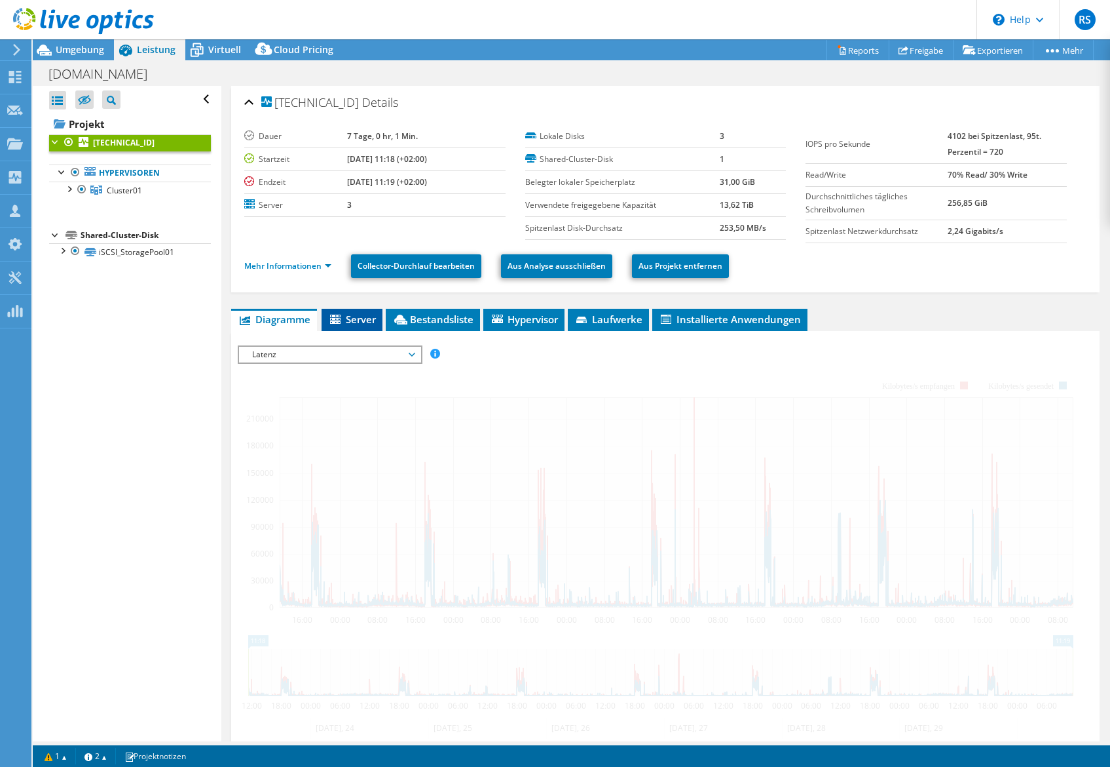
click at [366, 318] on span "Server" at bounding box center [352, 319] width 48 height 13
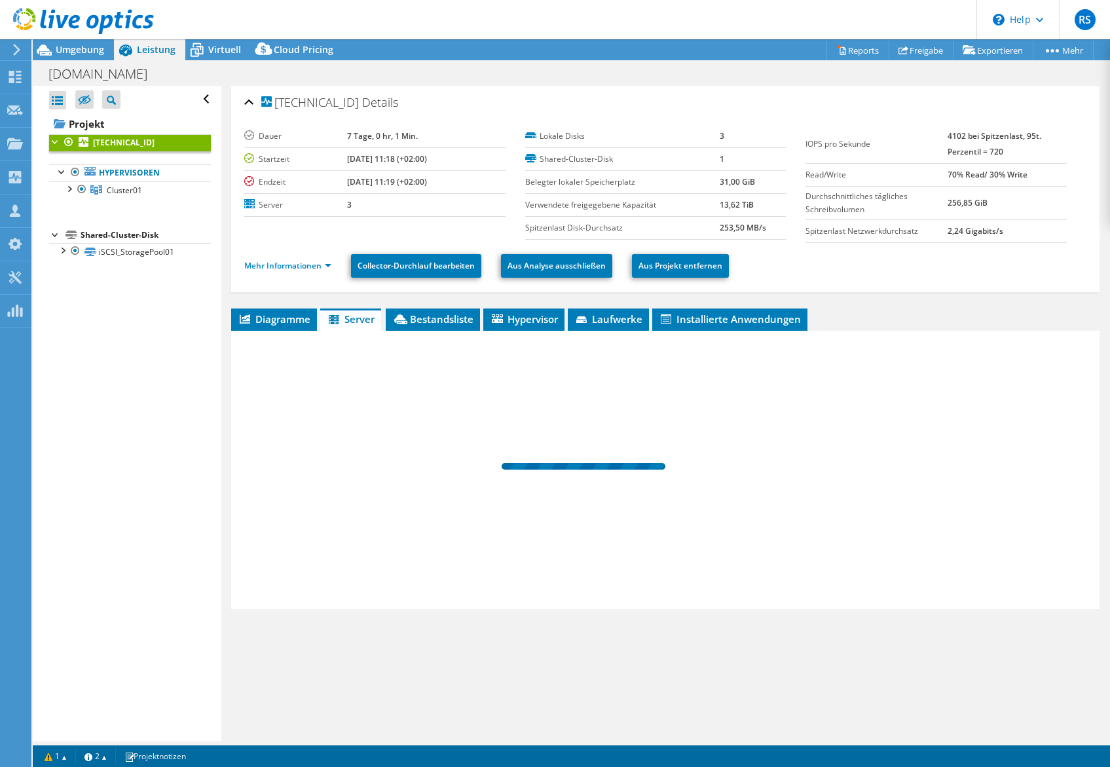
click at [359, 317] on span "Server" at bounding box center [351, 319] width 48 height 13
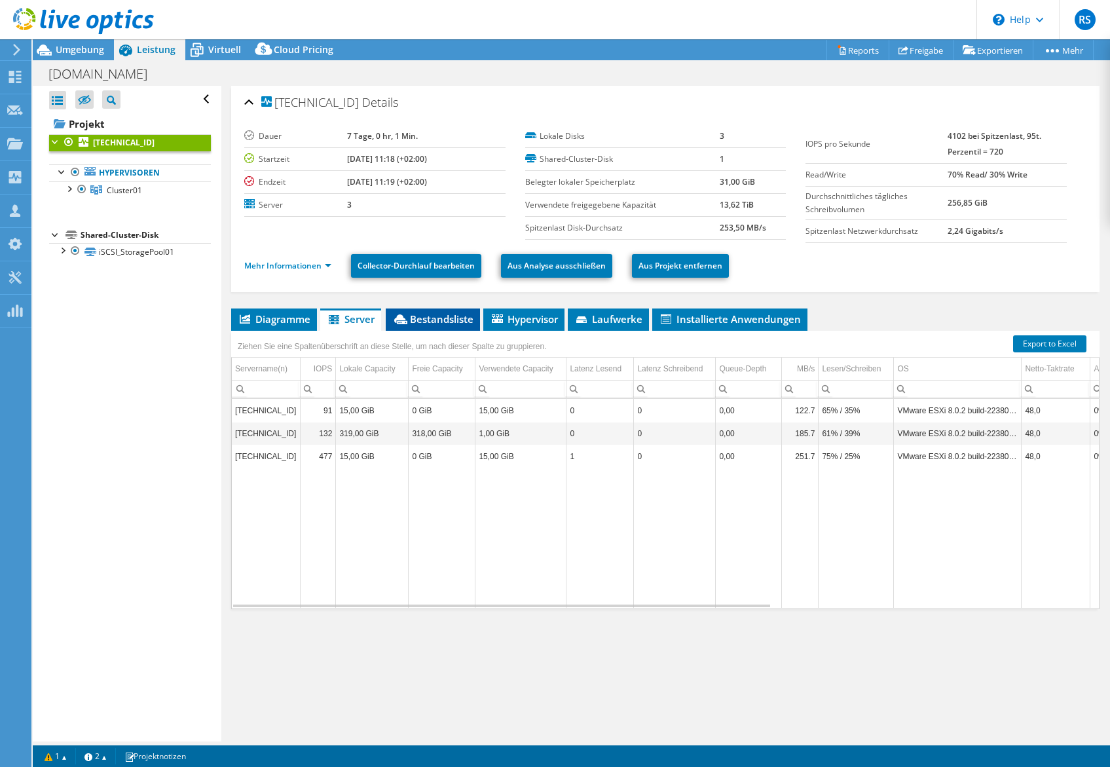
click at [440, 317] on span "Bestandsliste" at bounding box center [432, 319] width 81 height 13
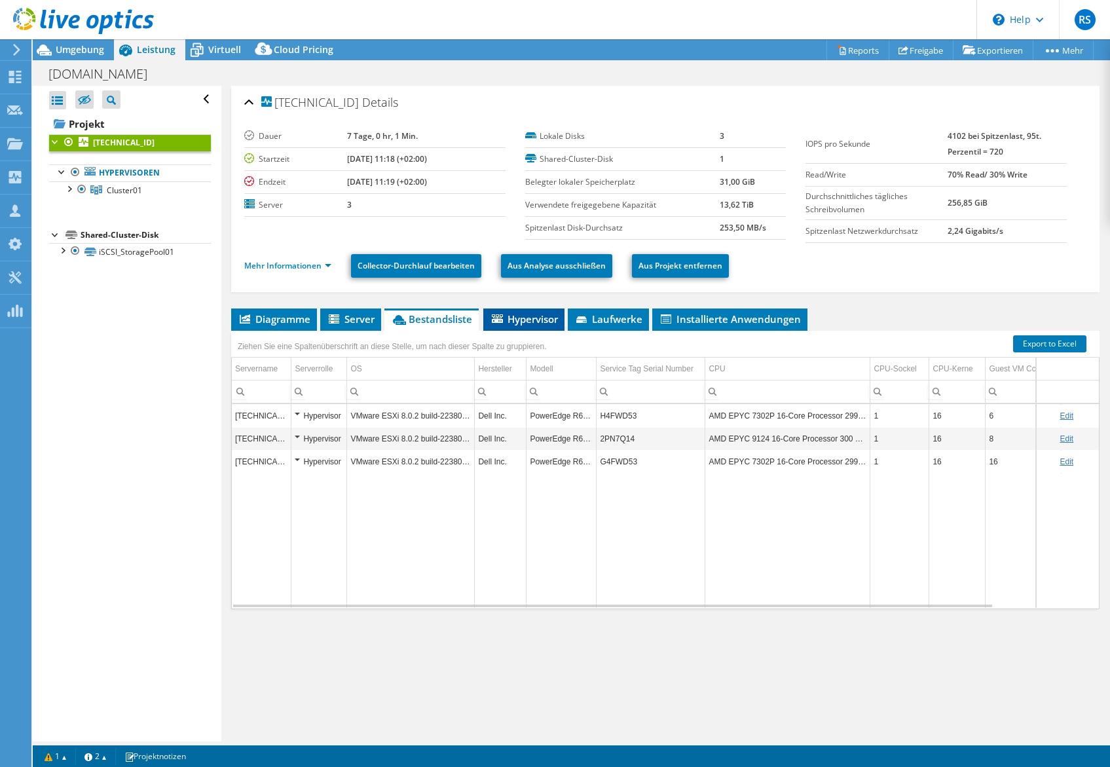
click at [525, 316] on span "Hypervisor" at bounding box center [524, 319] width 68 height 13
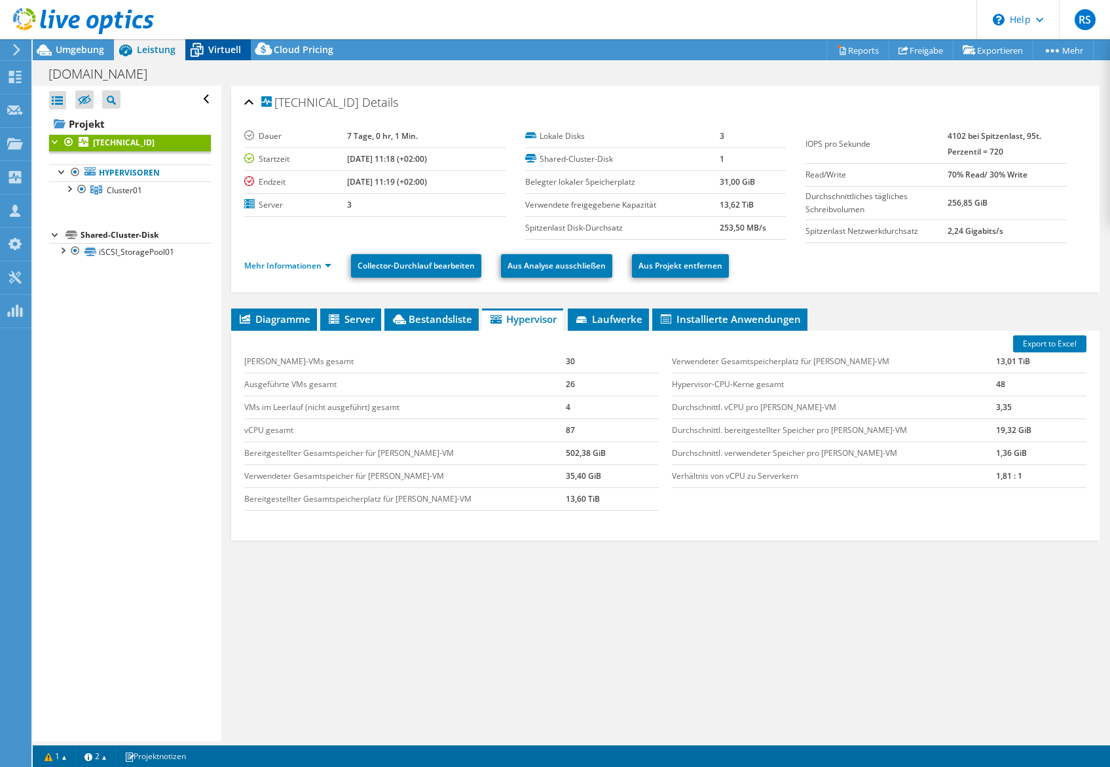
click at [229, 50] on span "Virtuell" at bounding box center [224, 49] width 33 height 12
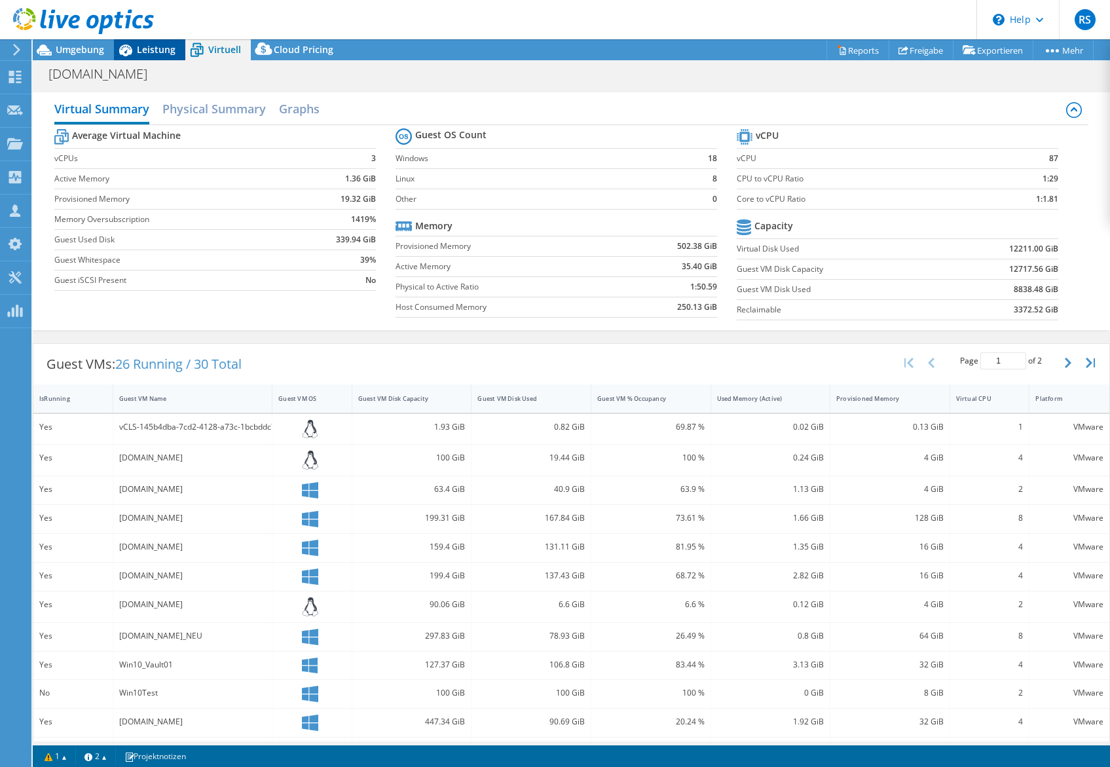
click at [141, 46] on span "Leistung" at bounding box center [156, 49] width 39 height 12
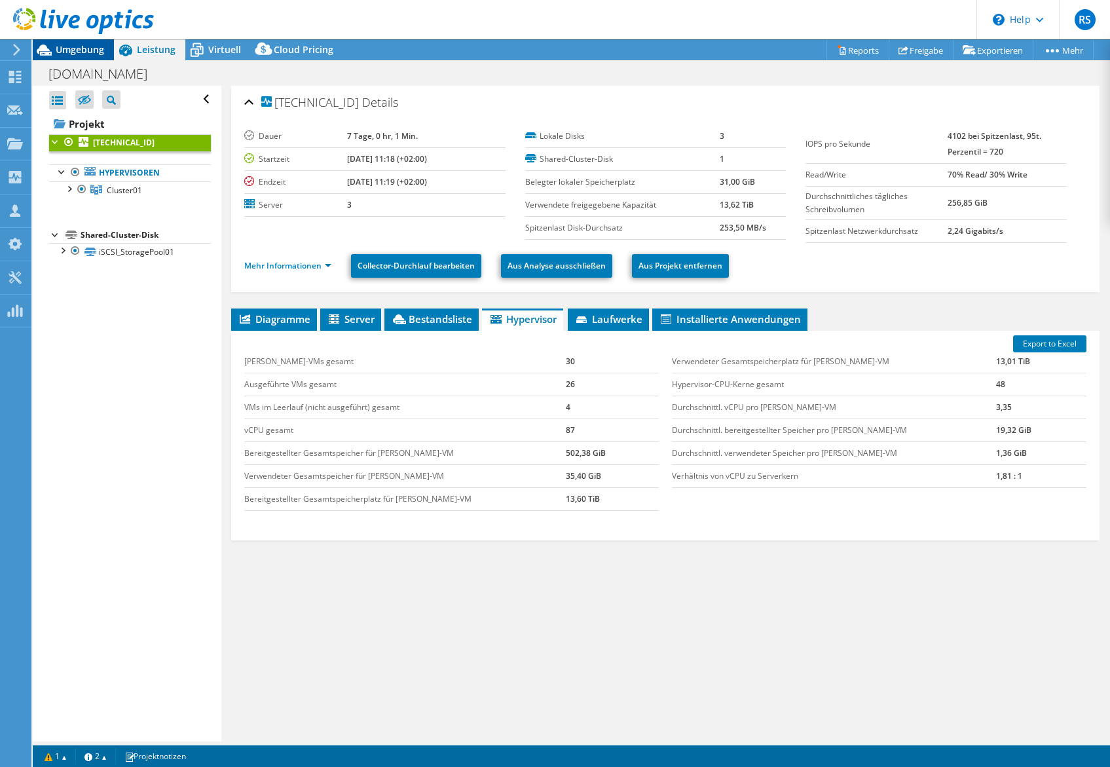
click at [88, 50] on span "Umgebung" at bounding box center [80, 49] width 48 height 12
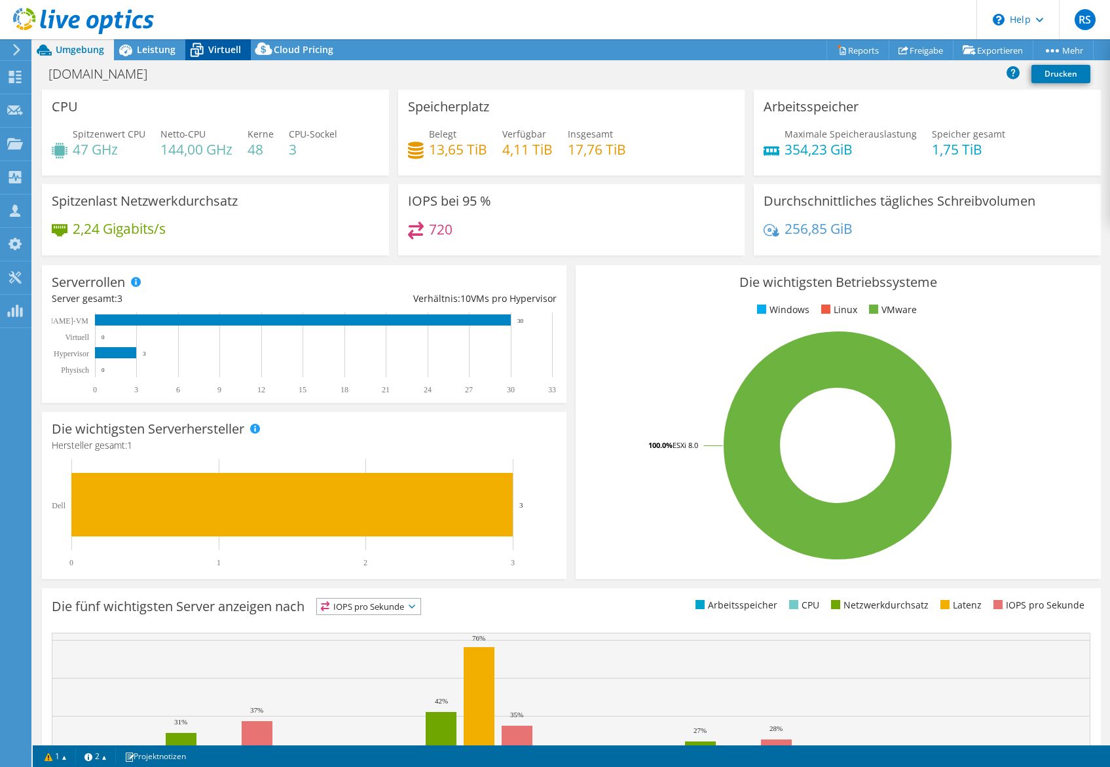
click at [229, 51] on span "Virtuell" at bounding box center [224, 49] width 33 height 12
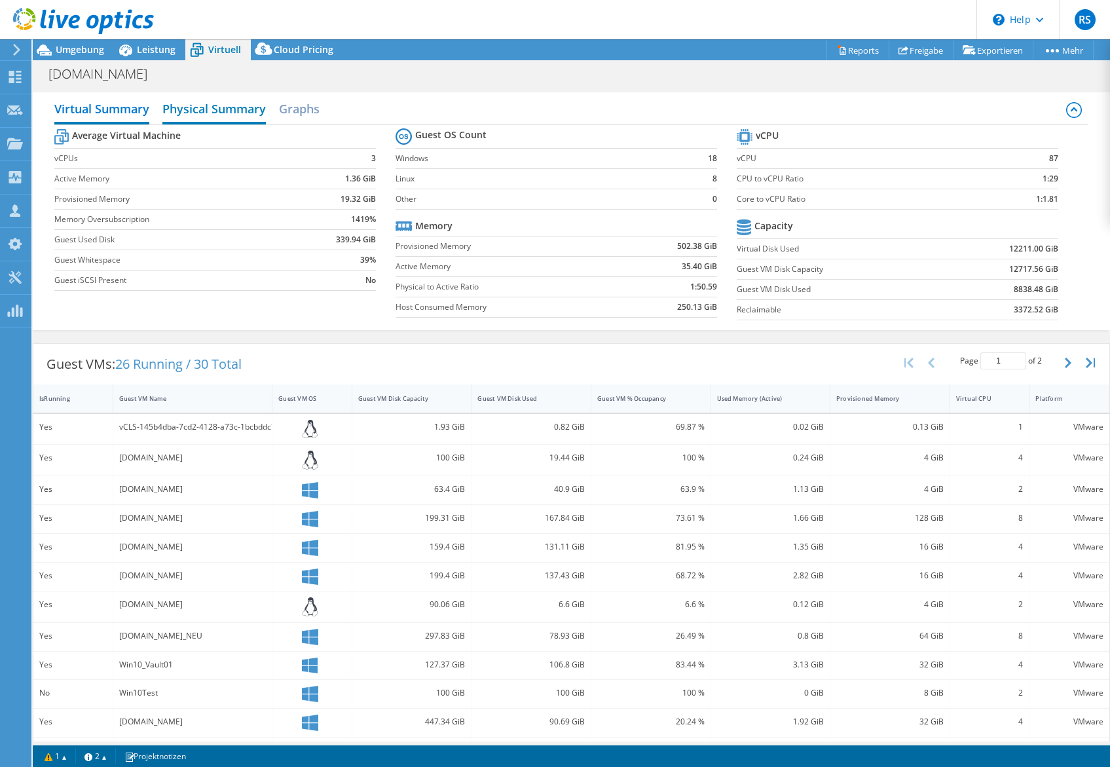
click at [214, 109] on h2 "Physical Summary" at bounding box center [214, 110] width 104 height 29
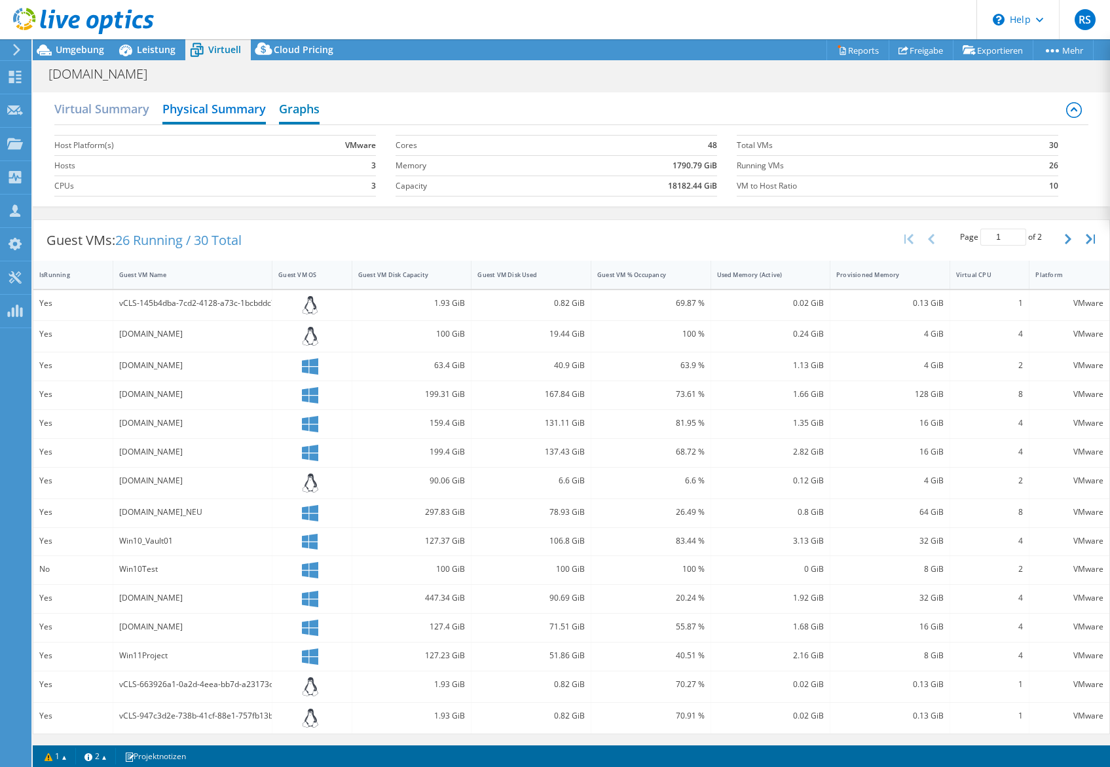
click at [305, 106] on h2 "Graphs" at bounding box center [299, 110] width 41 height 29
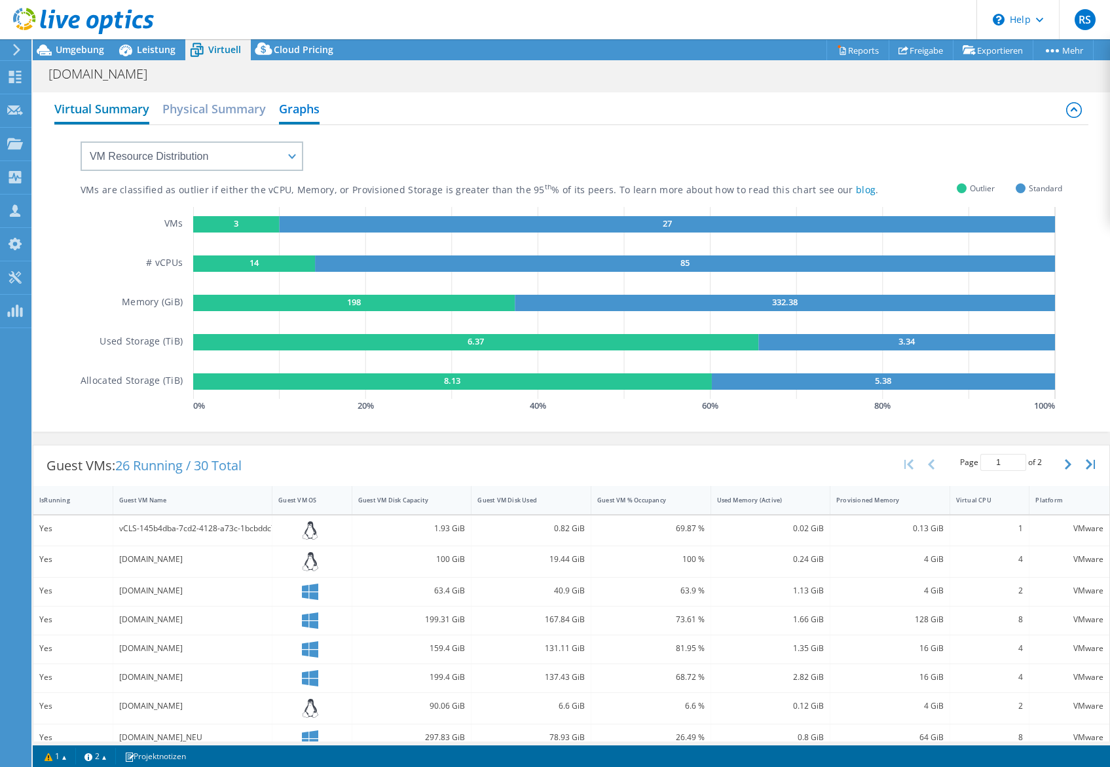
click at [123, 111] on h2 "Virtual Summary" at bounding box center [101, 110] width 95 height 29
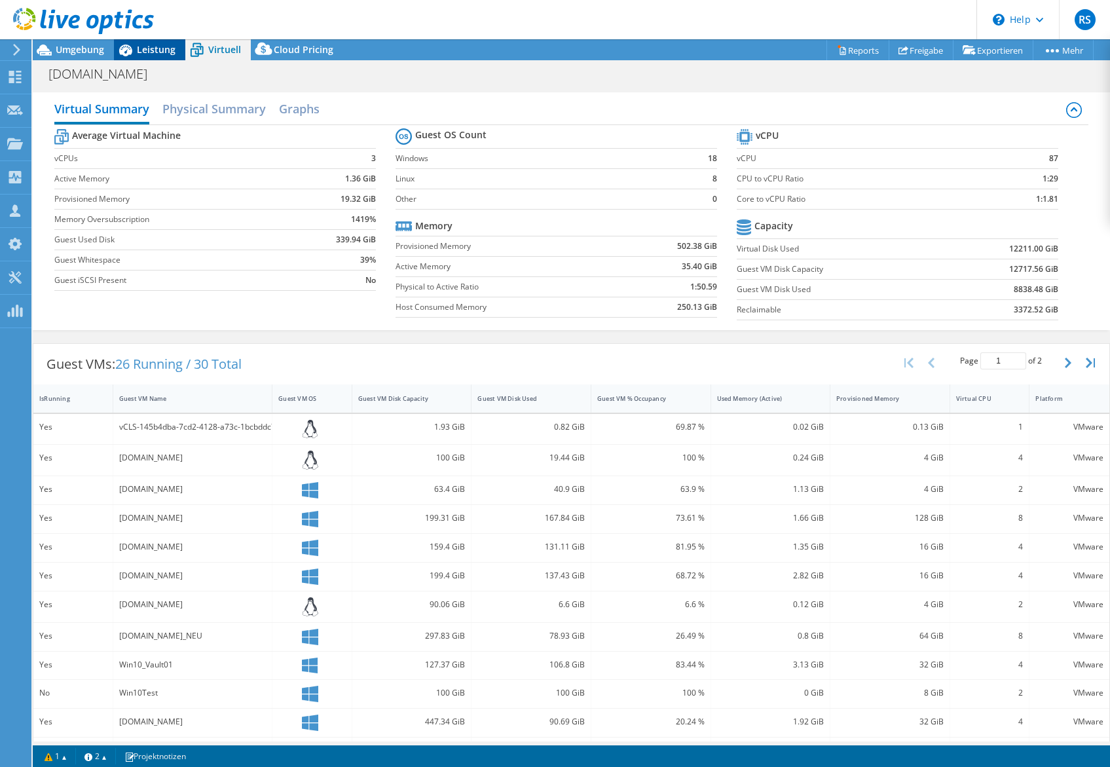
click at [155, 45] on span "Leistung" at bounding box center [156, 49] width 39 height 12
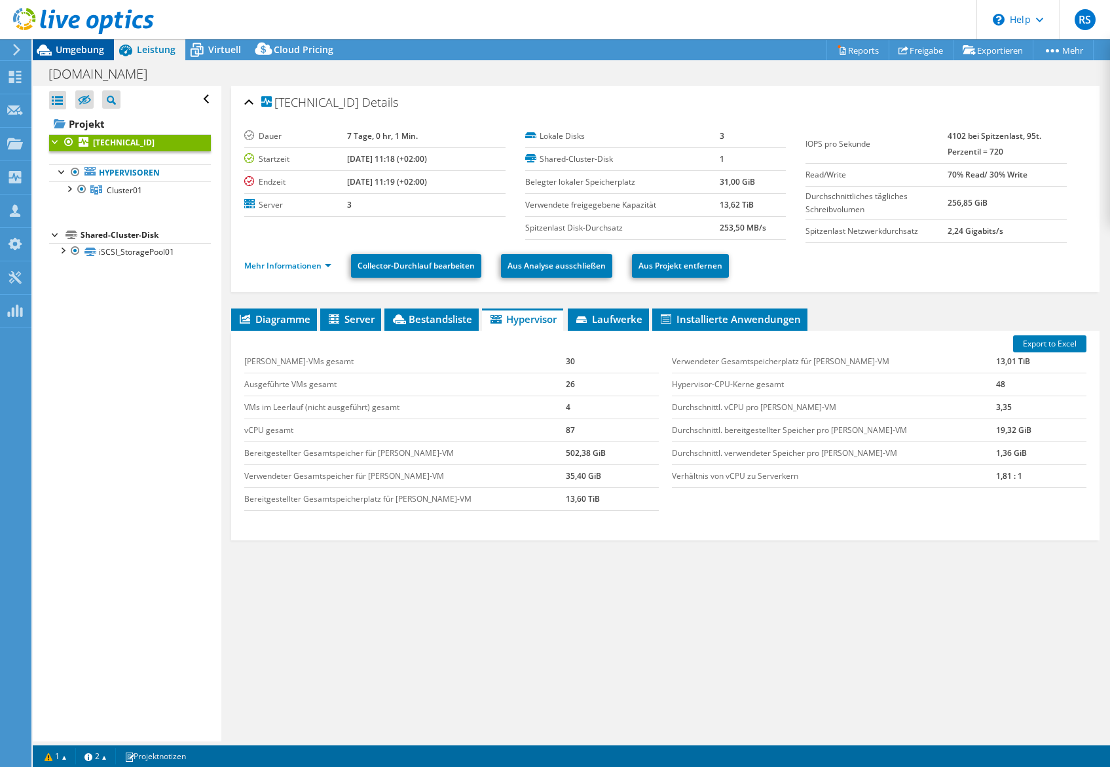
click at [85, 50] on span "Umgebung" at bounding box center [80, 49] width 48 height 12
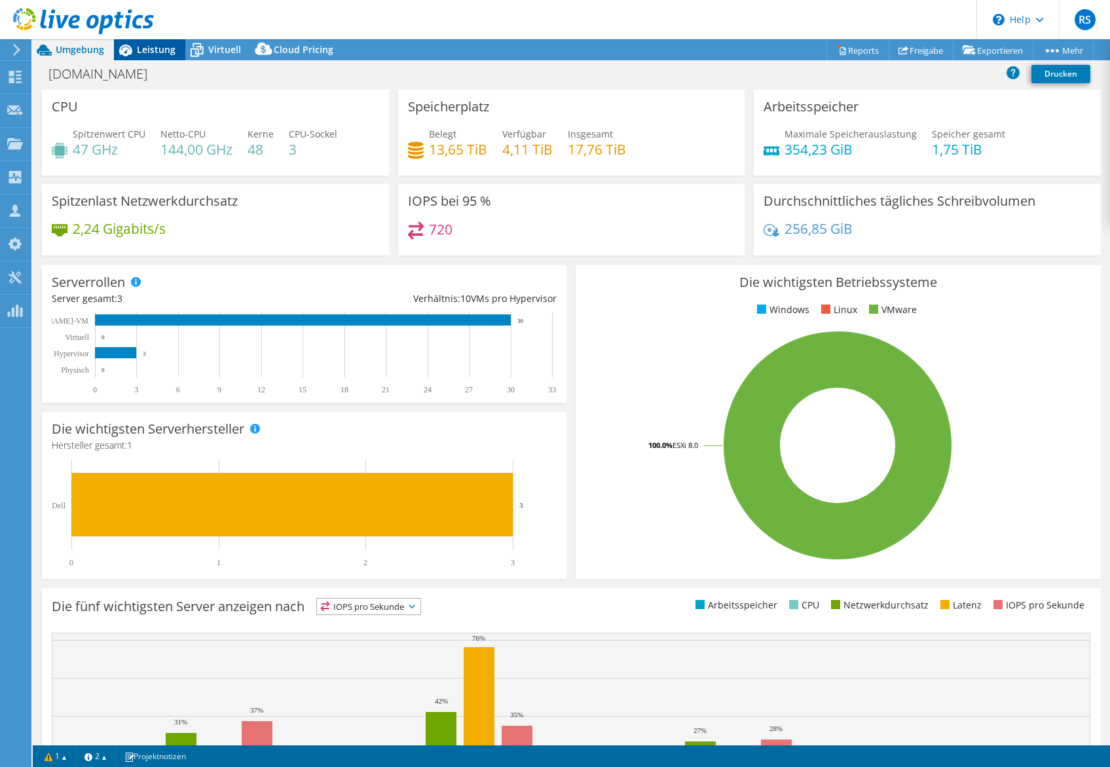
click at [160, 52] on span "Leistung" at bounding box center [156, 49] width 39 height 12
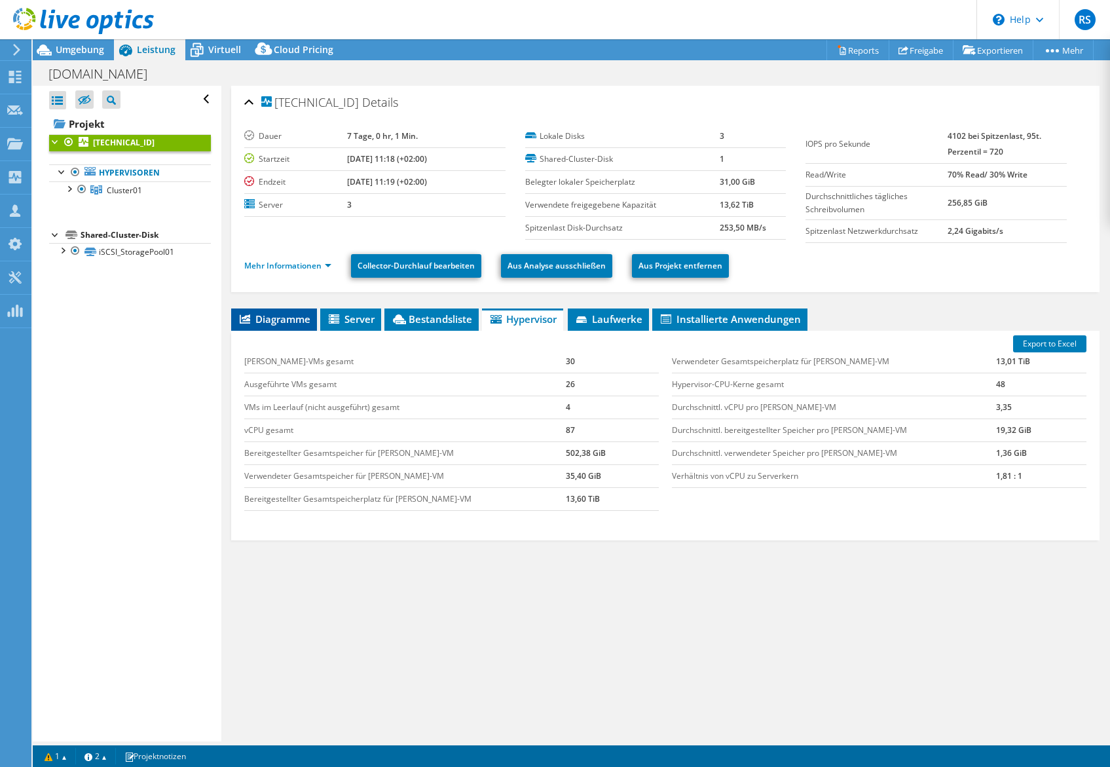
click at [286, 314] on span "Diagramme" at bounding box center [274, 319] width 73 height 13
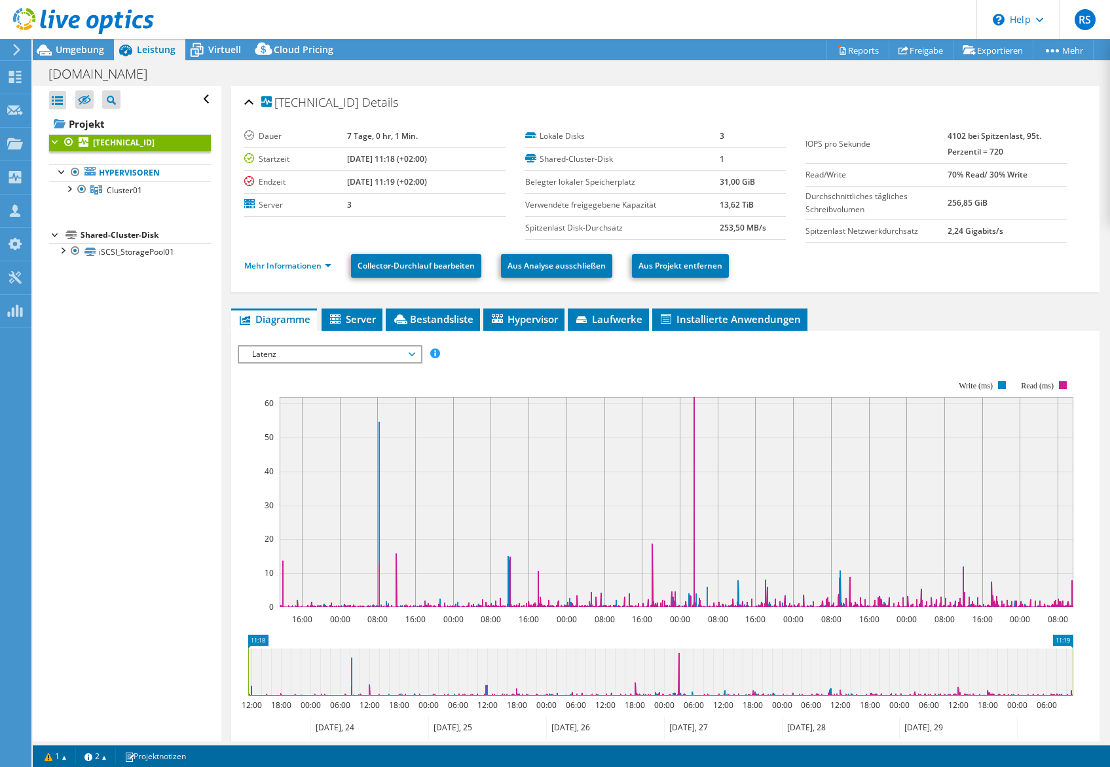
click at [379, 350] on span "Latenz" at bounding box center [330, 355] width 168 height 16
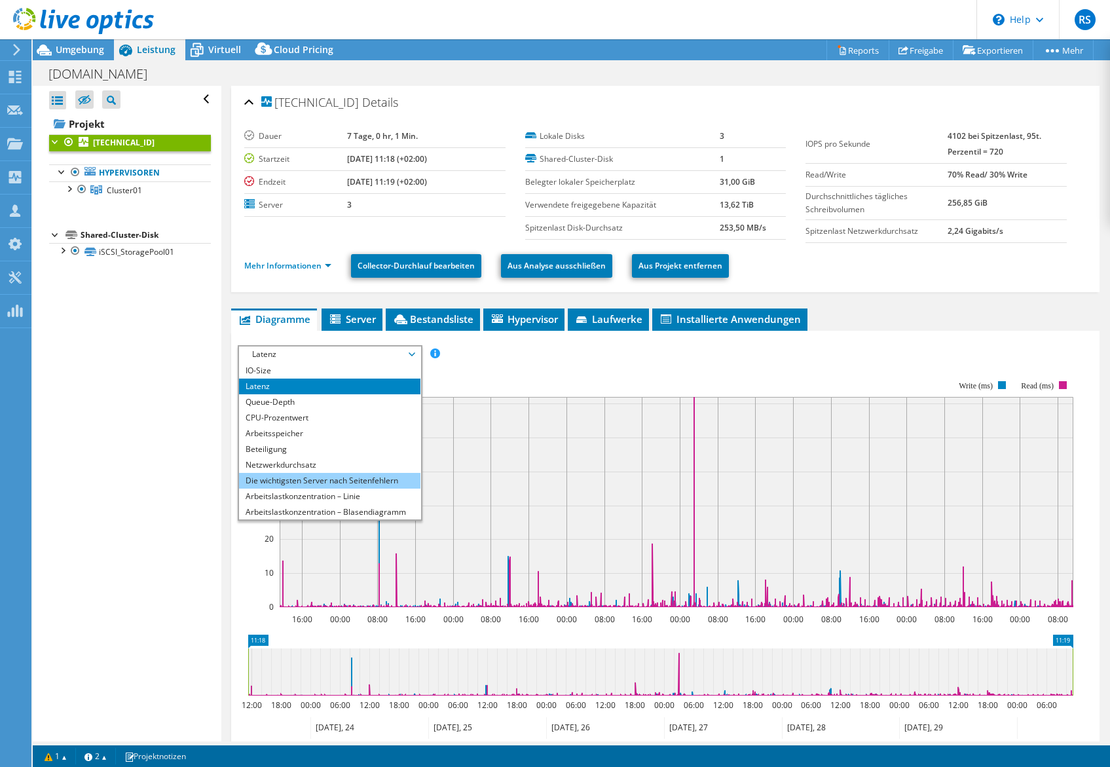
scroll to position [47, 0]
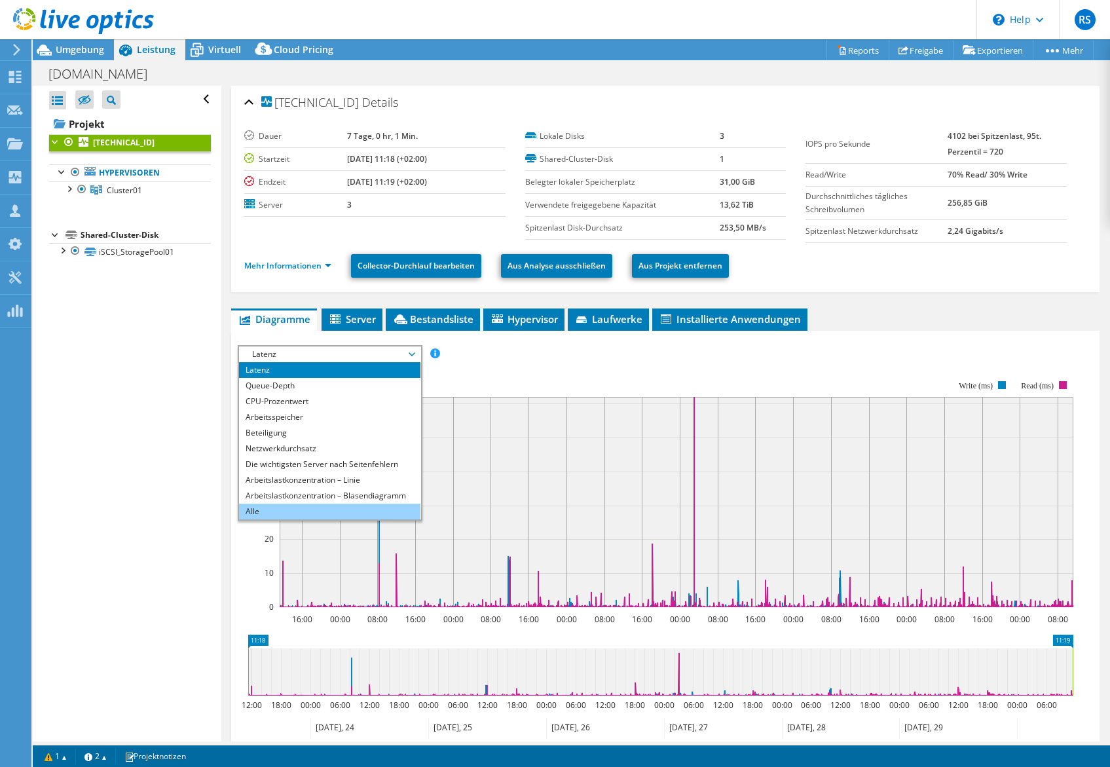
click at [313, 507] on li "Alle" at bounding box center [329, 512] width 181 height 16
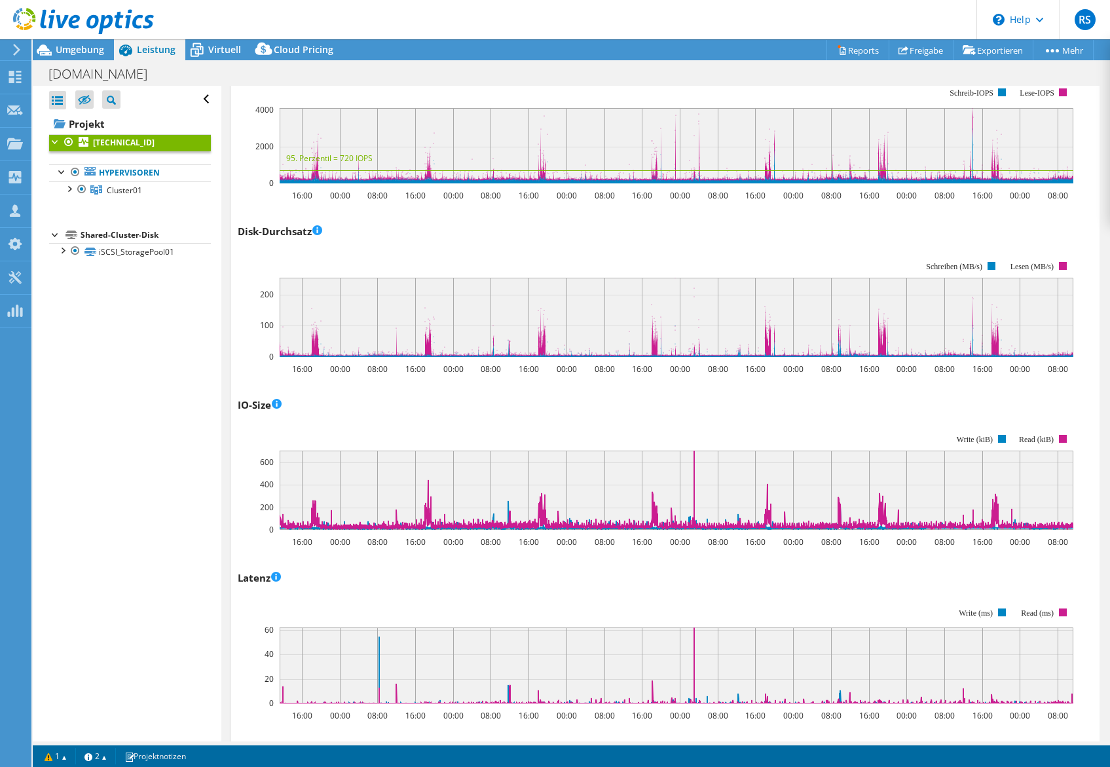
scroll to position [0, 0]
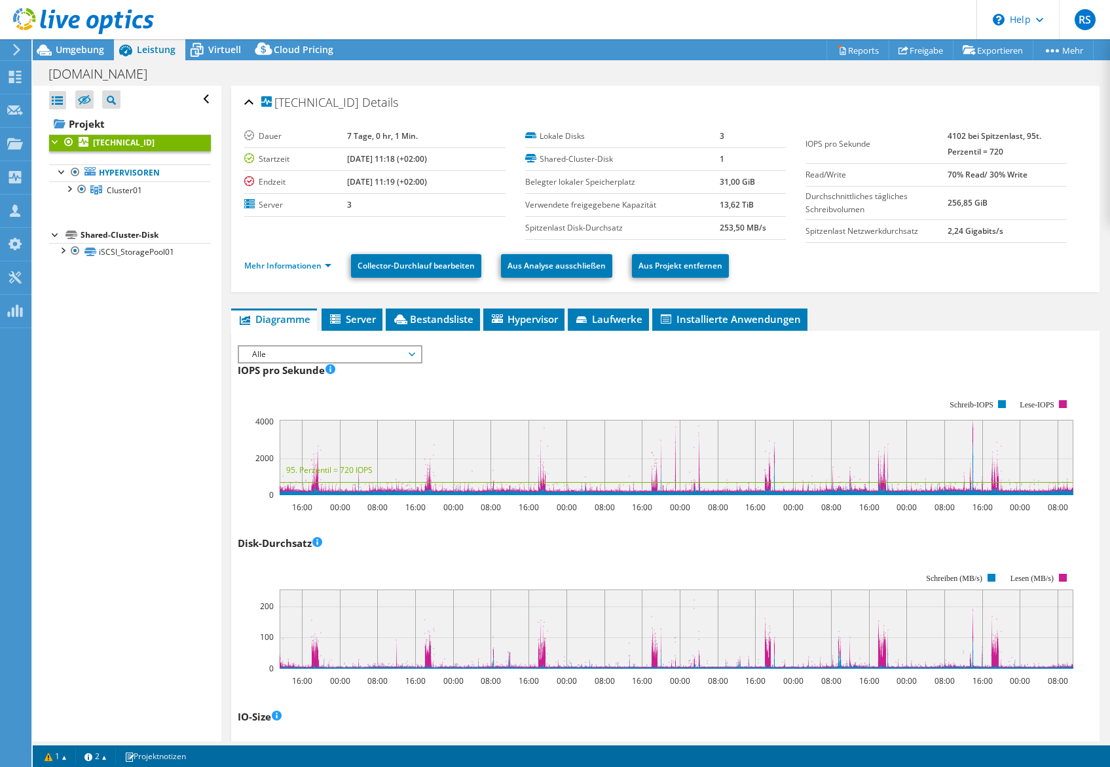
click at [360, 355] on span "Alle" at bounding box center [330, 355] width 168 height 16
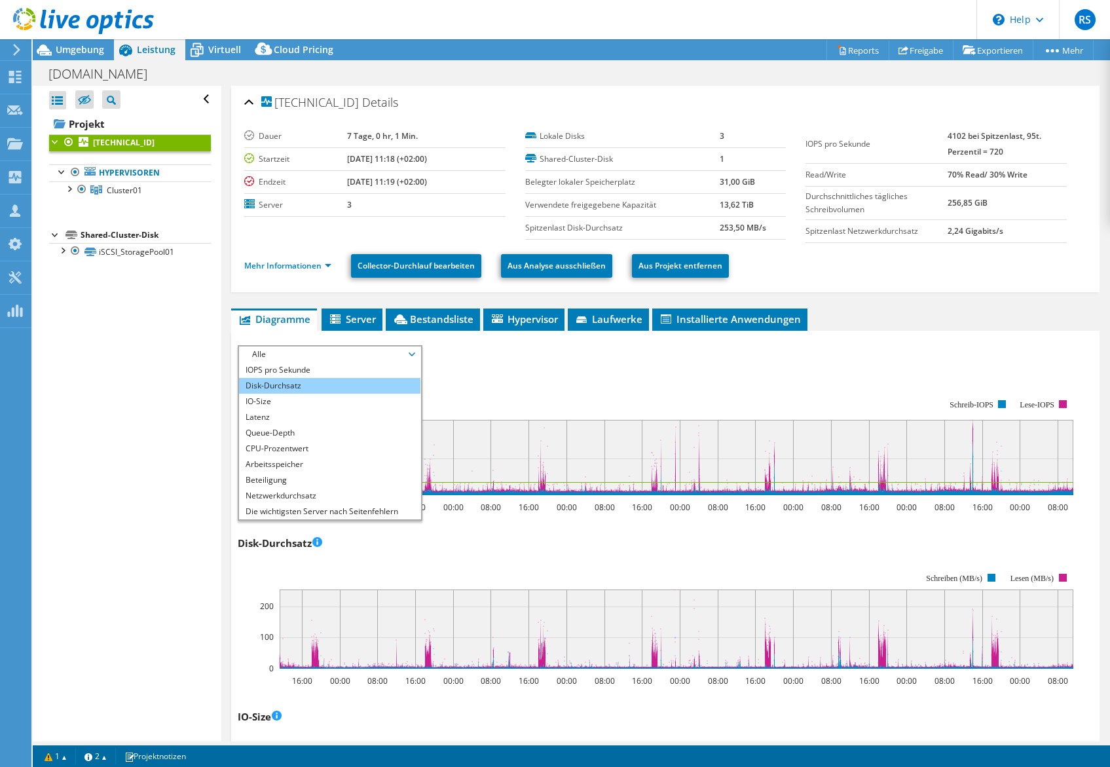
click at [280, 387] on li "Disk-Durchsatz" at bounding box center [329, 386] width 181 height 16
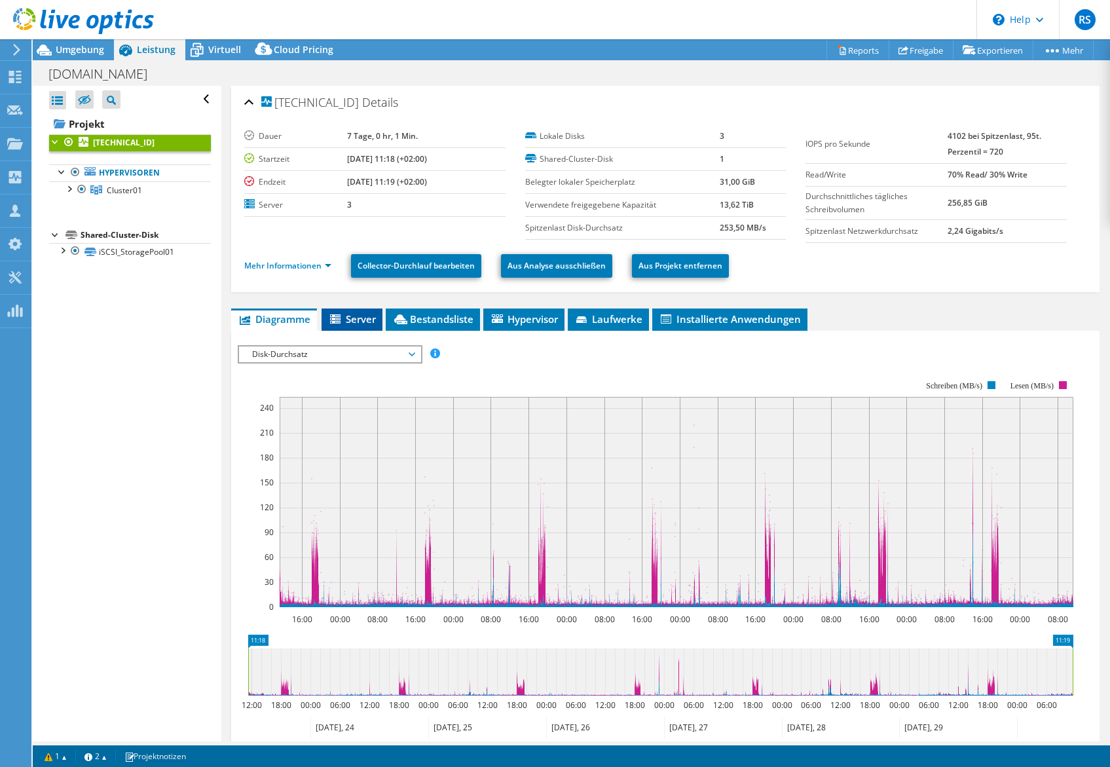
click at [356, 314] on span "Server" at bounding box center [352, 319] width 48 height 13
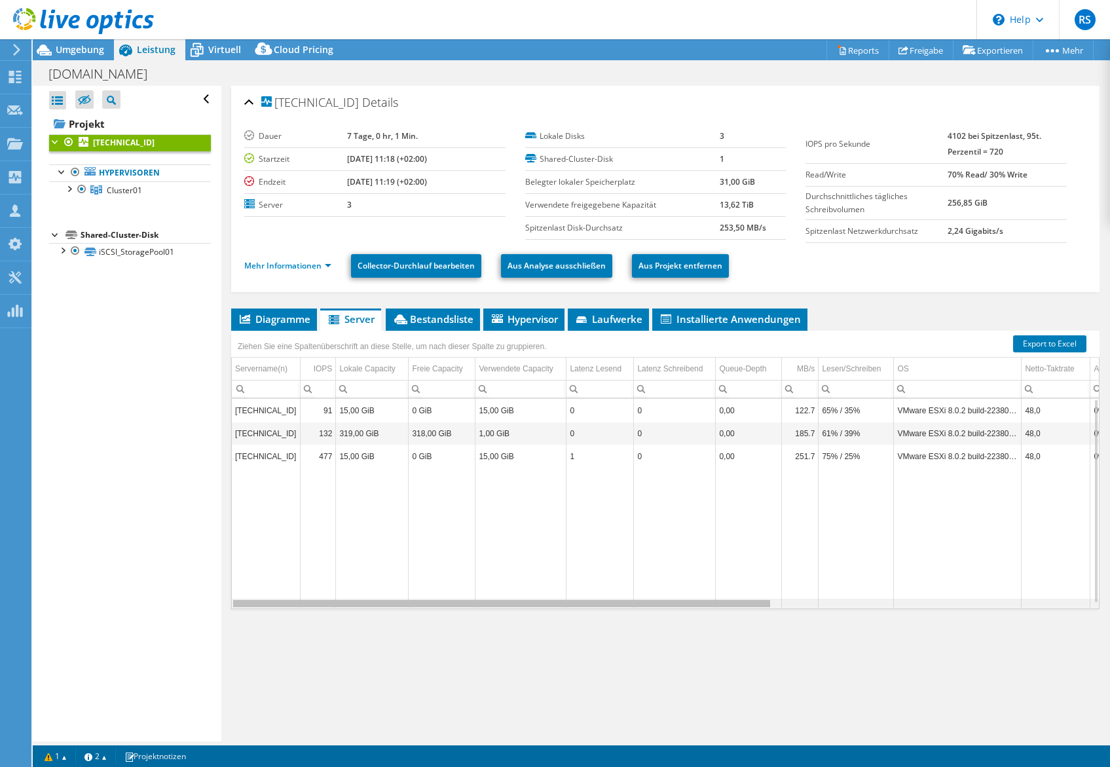
drag, startPoint x: 549, startPoint y: 601, endPoint x: 463, endPoint y: 592, distance: 86.3
click at [463, 592] on body "RS Vertriebspartner Ralf Schuster ralf.schuster@tdsynnex.com TD Azlan My Profil…" at bounding box center [555, 383] width 1110 height 767
drag, startPoint x: 465, startPoint y: 602, endPoint x: 365, endPoint y: 586, distance: 101.5
click at [365, 586] on body "RS Vertriebspartner Ralf Schuster ralf.schuster@tdsynnex.com TD Azlan My Profil…" at bounding box center [555, 383] width 1110 height 767
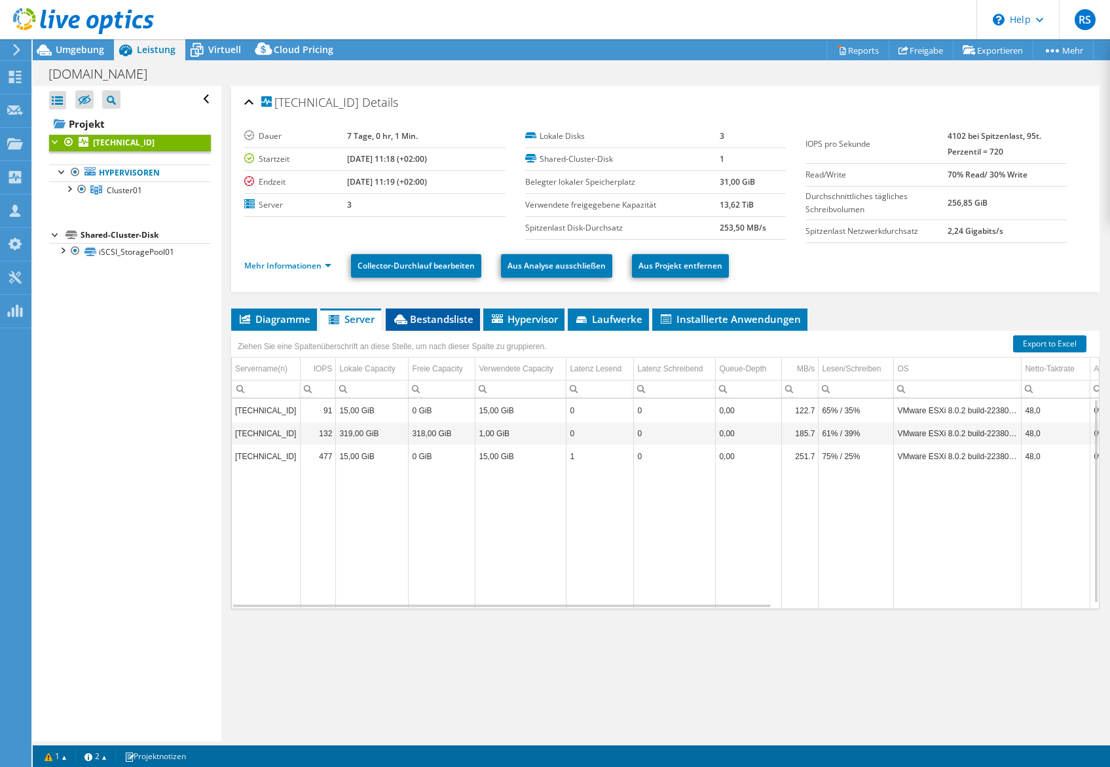
click at [449, 311] on li "Bestandsliste" at bounding box center [433, 320] width 94 height 22
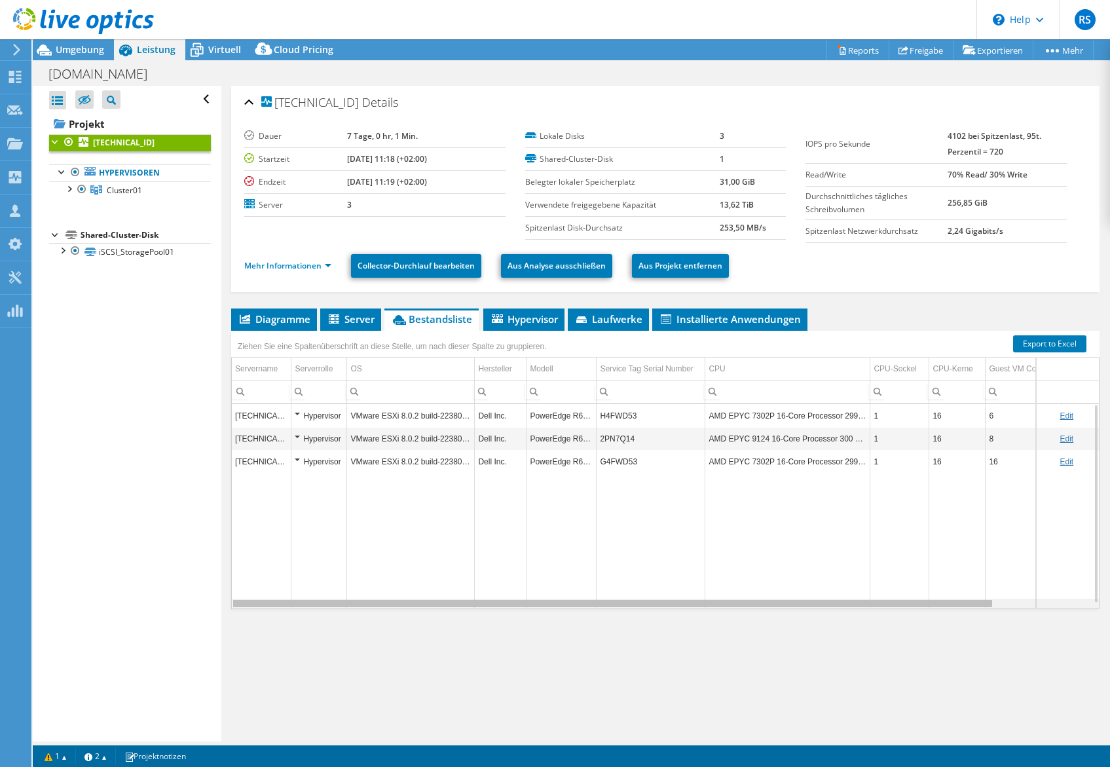
drag, startPoint x: 633, startPoint y: 605, endPoint x: 581, endPoint y: 605, distance: 51.8
click at [581, 605] on body "RS Vertriebspartner Ralf Schuster ralf.schuster@tdsynnex.com TD Azlan My Profil…" at bounding box center [555, 383] width 1110 height 767
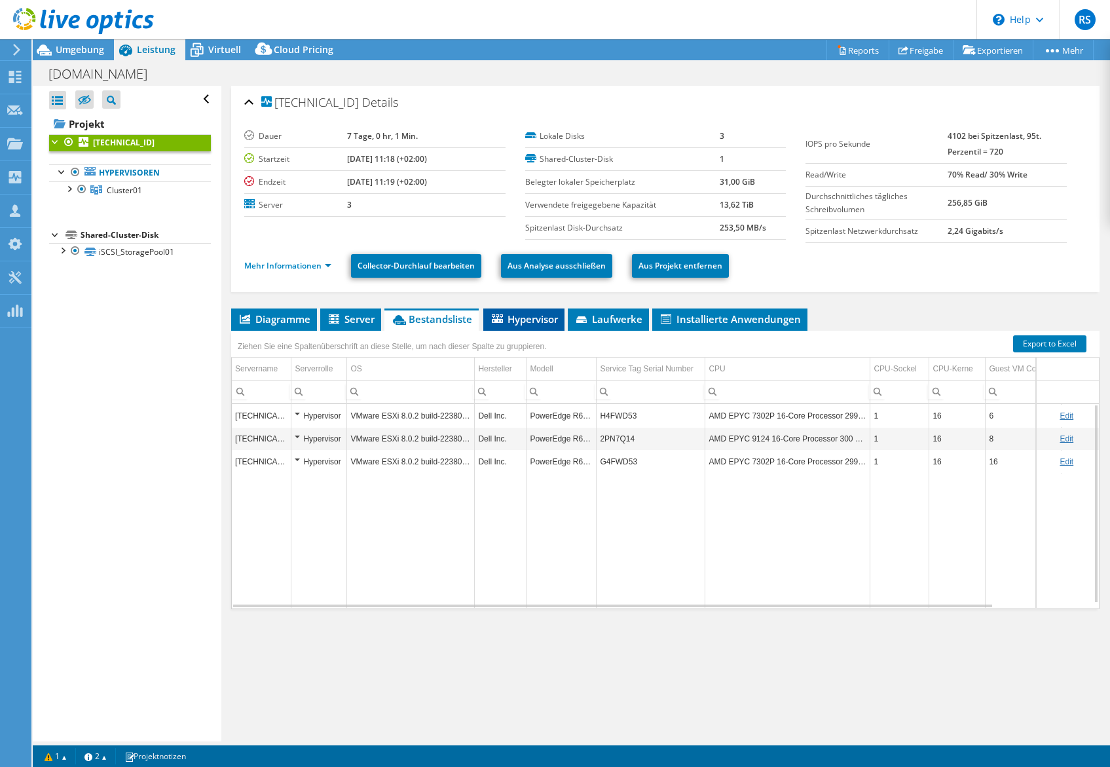
click at [517, 318] on span "Hypervisor" at bounding box center [524, 319] width 68 height 13
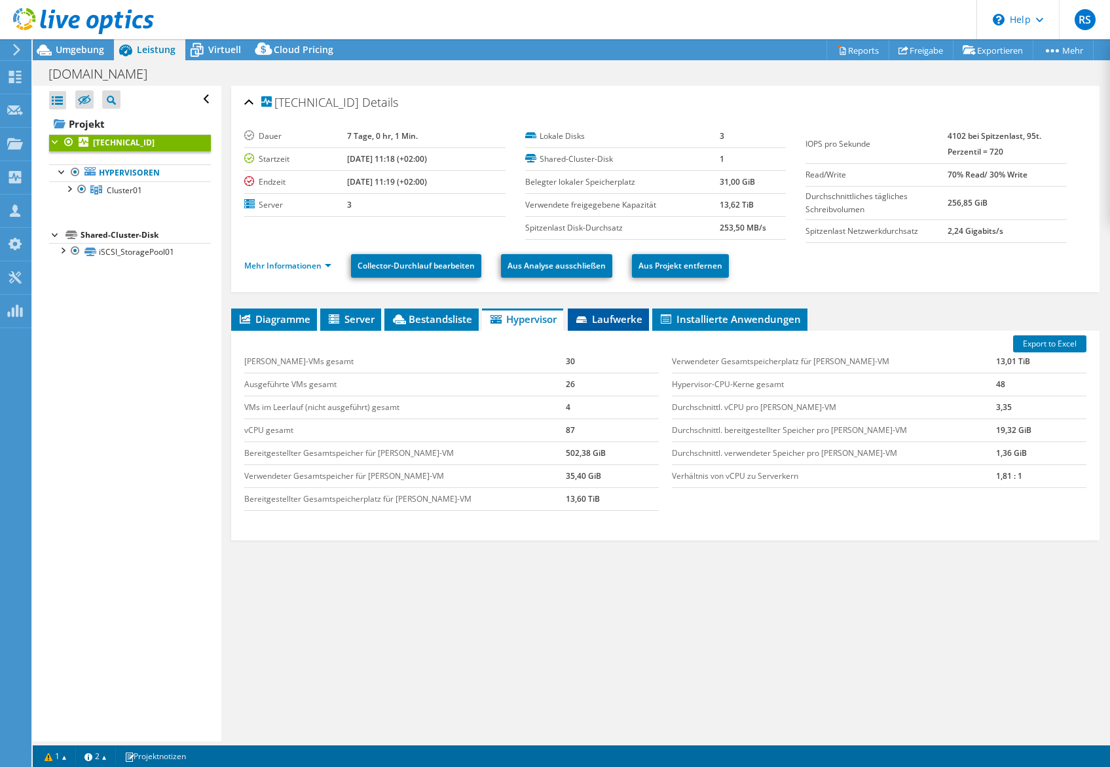
click at [624, 316] on span "Laufwerke" at bounding box center [609, 319] width 68 height 13
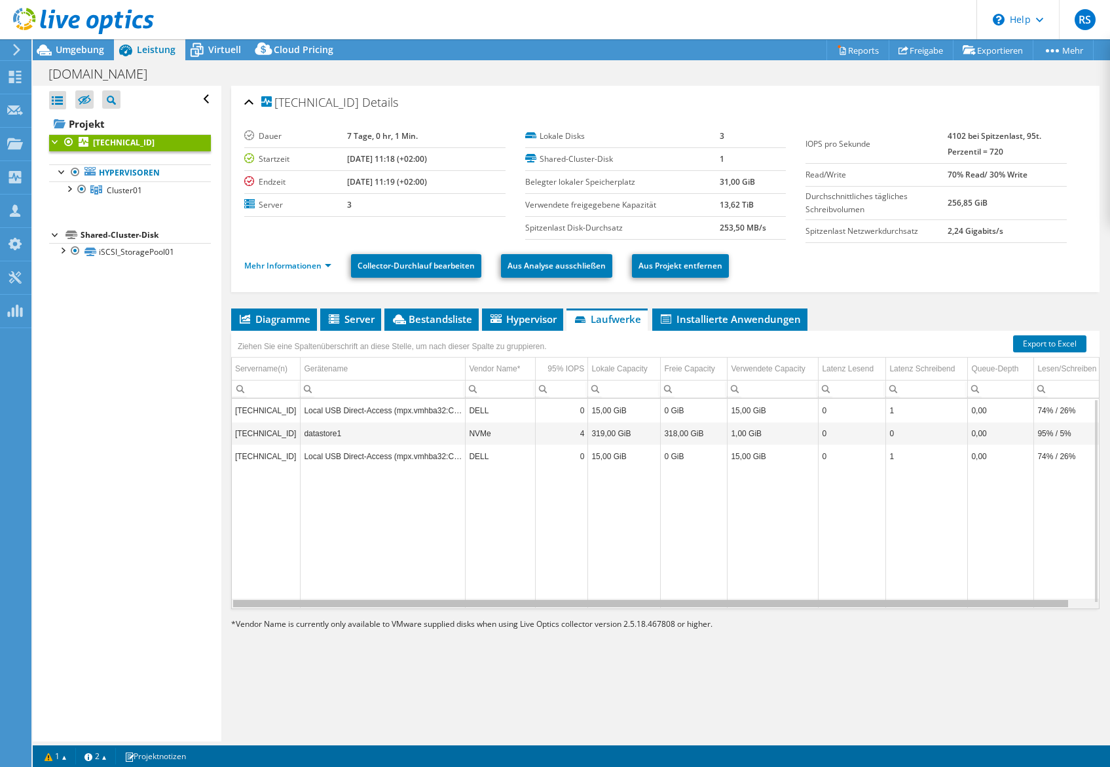
drag, startPoint x: 497, startPoint y: 606, endPoint x: 440, endPoint y: 594, distance: 58.3
click at [440, 594] on body "RS Vertriebspartner Ralf Schuster ralf.schuster@tdsynnex.com TD Azlan My Profil…" at bounding box center [555, 383] width 1110 height 767
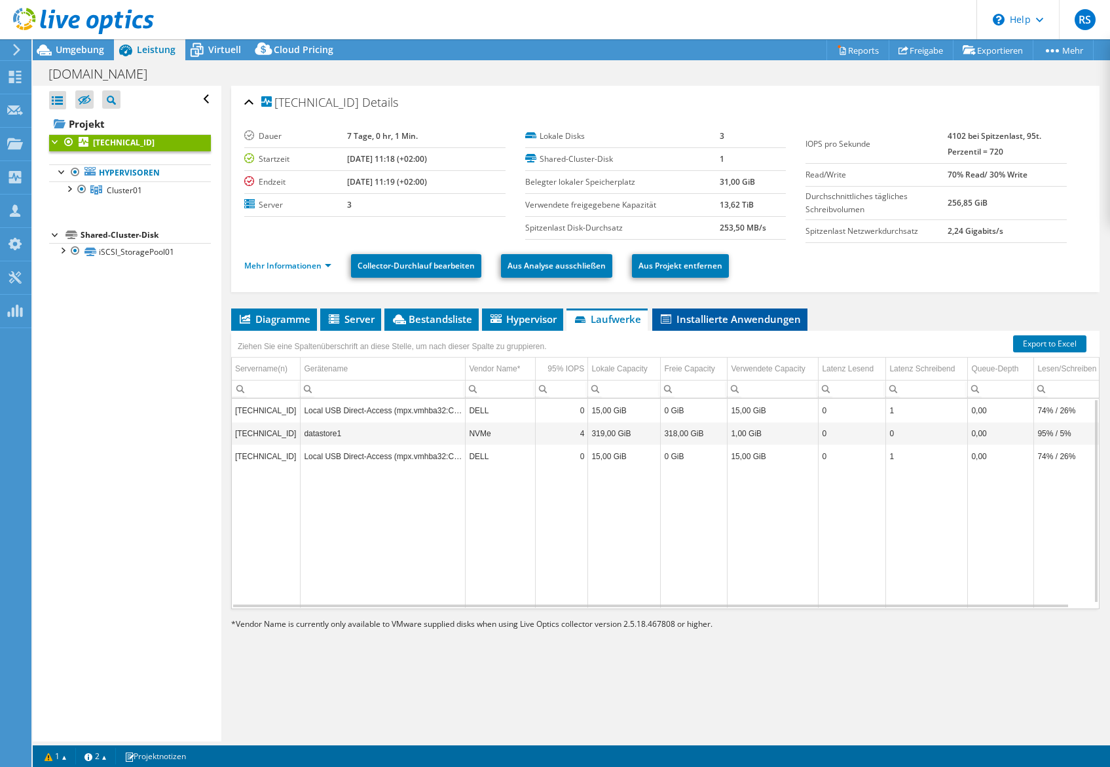
click at [727, 314] on span "Installierte Anwendungen" at bounding box center [730, 319] width 142 height 13
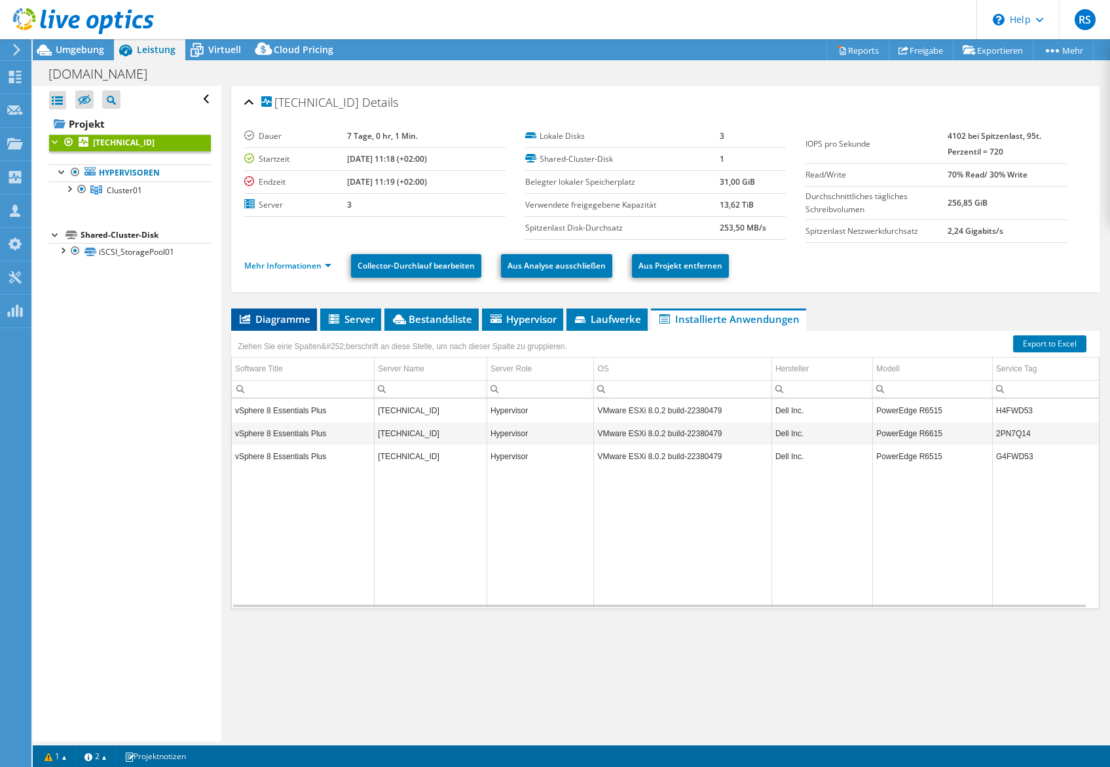
click at [286, 317] on span "Diagramme" at bounding box center [274, 319] width 73 height 13
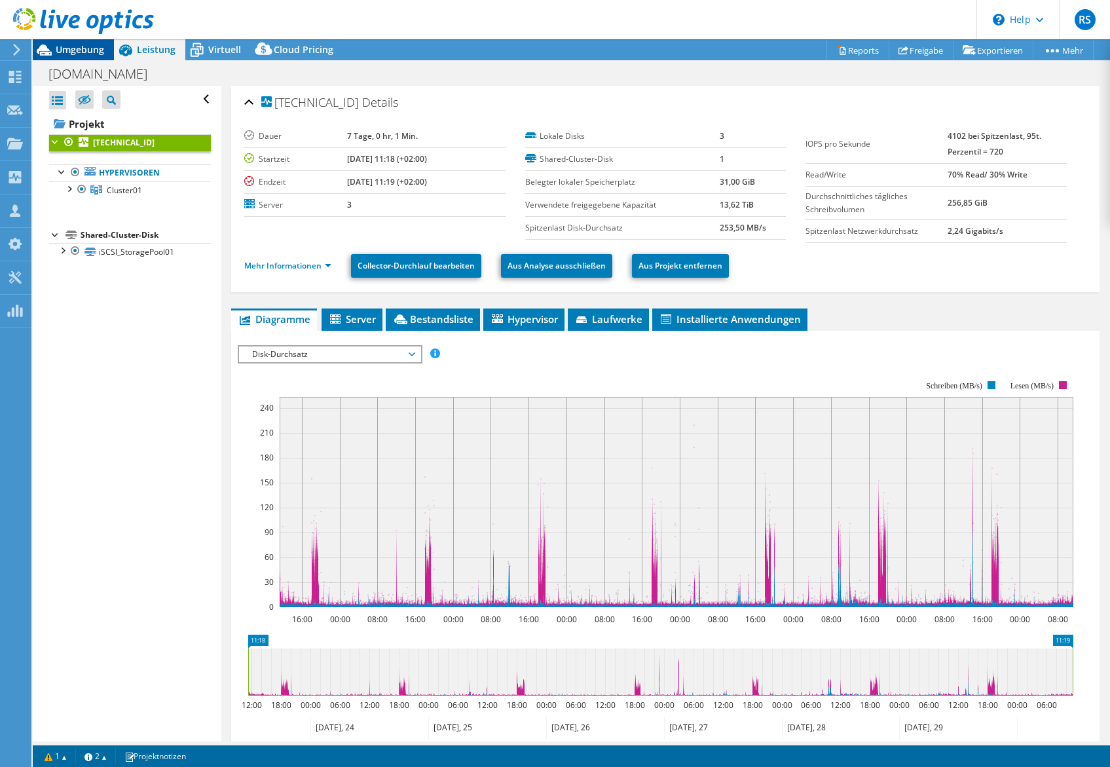
click at [68, 48] on span "Umgebung" at bounding box center [80, 49] width 48 height 12
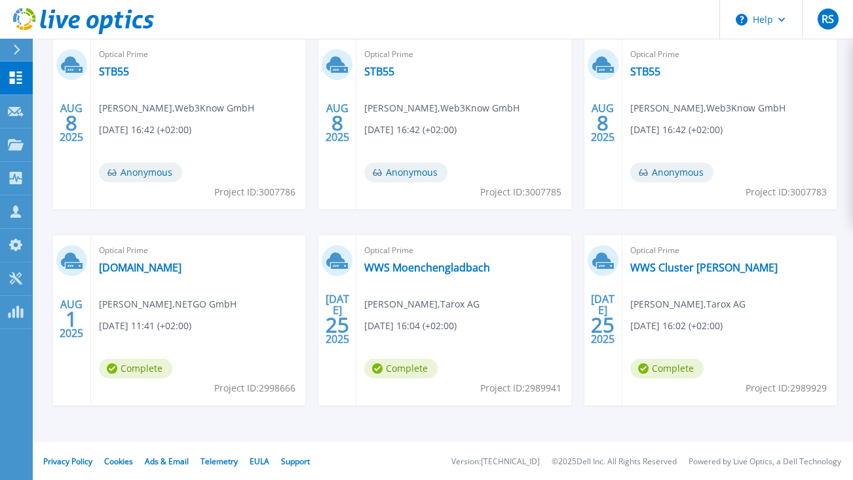
scroll to position [246, 0]
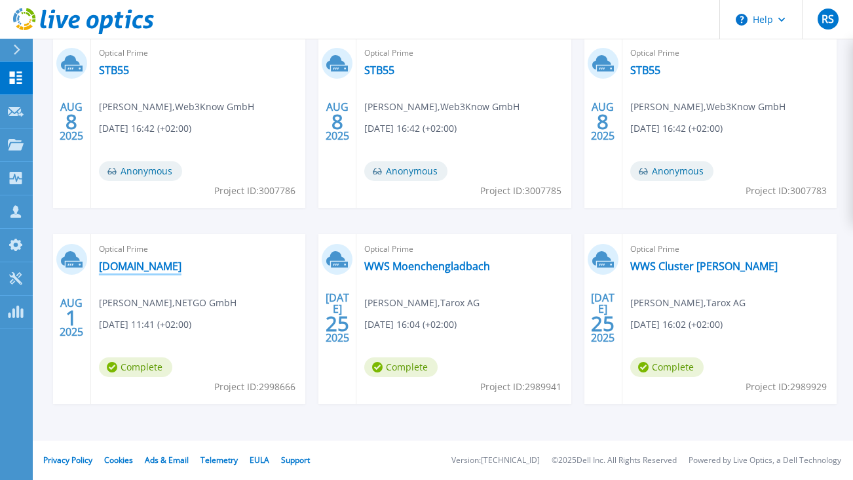
click at [149, 263] on link "[DOMAIN_NAME]" at bounding box center [140, 265] width 83 height 13
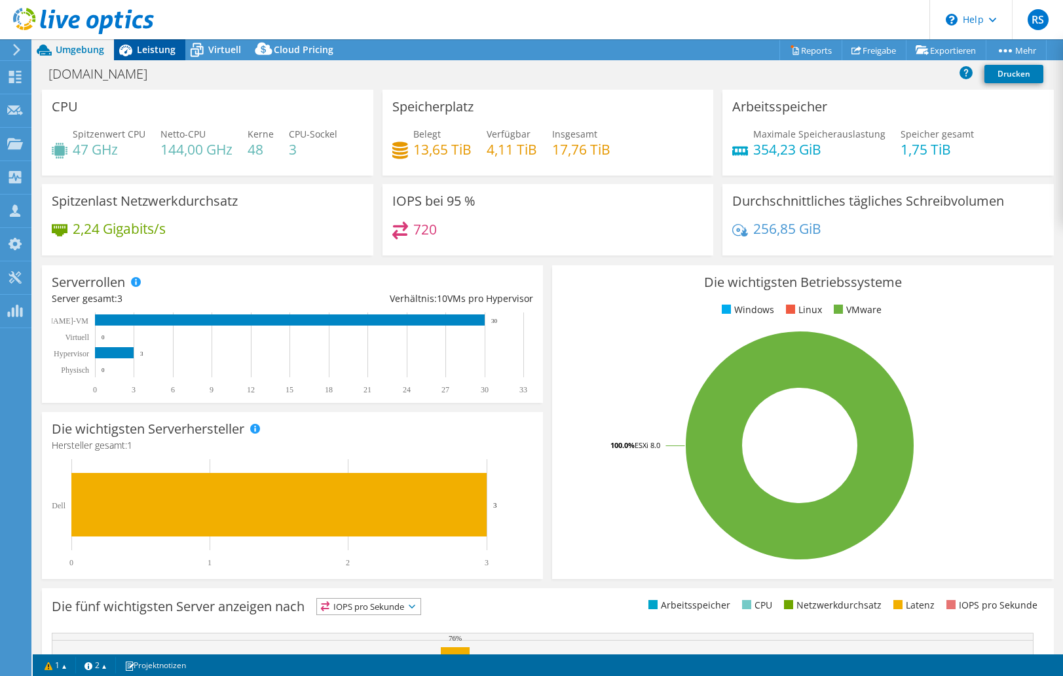
click at [147, 45] on span "Leistung" at bounding box center [156, 49] width 39 height 12
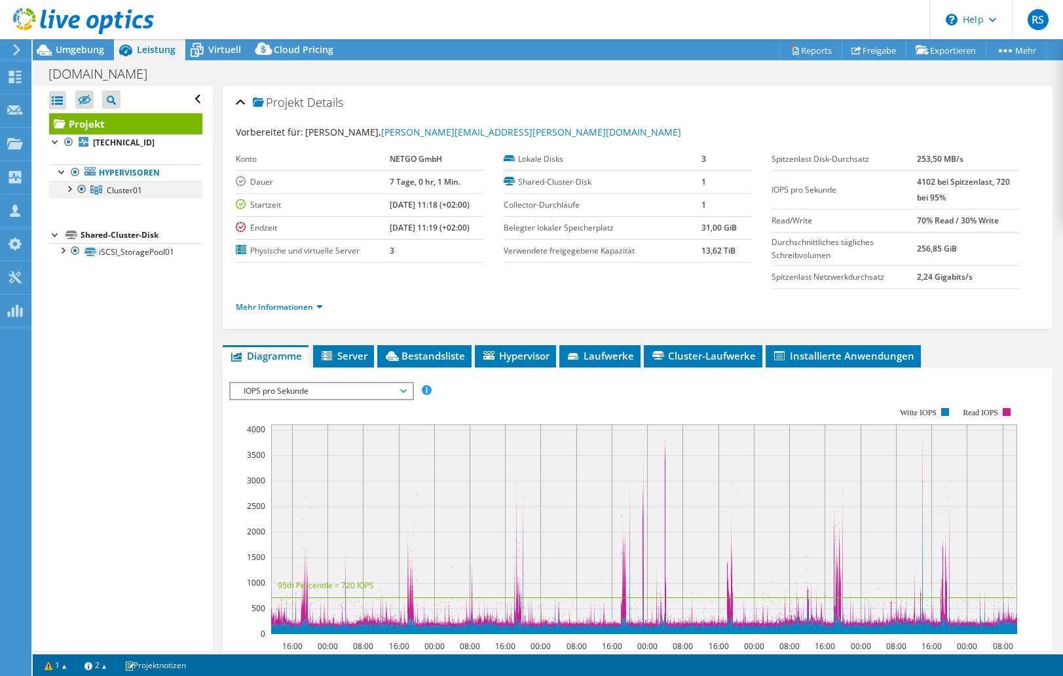
click at [67, 189] on div at bounding box center [68, 187] width 13 height 13
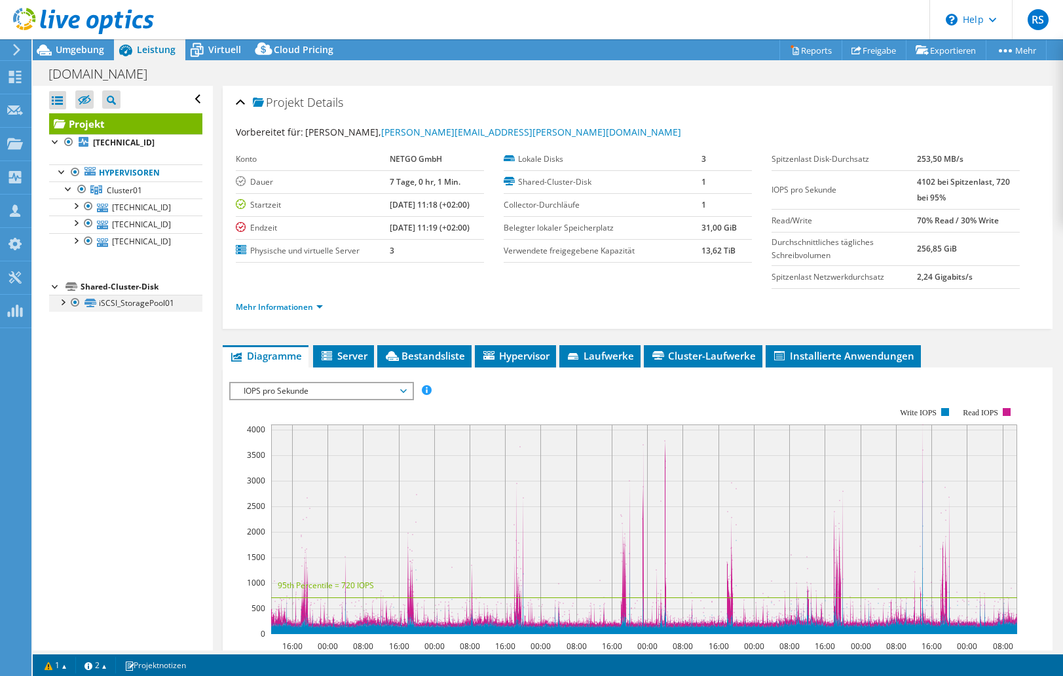
click at [64, 301] on div at bounding box center [62, 301] width 13 height 13
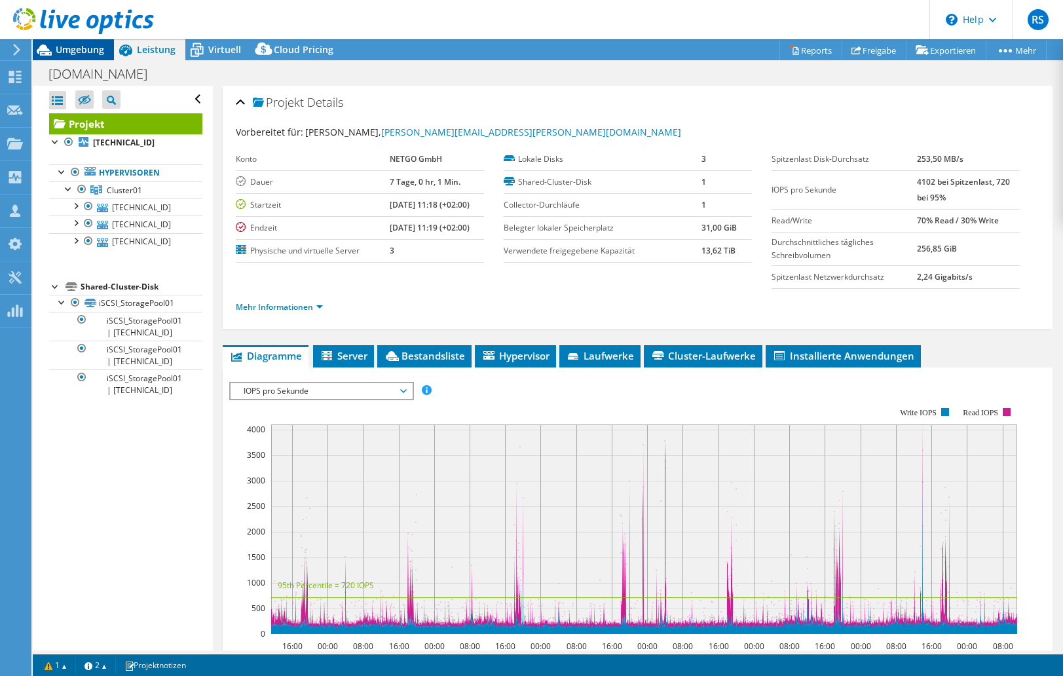
click at [76, 47] on span "Umgebung" at bounding box center [80, 49] width 48 height 12
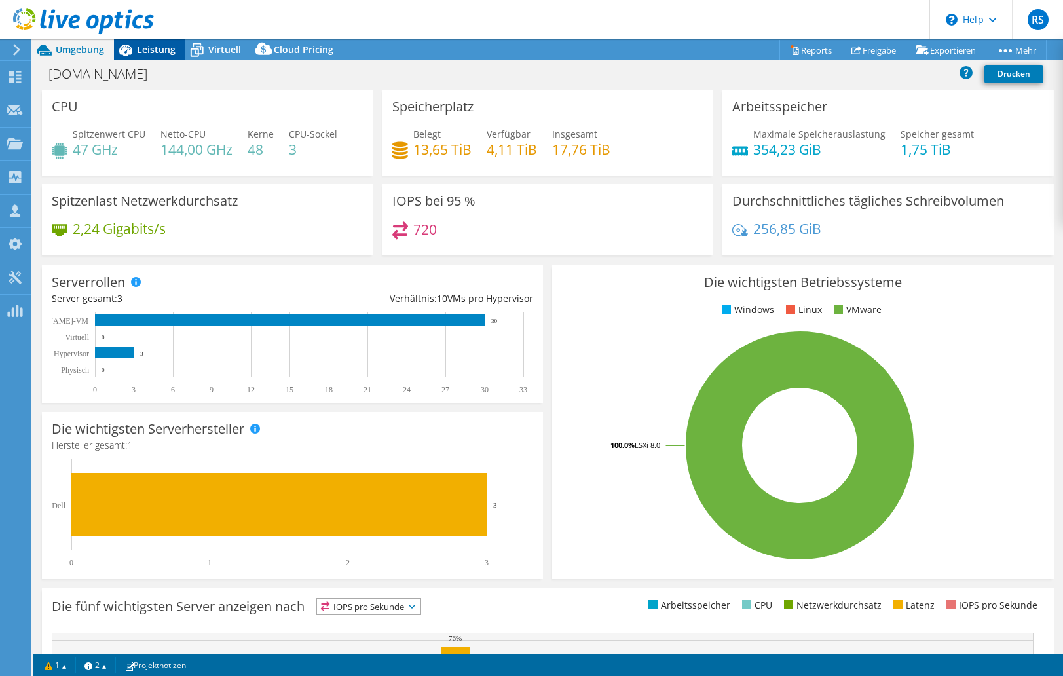
click at [141, 47] on span "Leistung" at bounding box center [156, 49] width 39 height 12
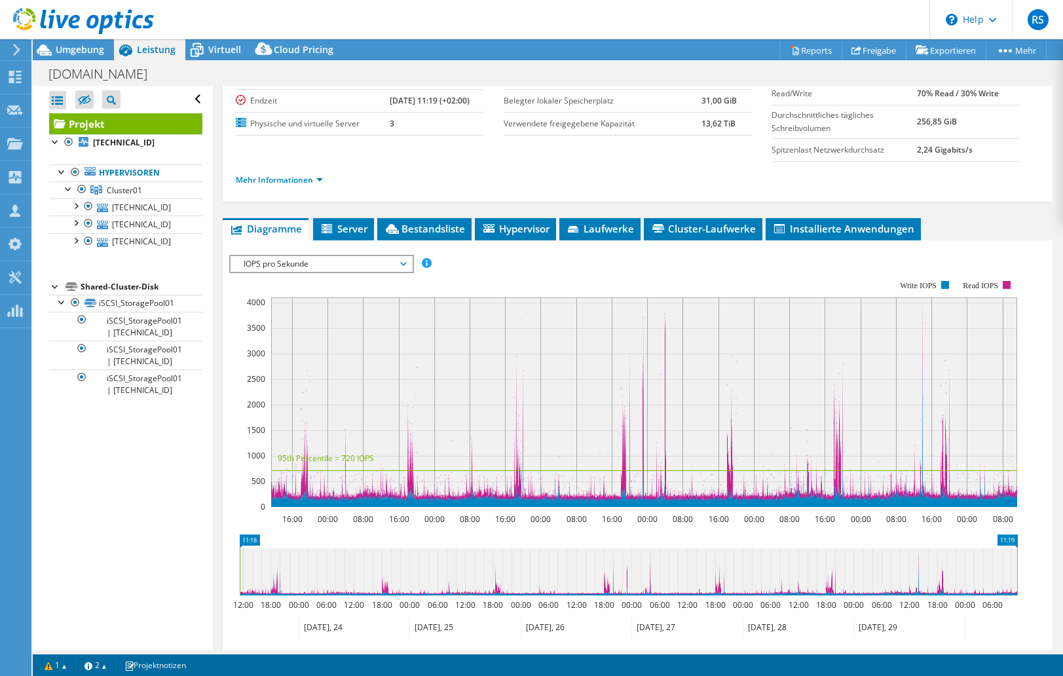
scroll to position [131, 0]
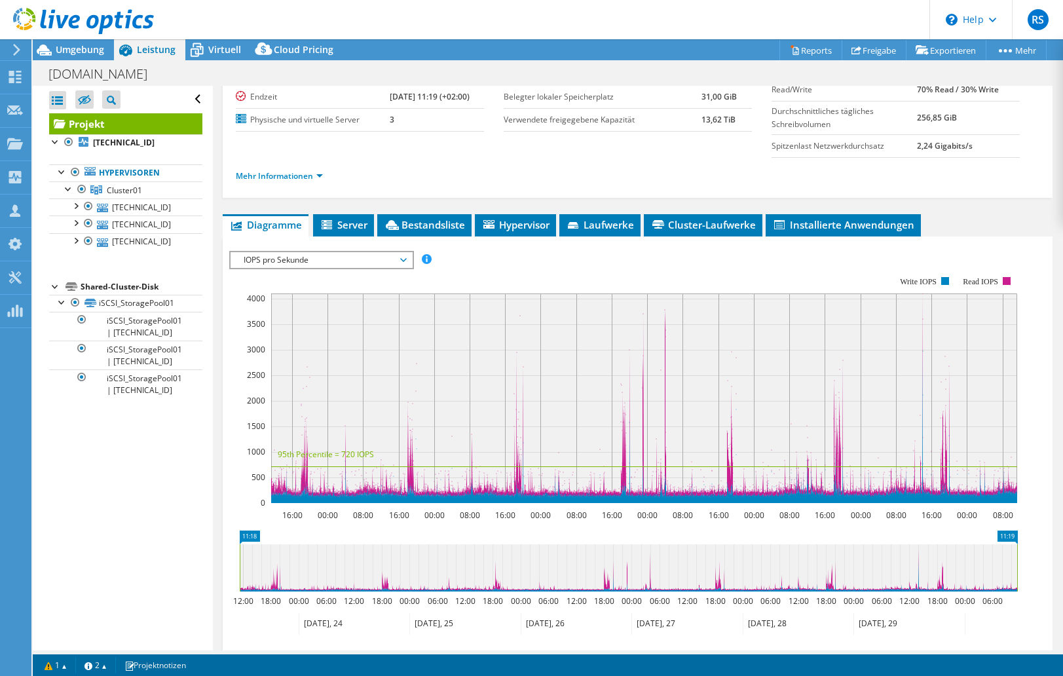
click at [351, 258] on span "IOPS pro Sekunde" at bounding box center [321, 260] width 168 height 16
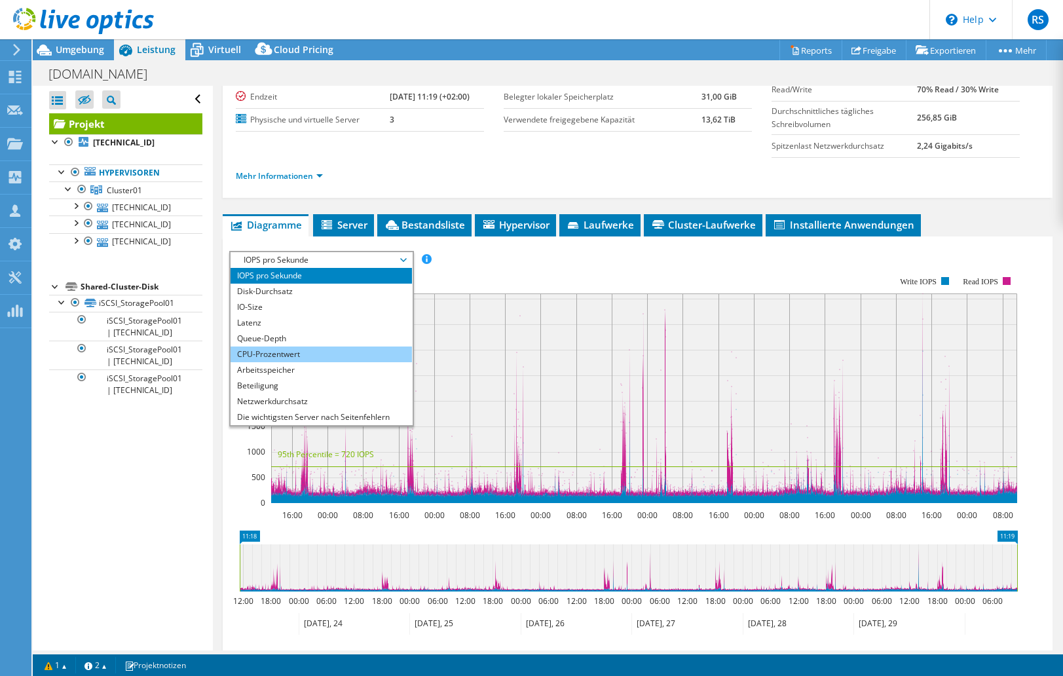
click at [327, 355] on li "CPU-Prozentwert" at bounding box center [321, 355] width 181 height 16
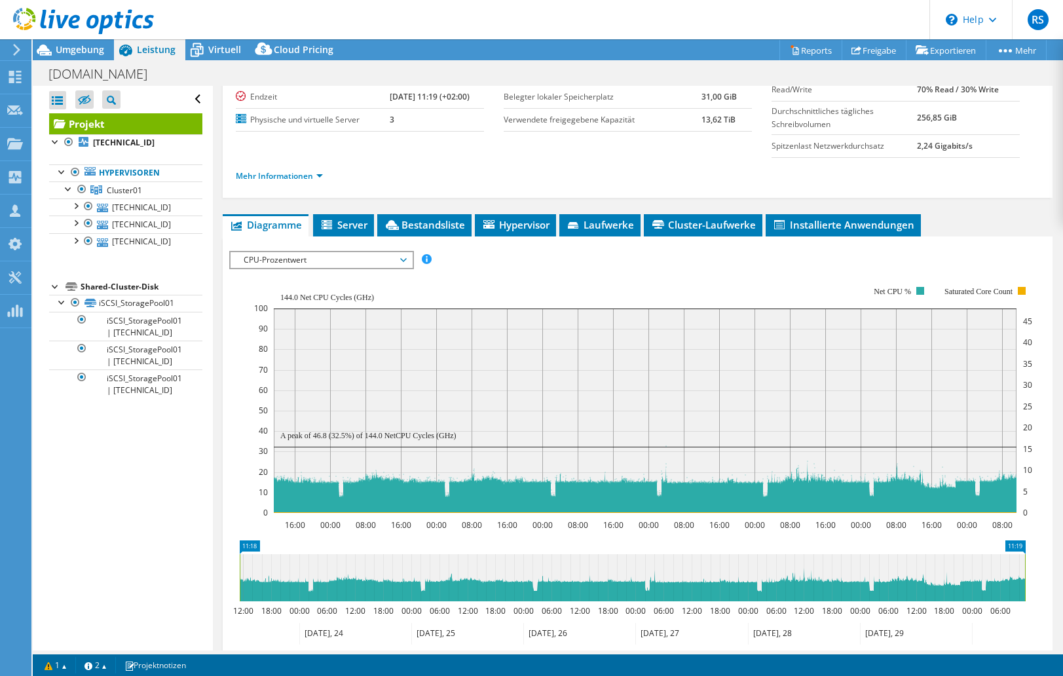
click at [353, 256] on span "CPU-Prozentwert" at bounding box center [321, 260] width 168 height 16
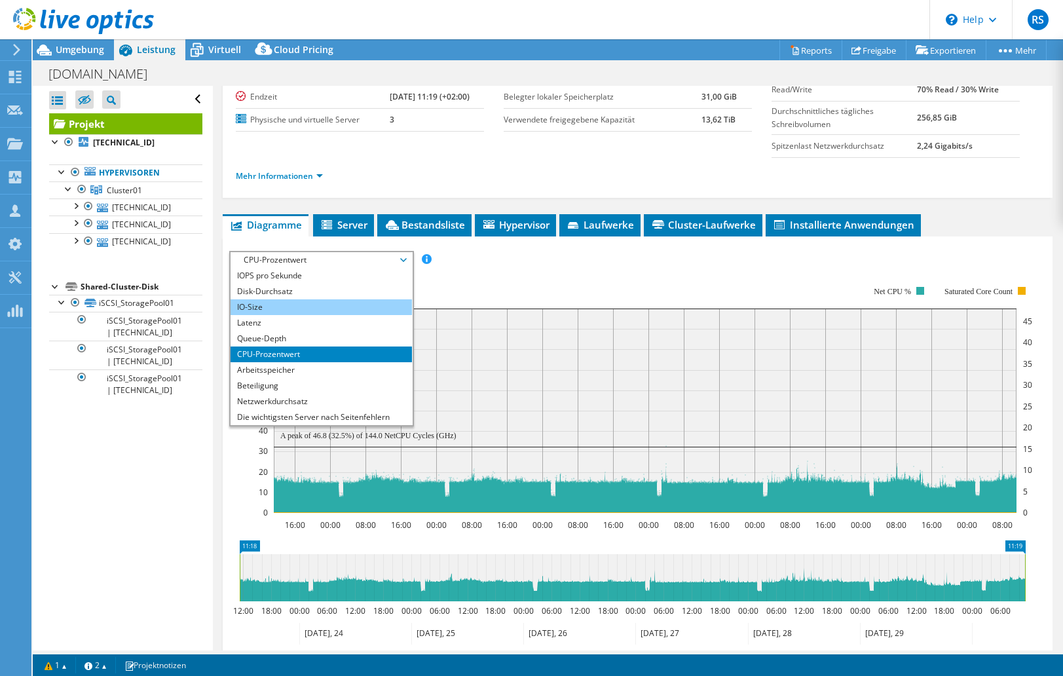
click at [271, 303] on li "IO-Size" at bounding box center [321, 307] width 181 height 16
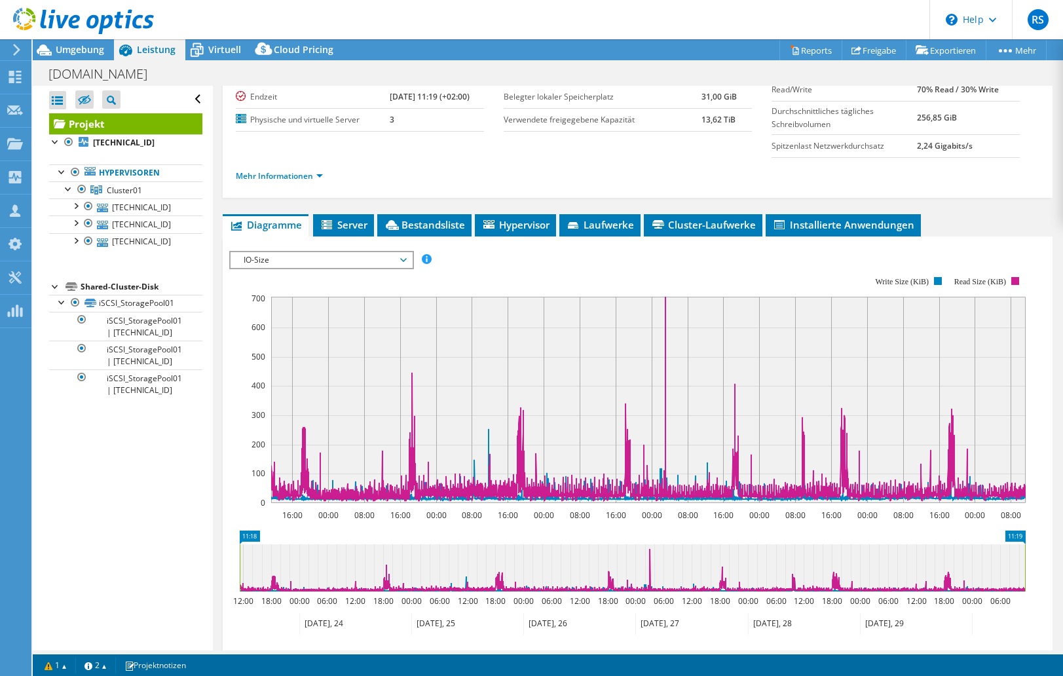
click at [376, 259] on span "IO-Size" at bounding box center [321, 260] width 168 height 16
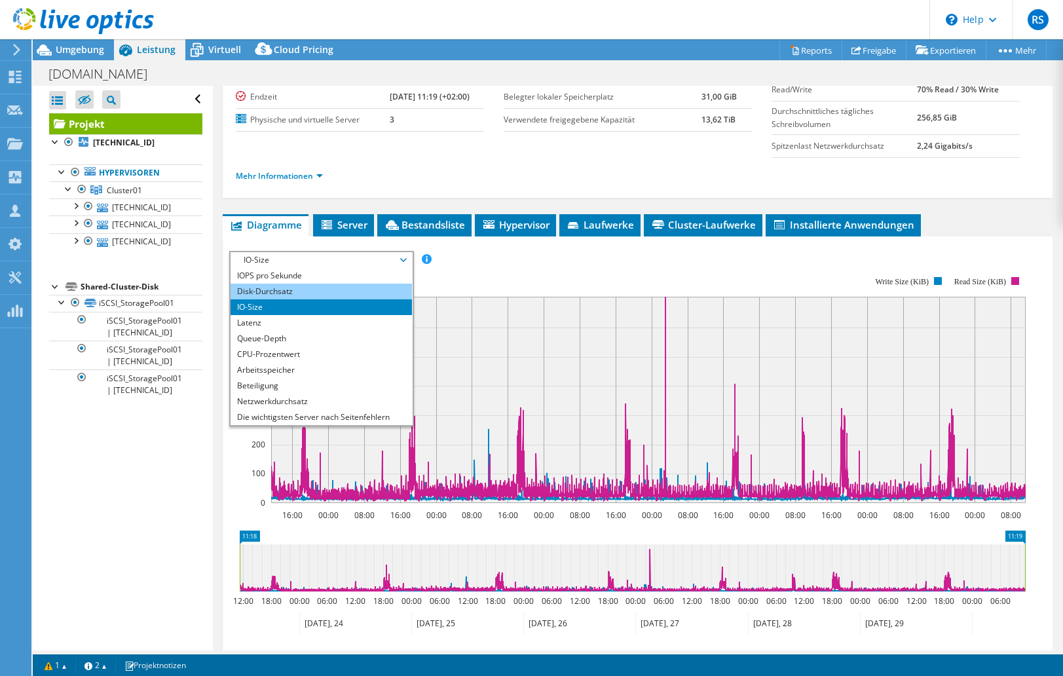
click at [324, 294] on li "Disk-Durchsatz" at bounding box center [321, 292] width 181 height 16
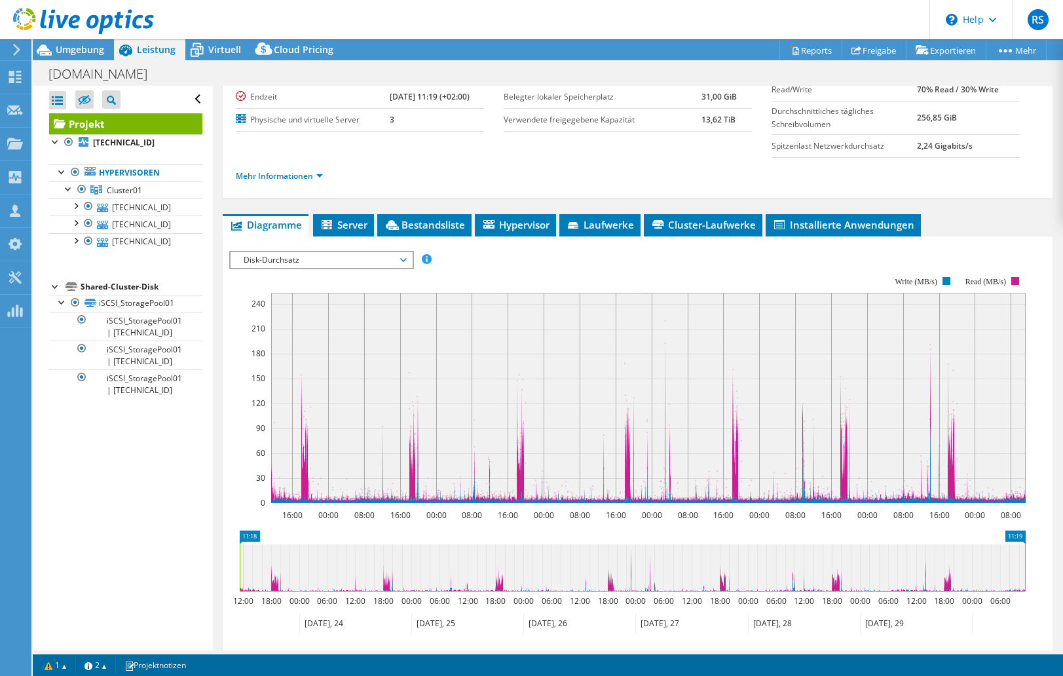
click at [545, 261] on rect at bounding box center [627, 390] width 797 height 262
click at [71, 51] on span "Umgebung" at bounding box center [80, 49] width 48 height 12
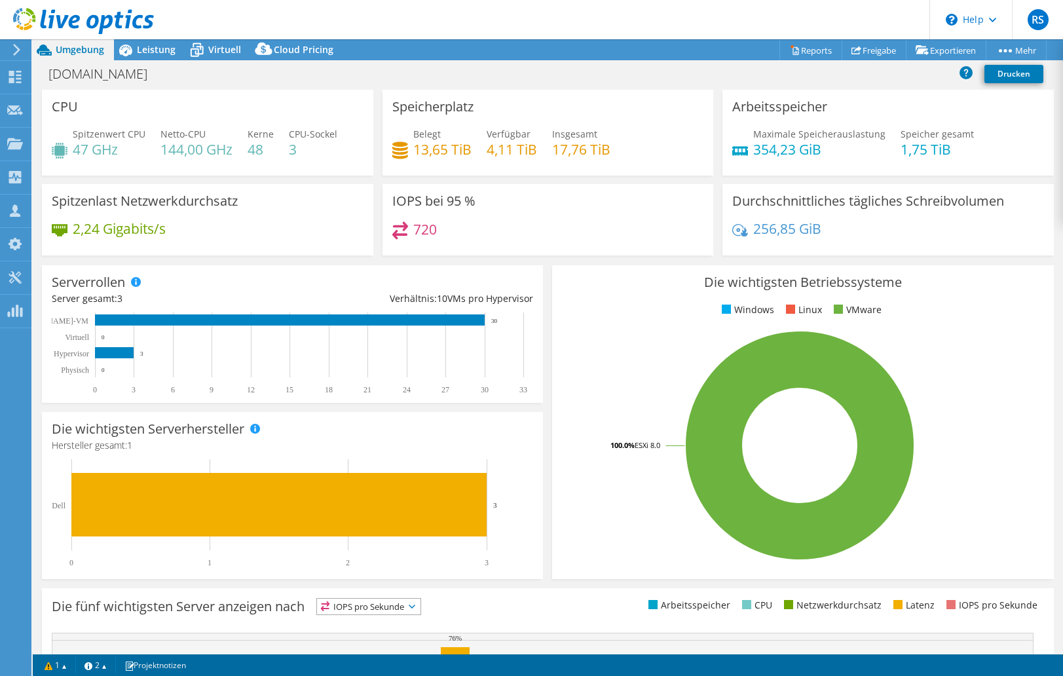
click at [146, 38] on div at bounding box center [77, 22] width 154 height 44
click at [149, 45] on span "Leistung" at bounding box center [156, 49] width 39 height 12
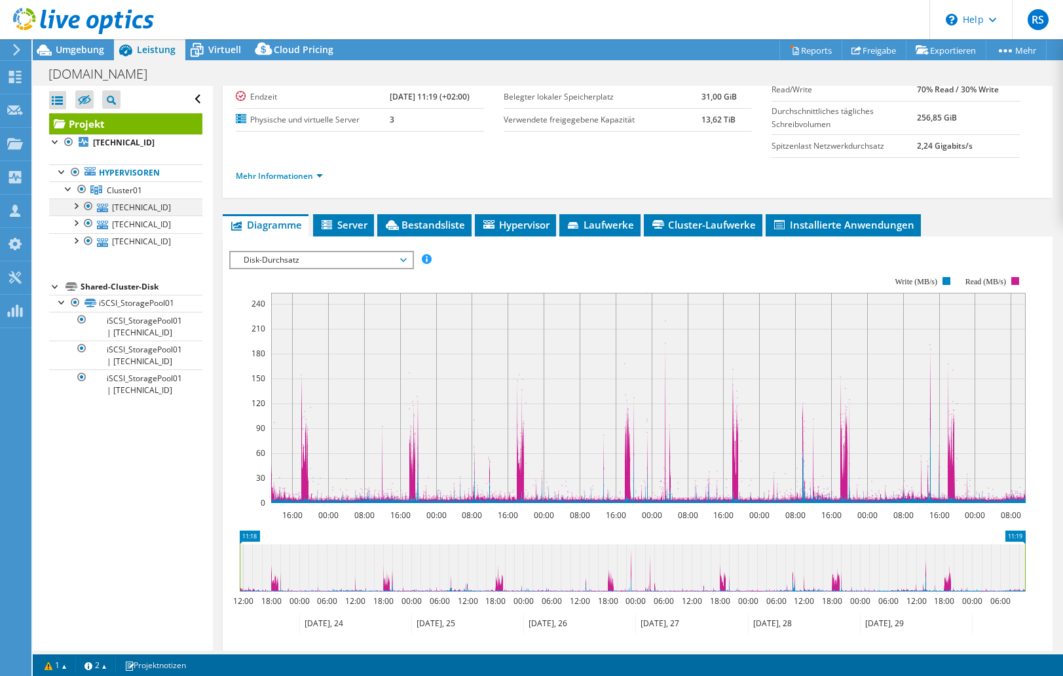
click at [75, 203] on div at bounding box center [75, 205] width 13 height 13
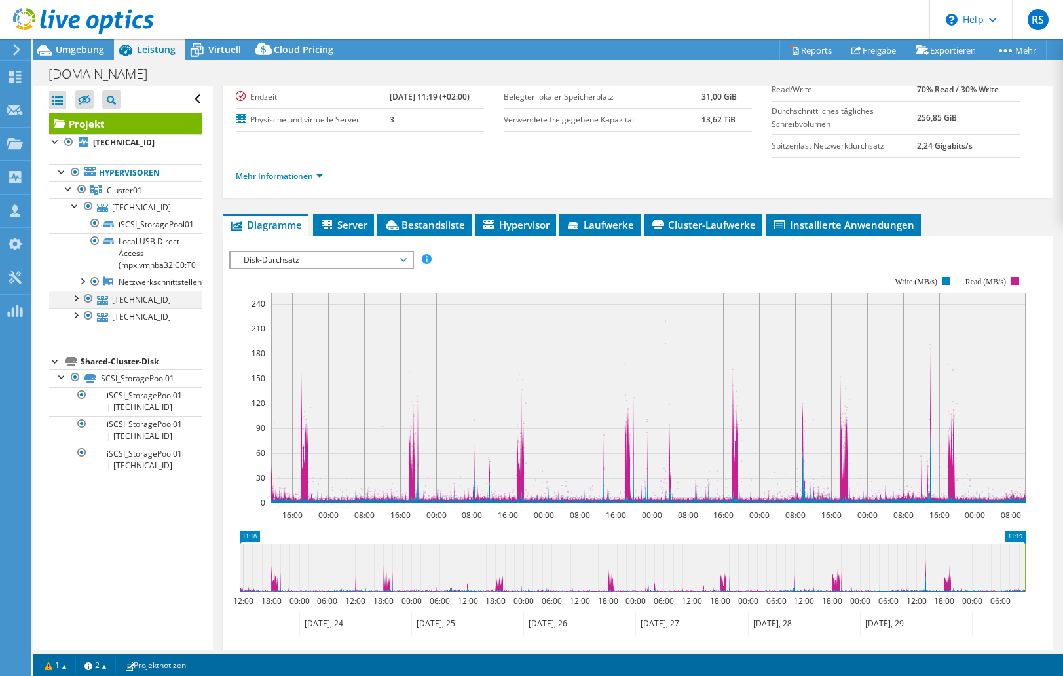
click at [74, 297] on div at bounding box center [75, 297] width 13 height 13
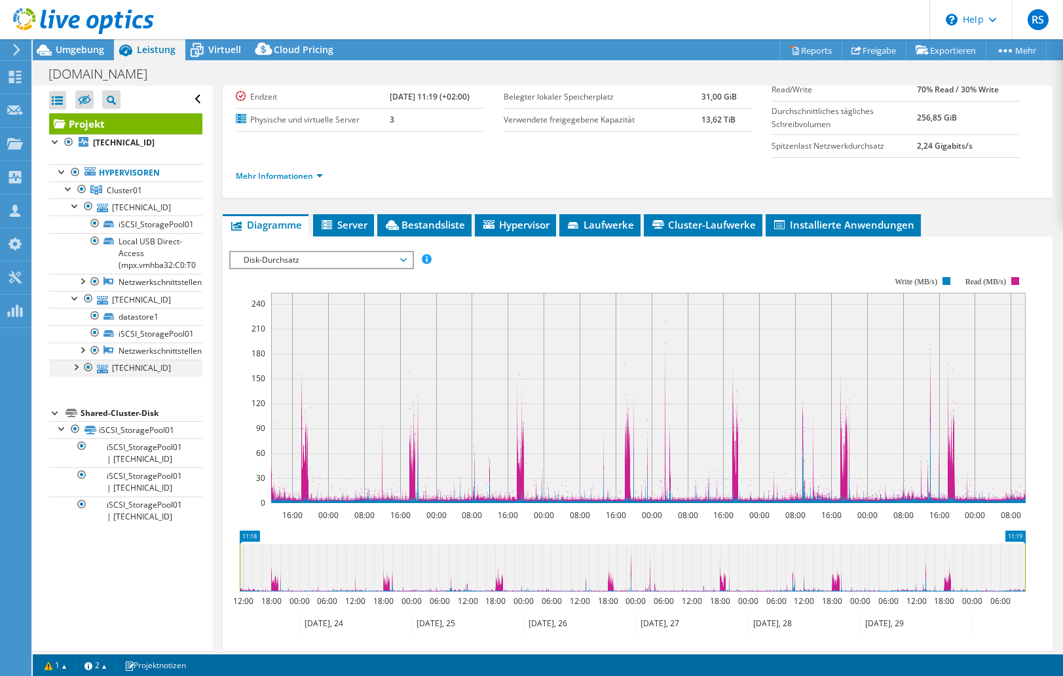
click at [75, 371] on div at bounding box center [75, 366] width 13 height 13
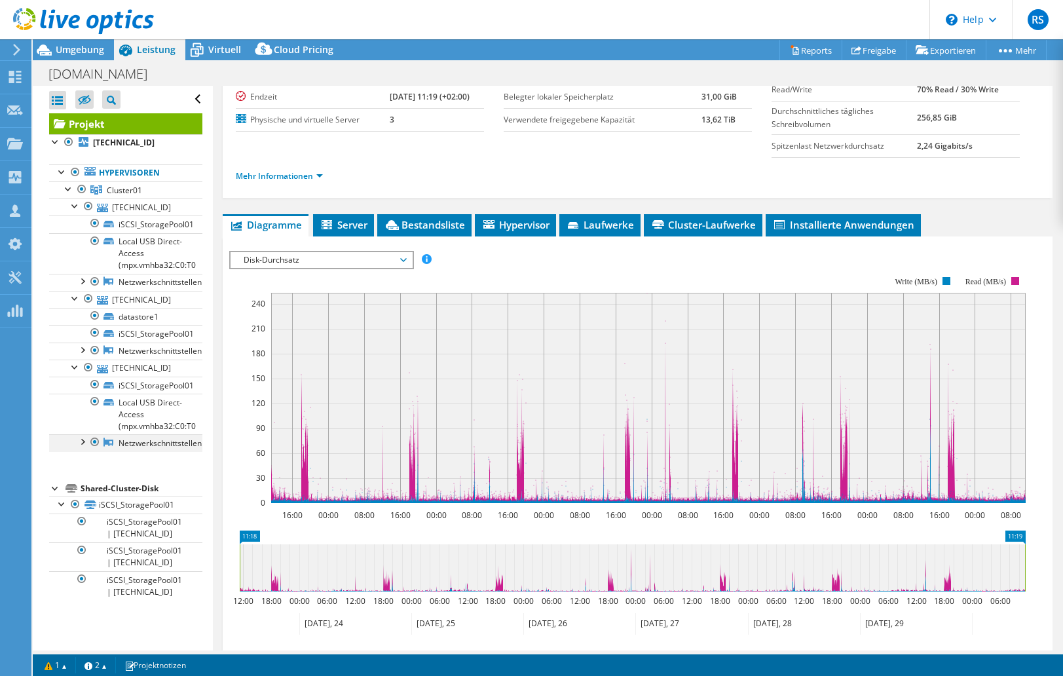
click at [84, 439] on div at bounding box center [81, 440] width 13 height 13
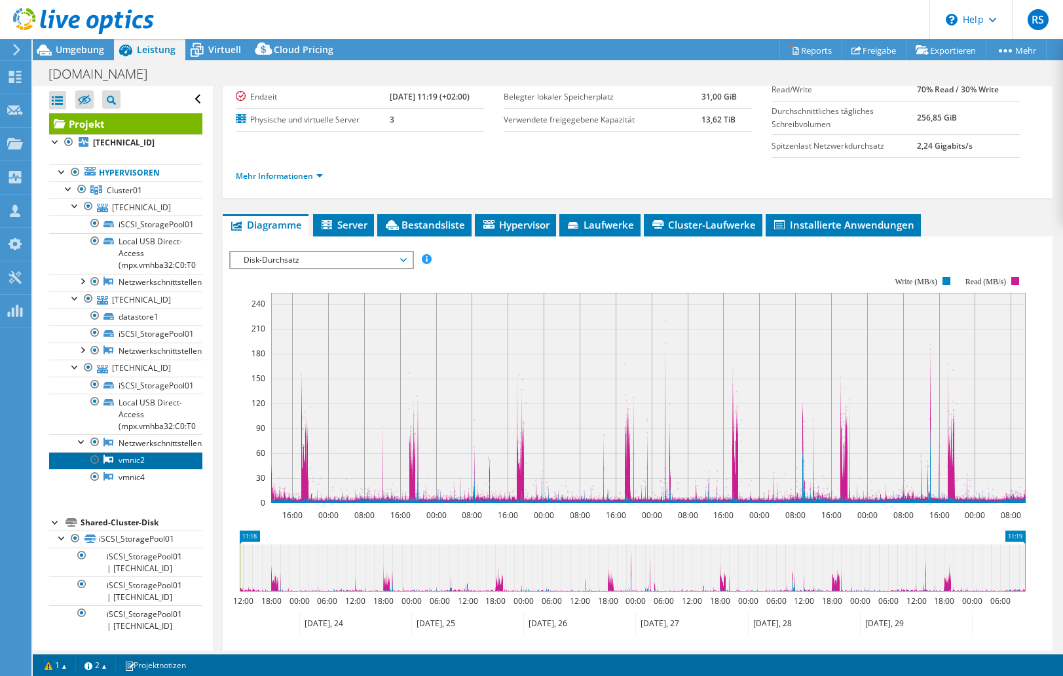
click at [132, 459] on link "vmnic2" at bounding box center [125, 460] width 153 height 17
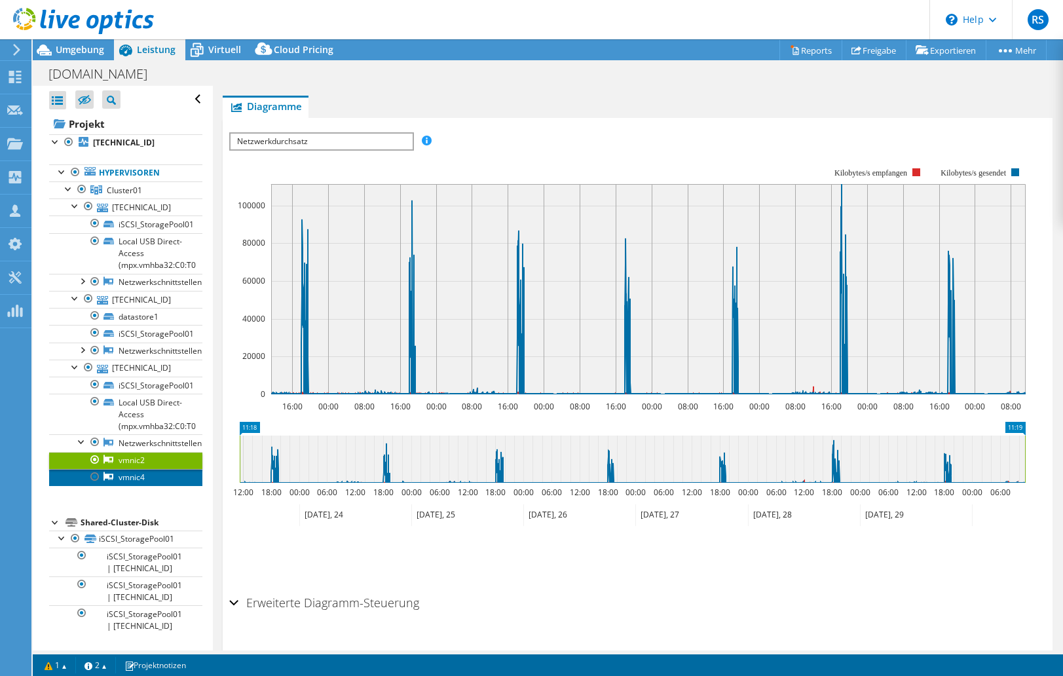
click at [132, 477] on link "vmnic4" at bounding box center [125, 477] width 153 height 17
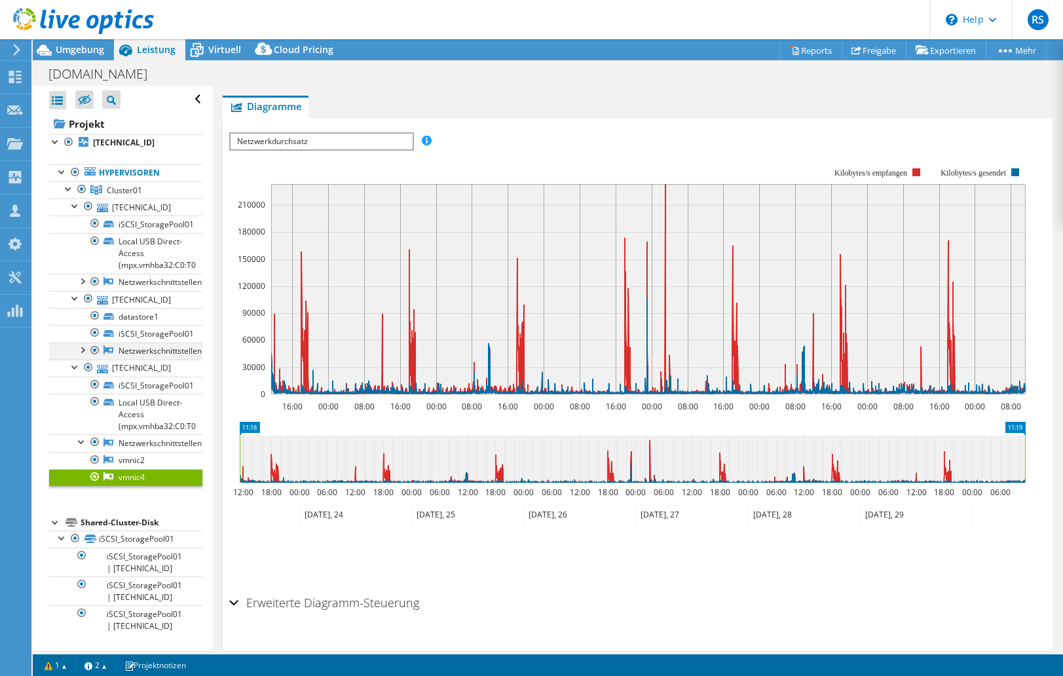
click at [83, 345] on div at bounding box center [81, 349] width 13 height 13
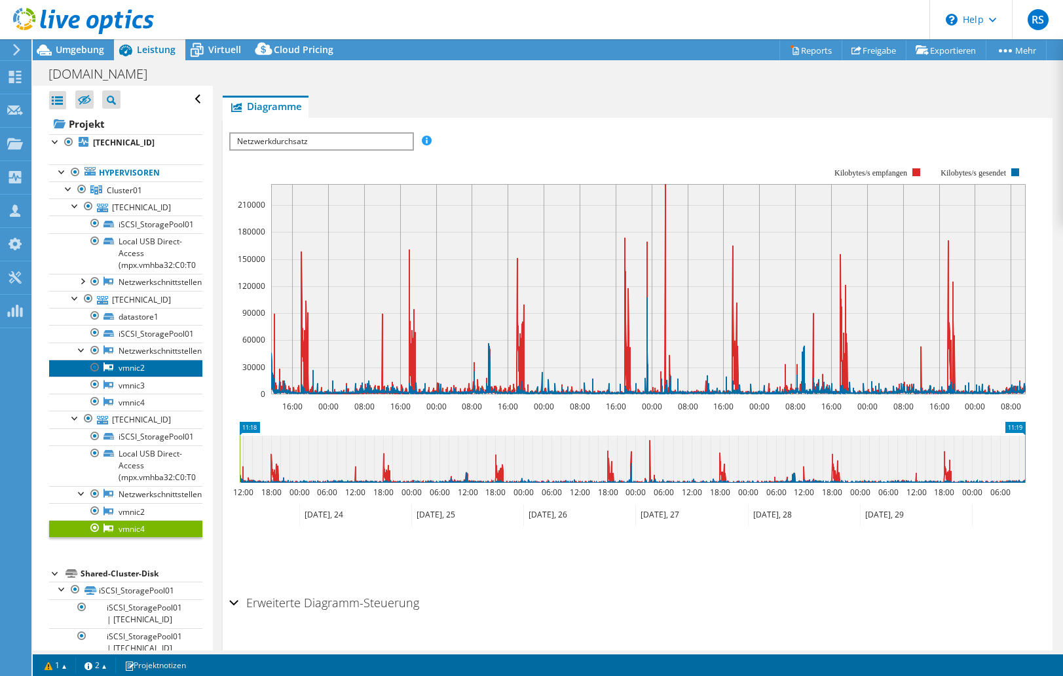
click at [120, 368] on link "vmnic2" at bounding box center [125, 368] width 153 height 17
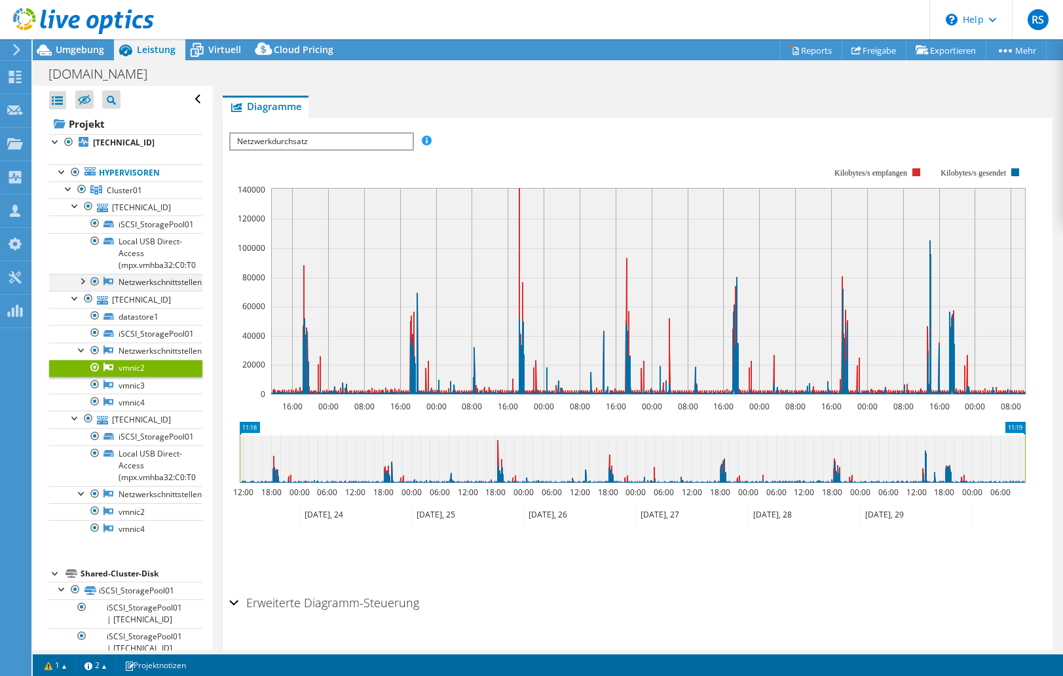
click at [83, 277] on div at bounding box center [81, 280] width 13 height 13
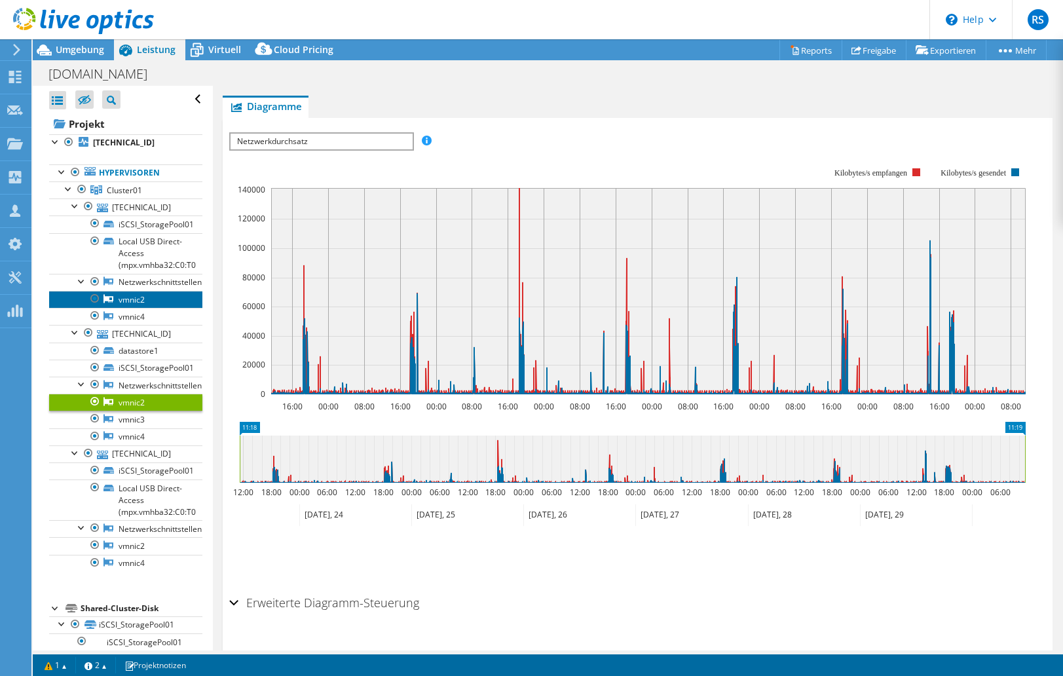
click at [117, 298] on link "vmnic2" at bounding box center [125, 299] width 153 height 17
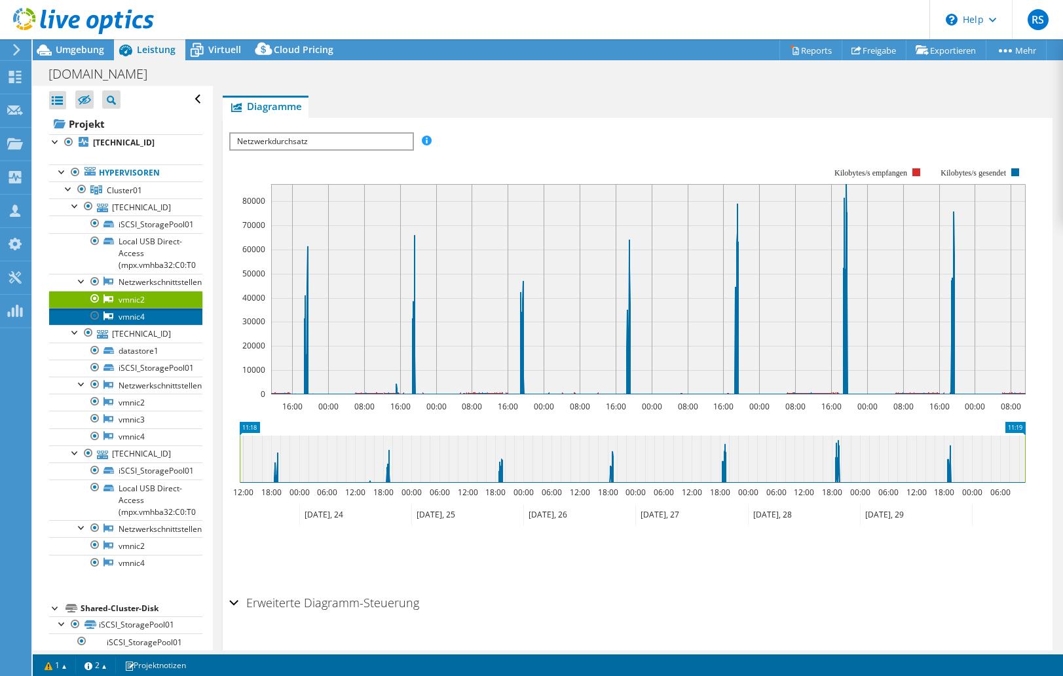
click at [131, 315] on link "vmnic4" at bounding box center [125, 316] width 153 height 17
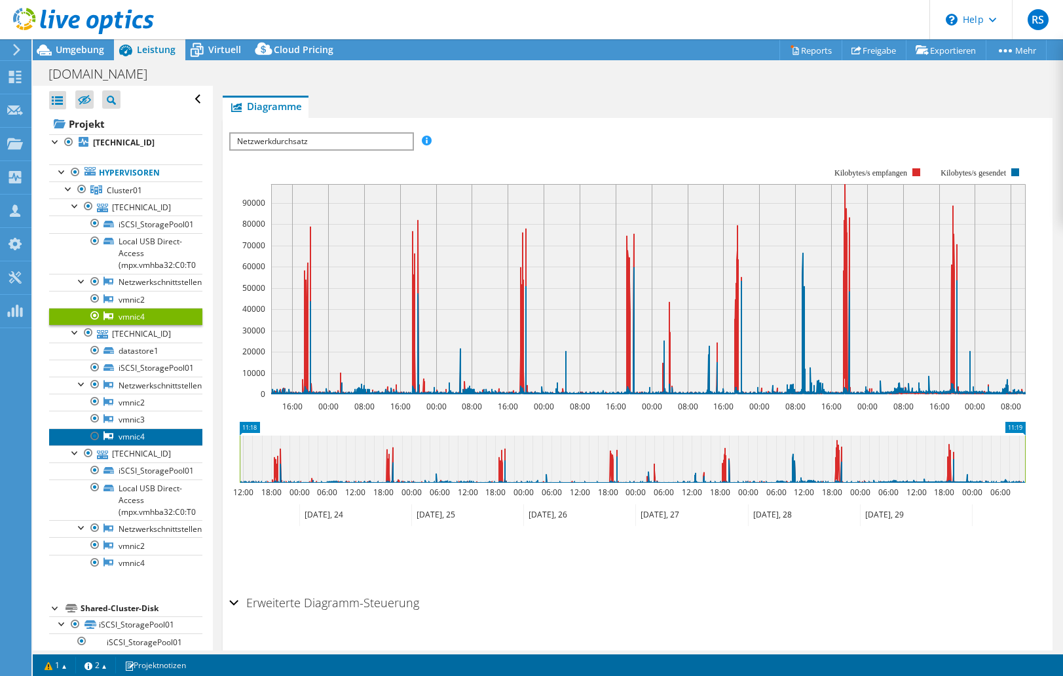
click at [125, 436] on link "vmnic4" at bounding box center [125, 436] width 153 height 17
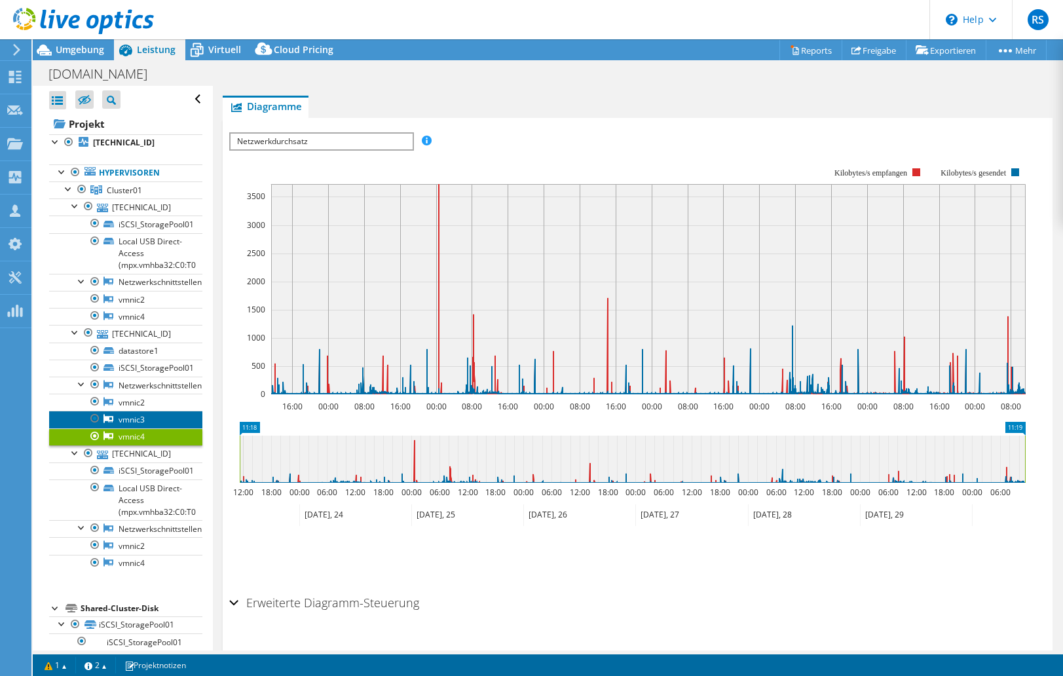
click at [125, 417] on link "vmnic3" at bounding box center [125, 419] width 153 height 17
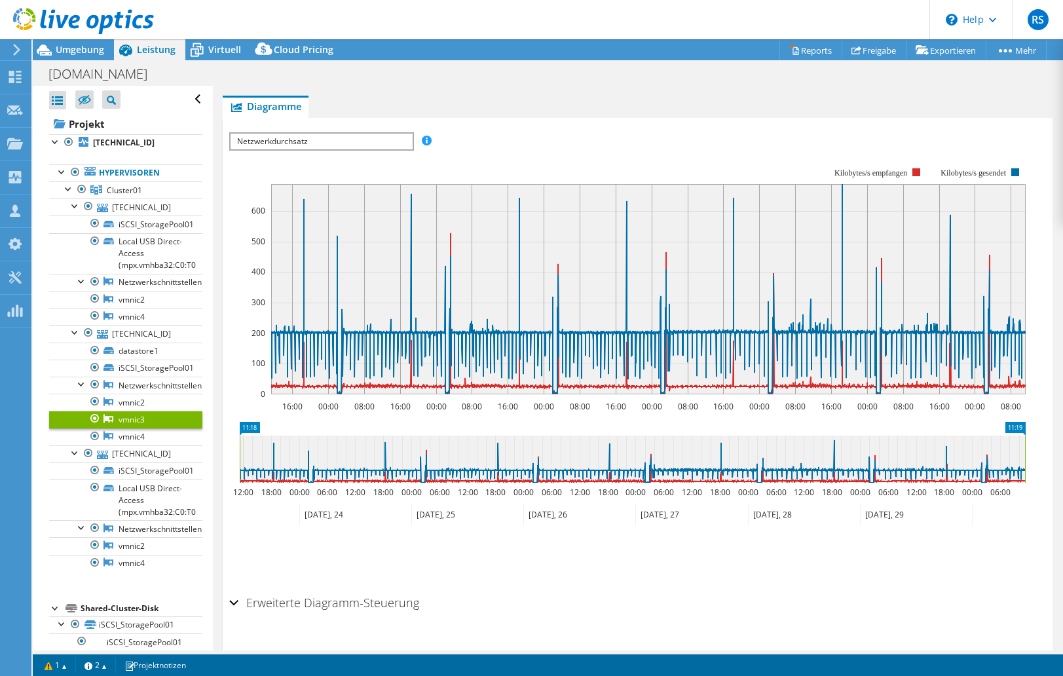
click at [671, 479] on div "Erweiterte Diagramm-Steuerung" at bounding box center [637, 604] width 817 height 28
